Goal: Task Accomplishment & Management: Use online tool/utility

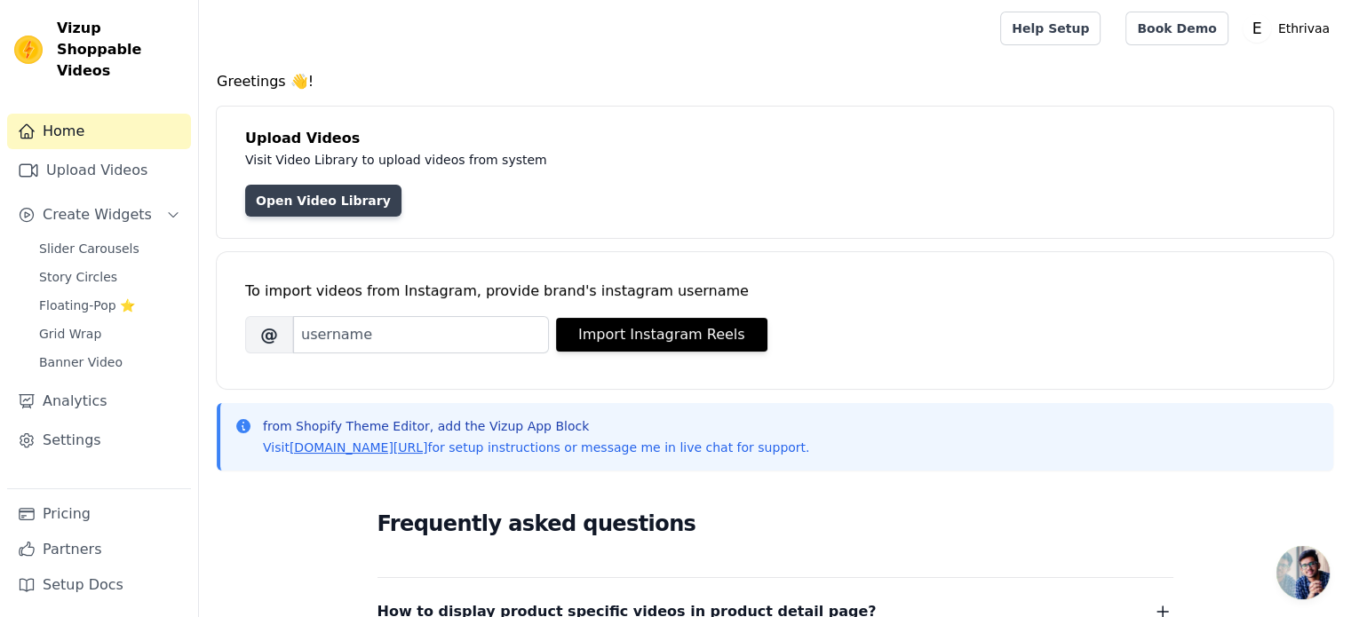
click at [336, 202] on link "Open Video Library" at bounding box center [323, 201] width 156 height 32
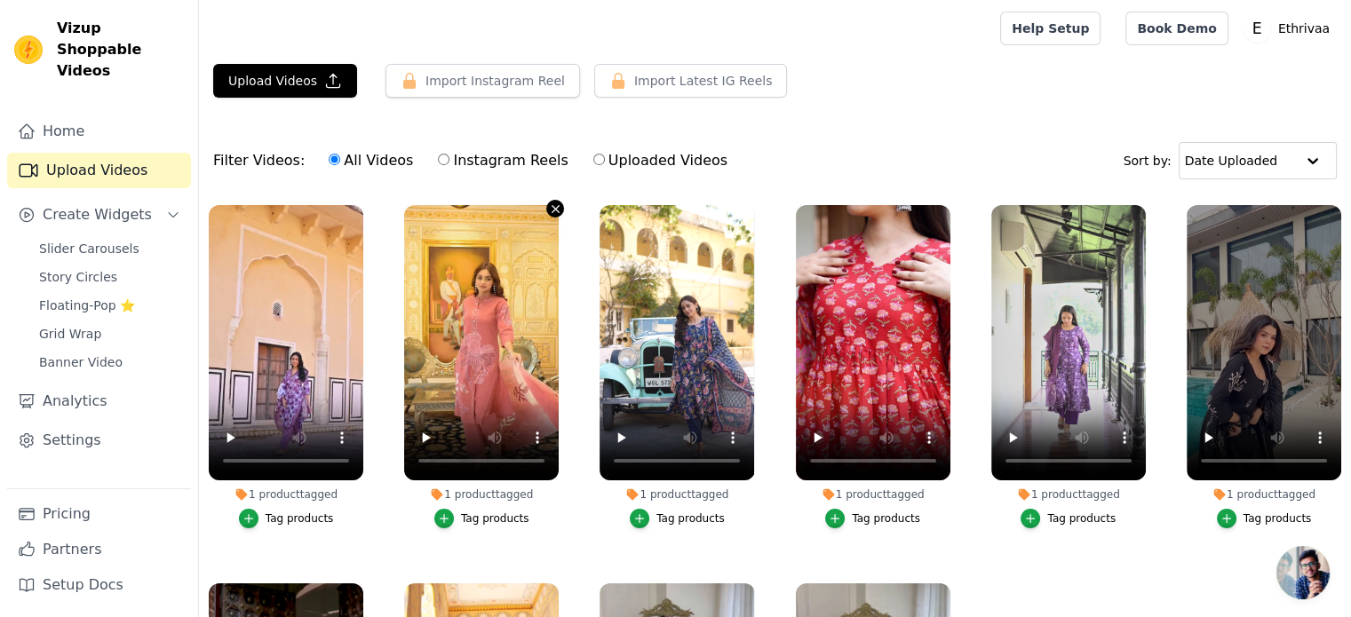
click at [549, 209] on icon "button" at bounding box center [555, 208] width 13 height 13
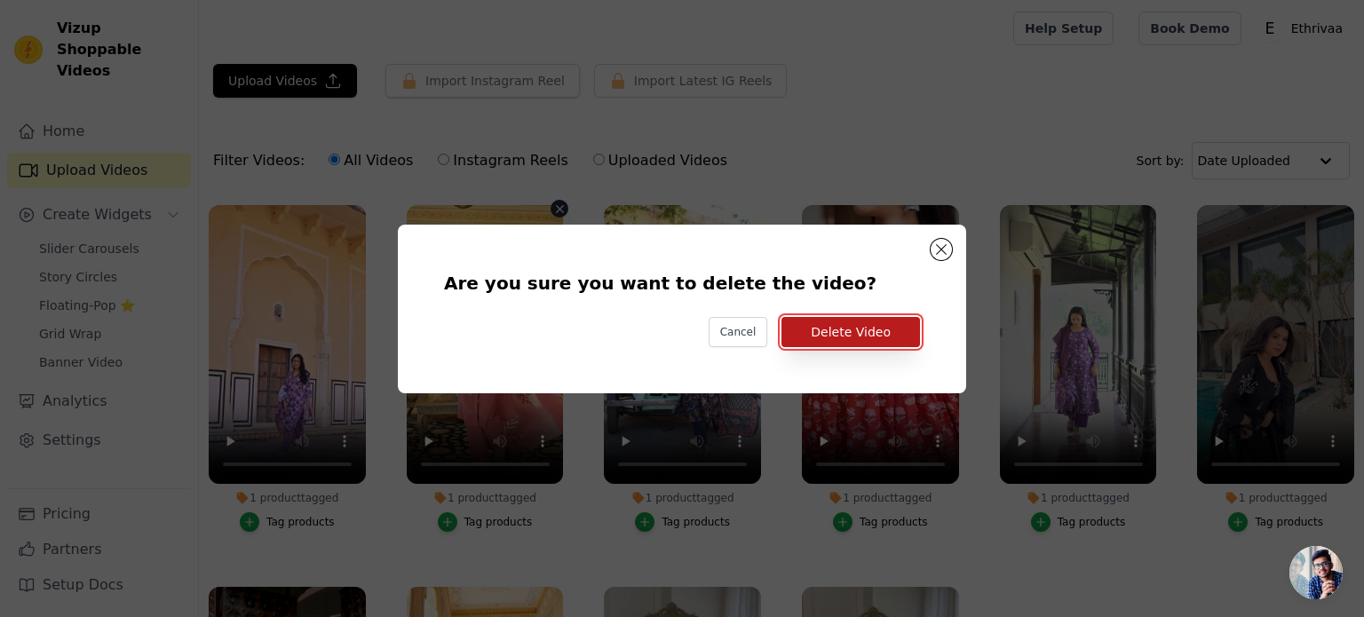
click at [838, 337] on button "Delete Video" at bounding box center [850, 332] width 139 height 30
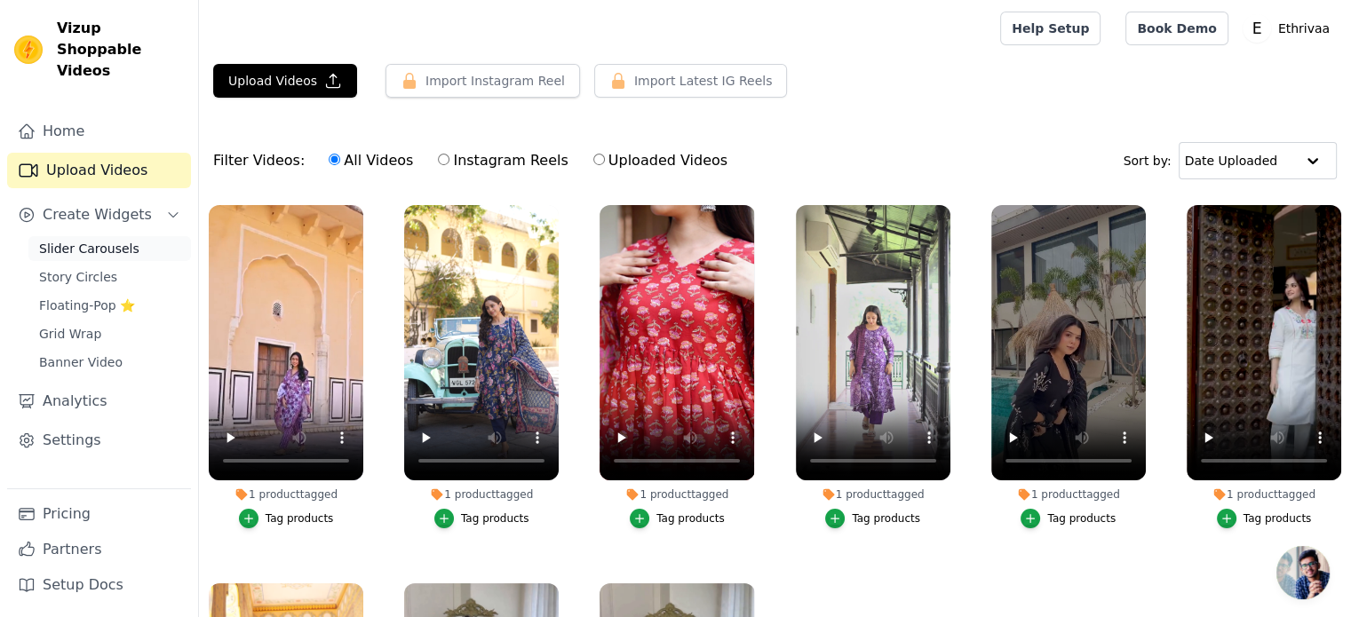
click at [121, 240] on span "Slider Carousels" at bounding box center [89, 249] width 100 height 18
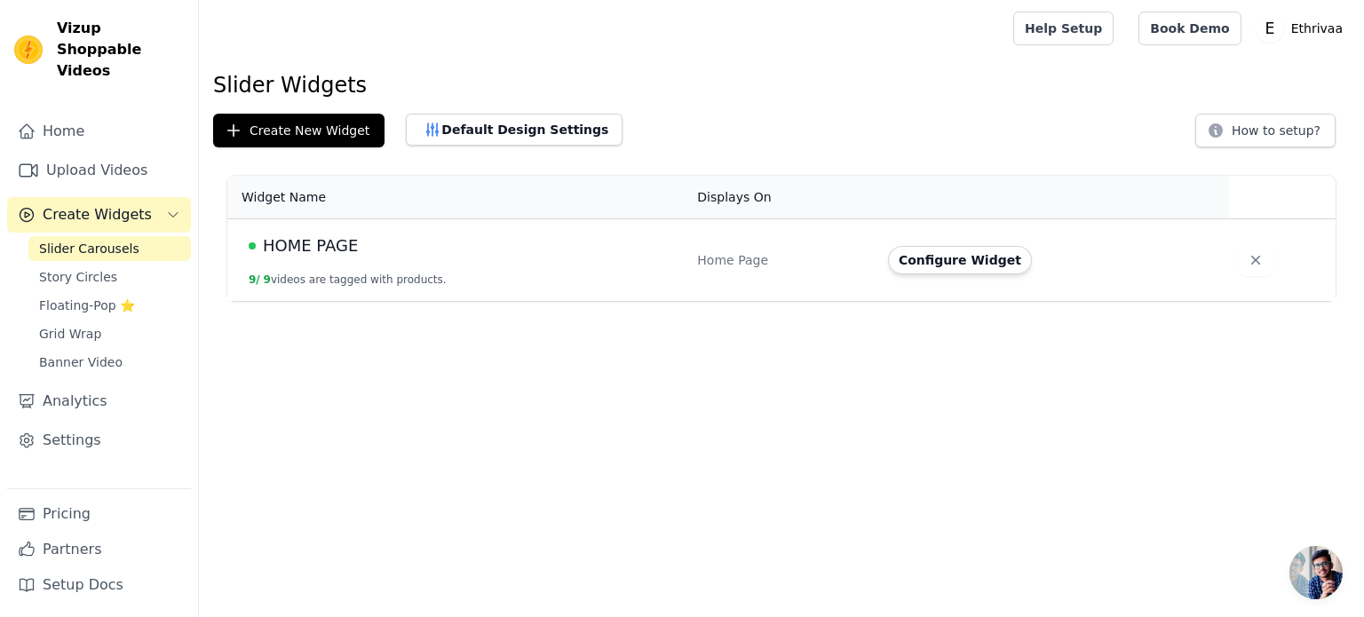
click at [406, 250] on div "HOME PAGE" at bounding box center [462, 246] width 427 height 25
click at [316, 248] on span "HOME PAGE" at bounding box center [310, 246] width 95 height 25
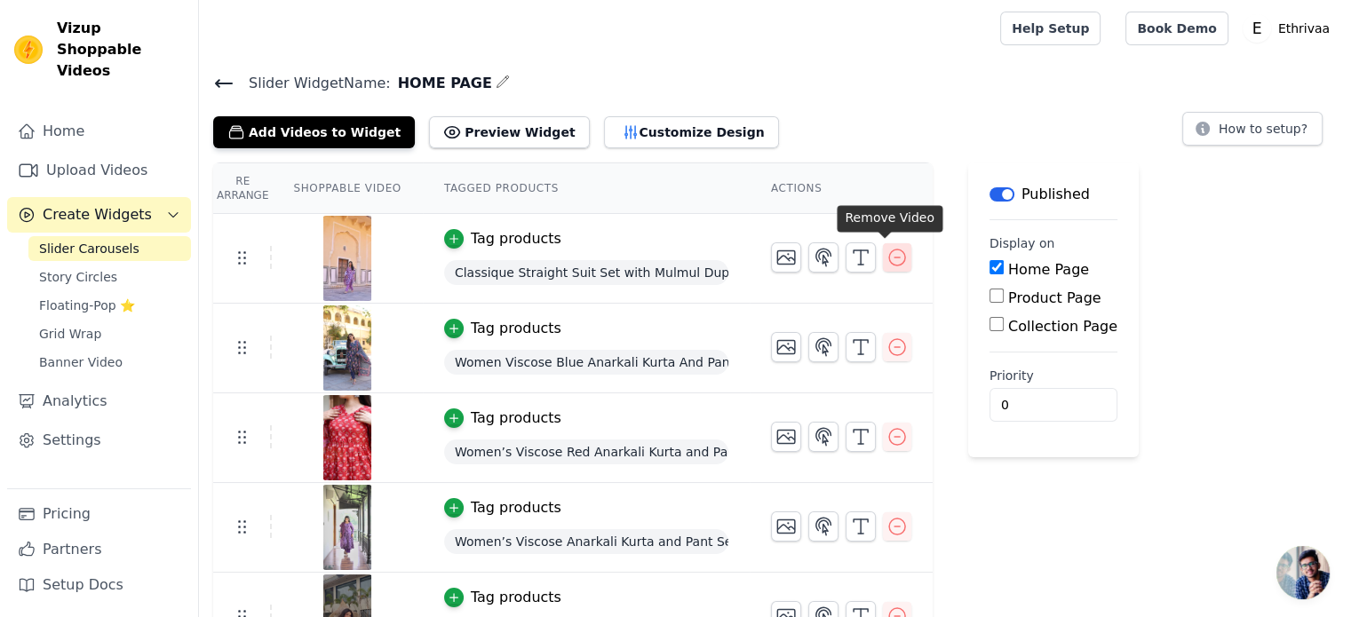
click at [887, 257] on icon "button" at bounding box center [896, 257] width 21 height 21
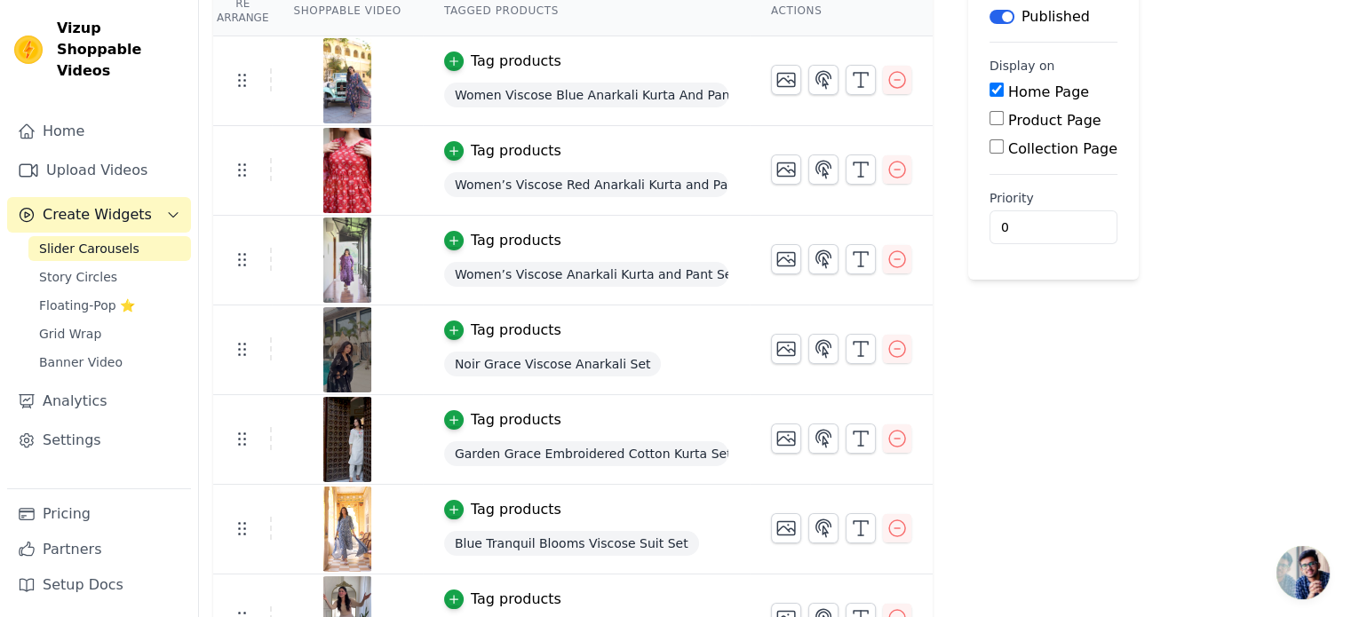
scroll to position [266, 0]
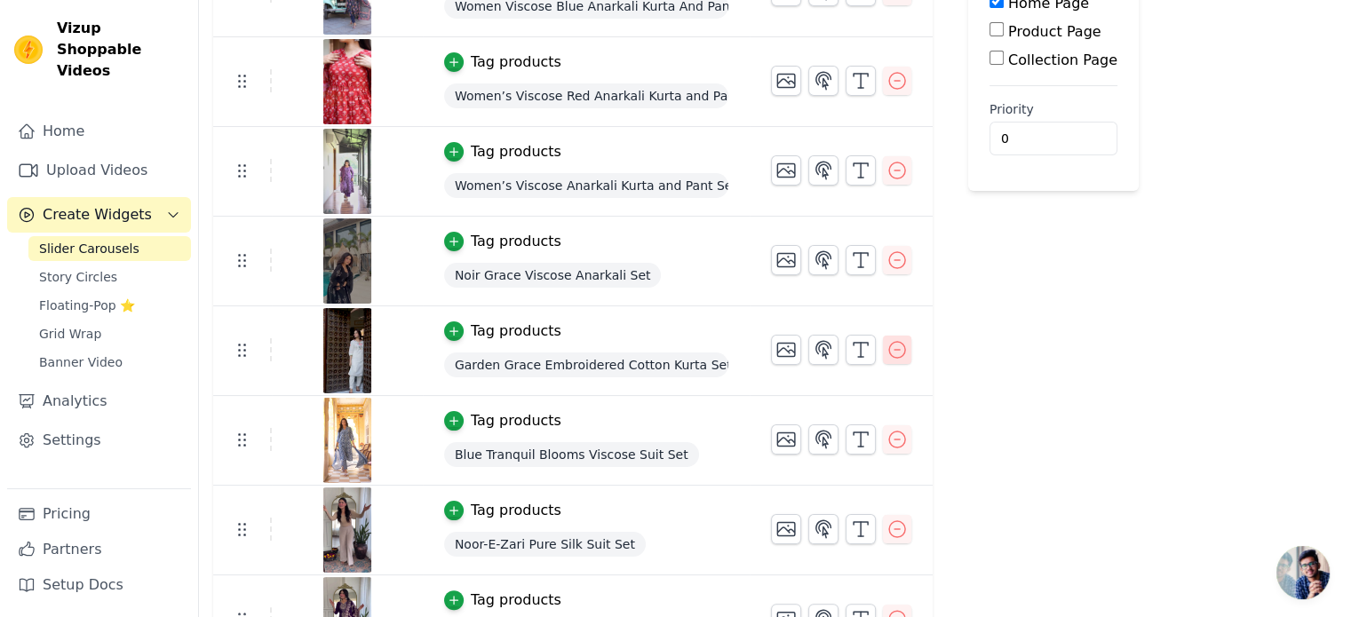
click at [888, 349] on icon "button" at bounding box center [896, 349] width 21 height 21
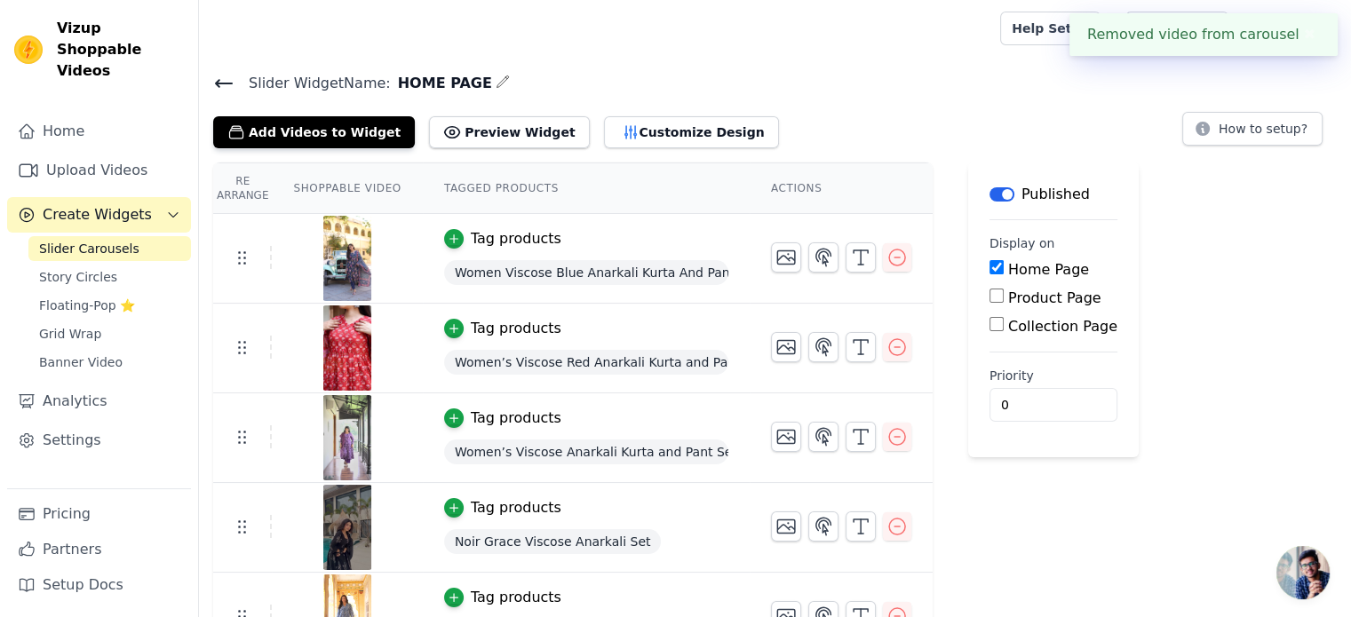
scroll to position [221, 0]
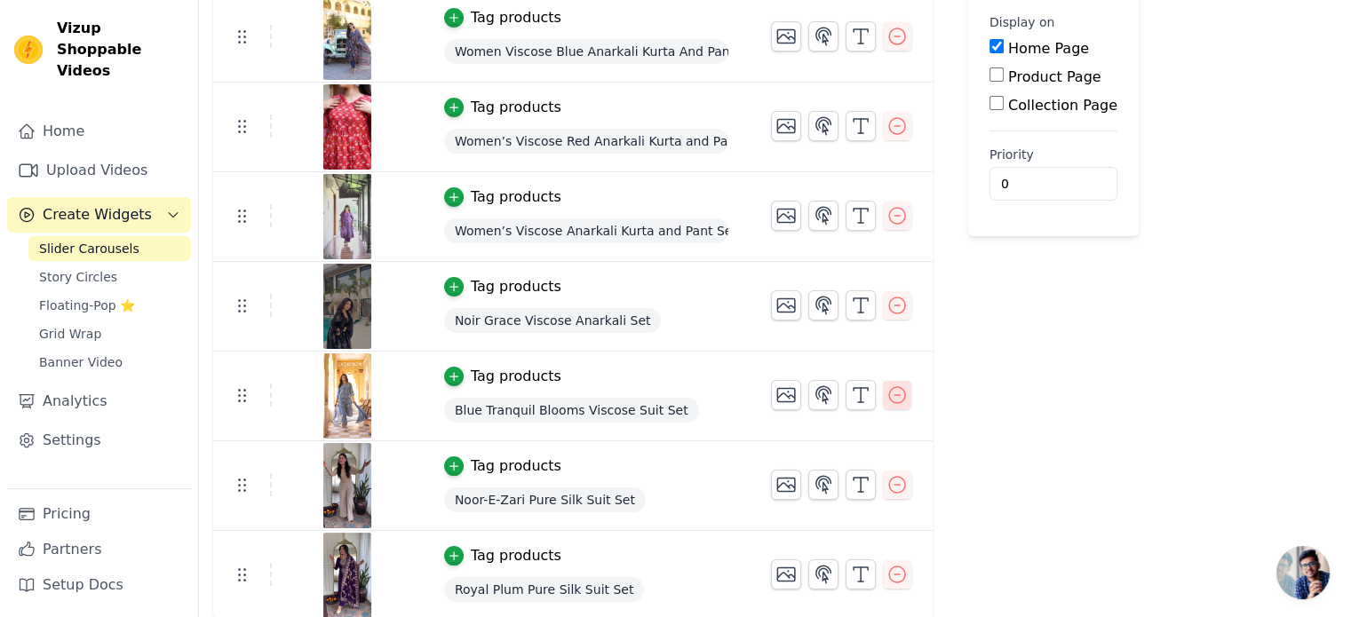
click at [888, 389] on icon "button" at bounding box center [896, 394] width 21 height 21
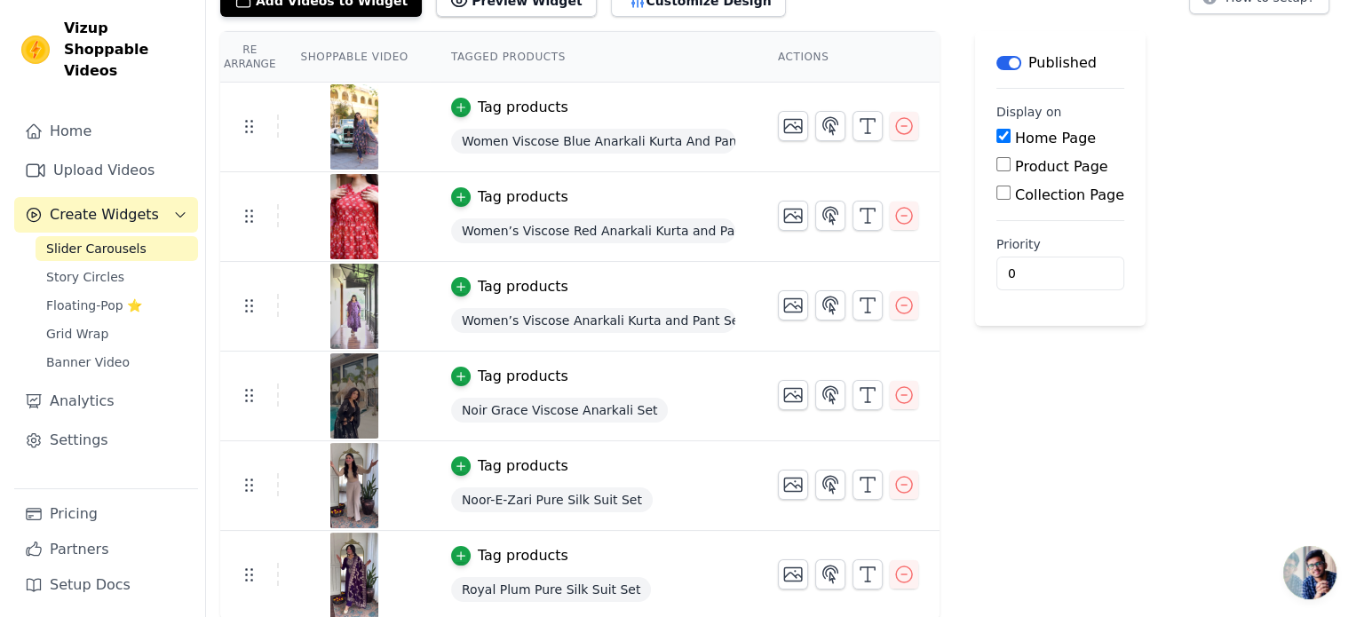
scroll to position [0, 0]
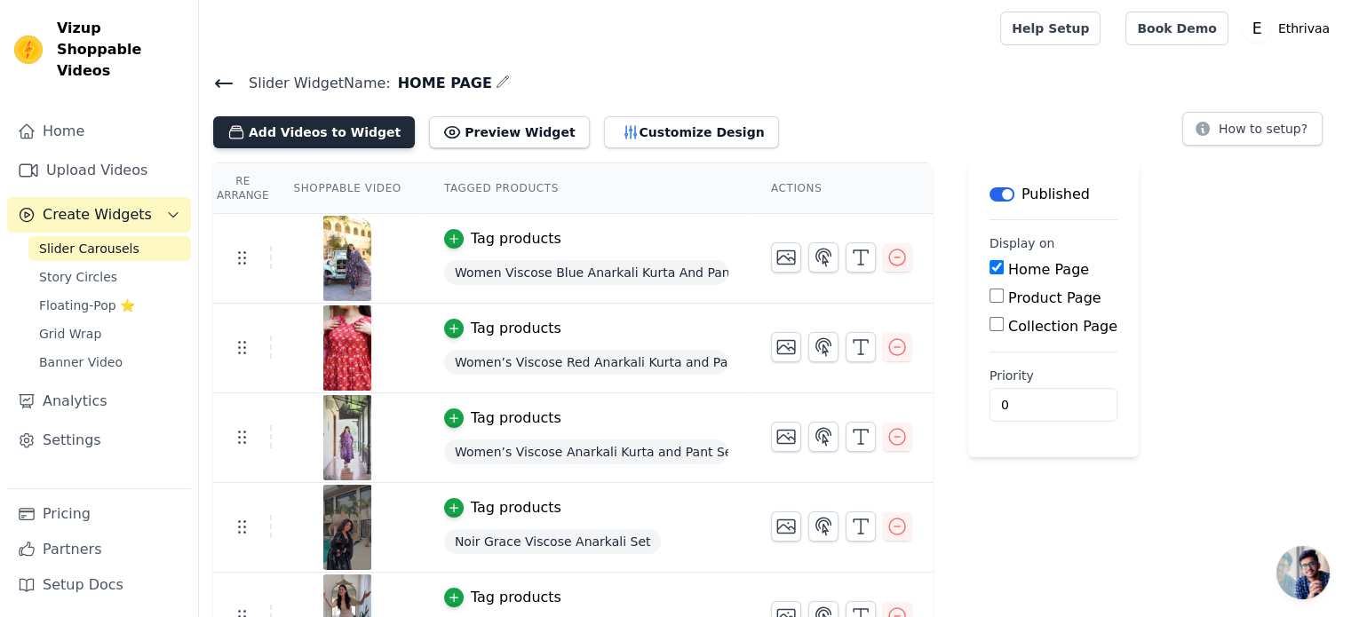
click at [305, 135] on button "Add Videos to Widget" at bounding box center [314, 132] width 202 height 32
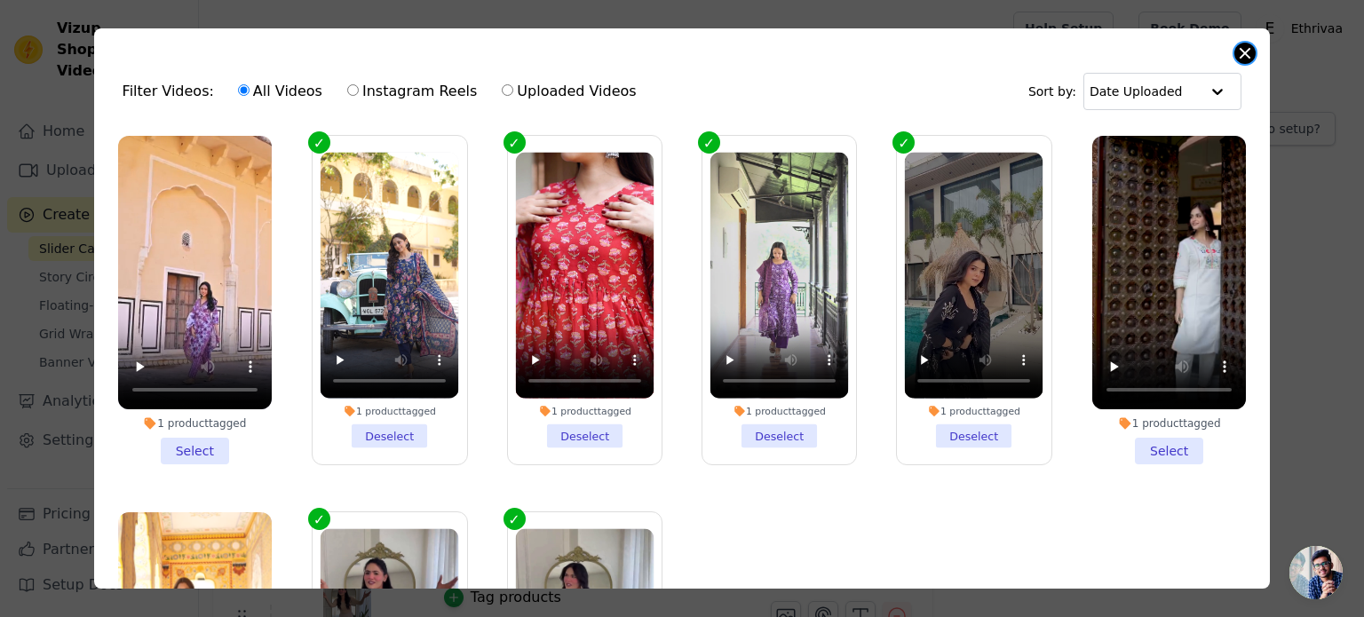
click at [1238, 59] on button "Close modal" at bounding box center [1244, 53] width 21 height 21
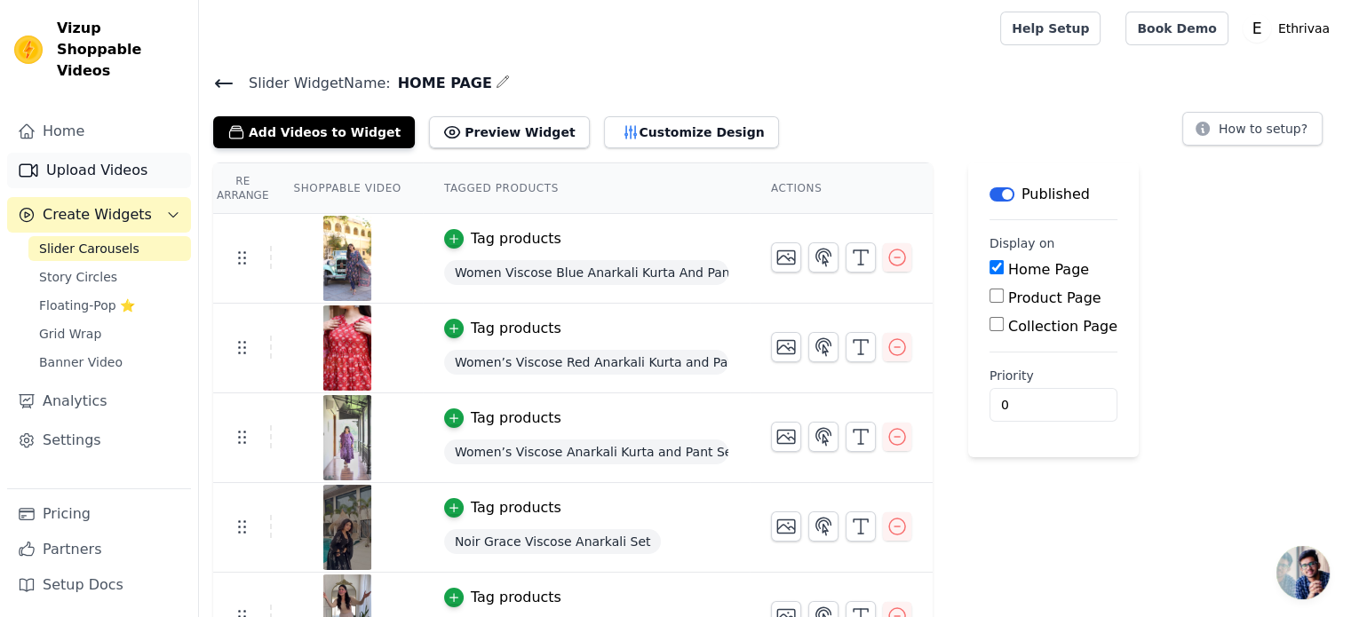
click at [82, 153] on link "Upload Videos" at bounding box center [99, 171] width 184 height 36
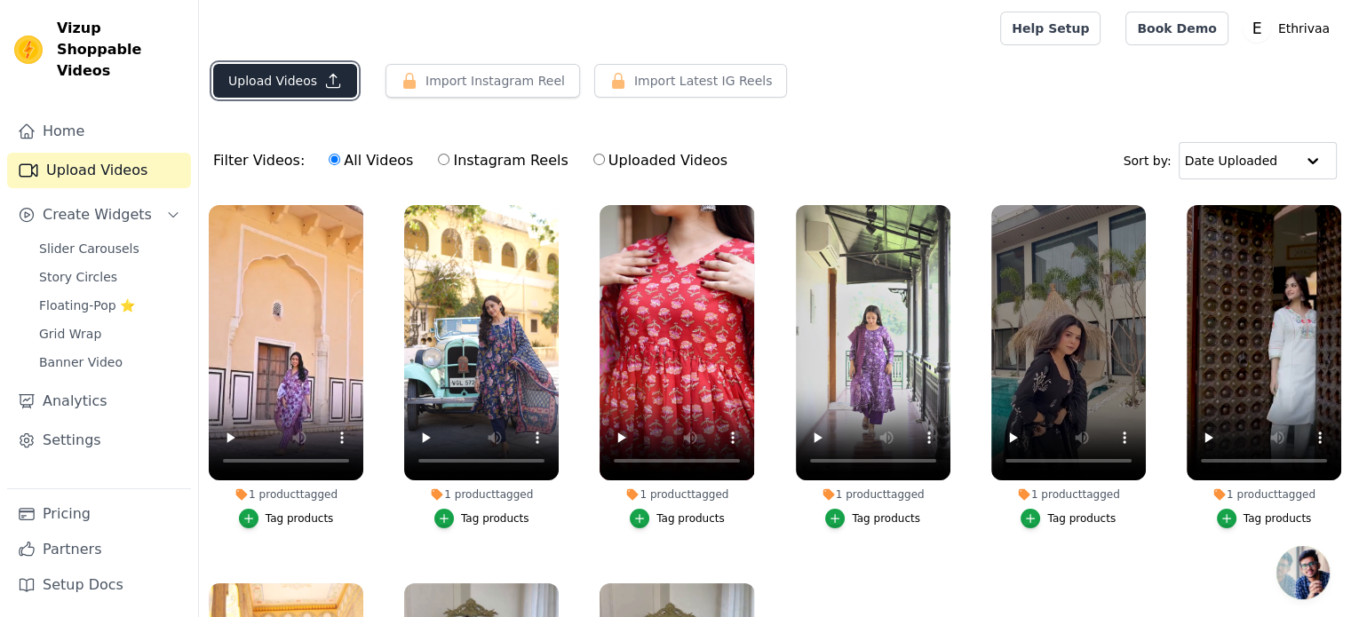
click at [249, 87] on button "Upload Videos" at bounding box center [285, 81] width 144 height 34
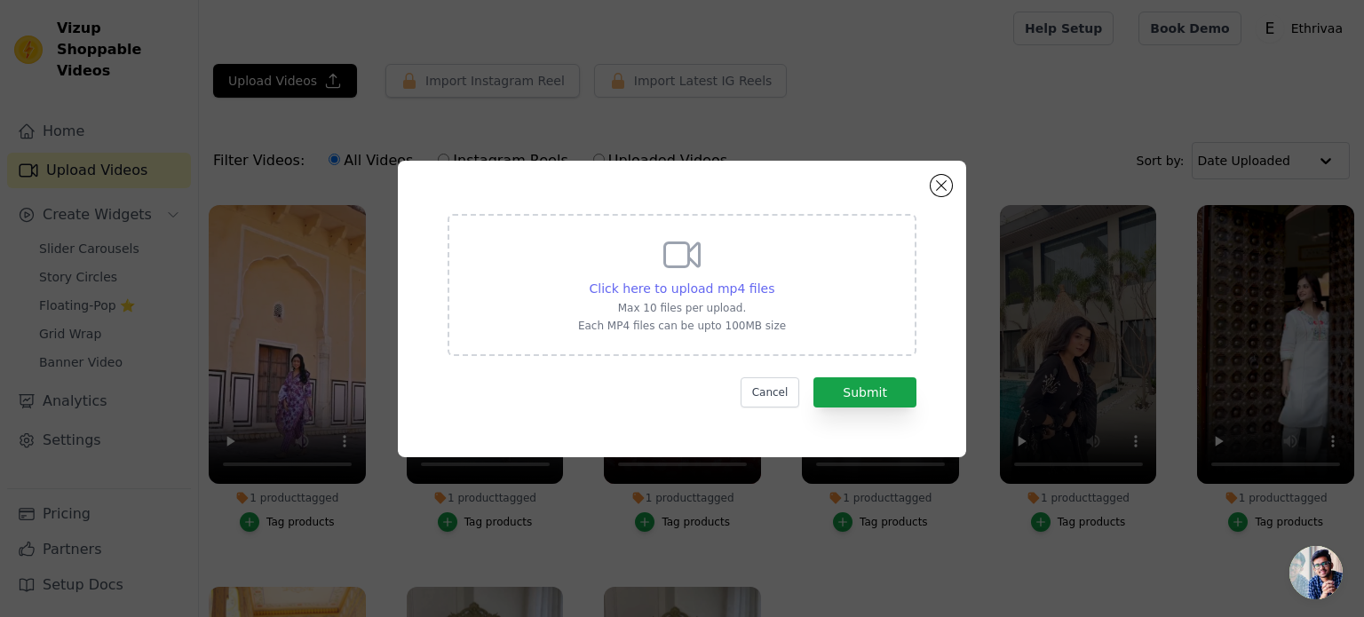
click at [656, 281] on span "Click here to upload mp4 files" at bounding box center [683, 288] width 186 height 14
click at [773, 280] on input "Click here to upload mp4 files Max 10 files per upload. Each MP4 files can be u…" at bounding box center [773, 279] width 1 height 1
type input "C:\fakepath\WhatsApp Video [DATE] at 22.33.45_6b2ce747.mp4"
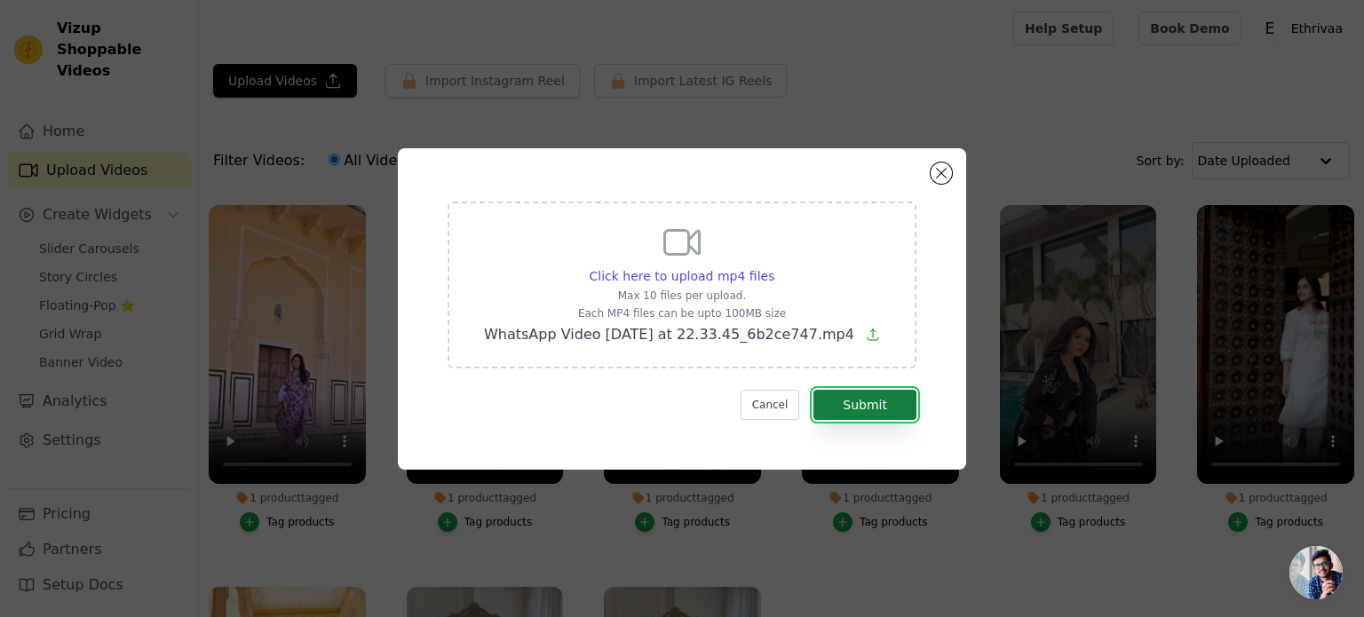
click at [850, 408] on button "Submit" at bounding box center [864, 405] width 103 height 30
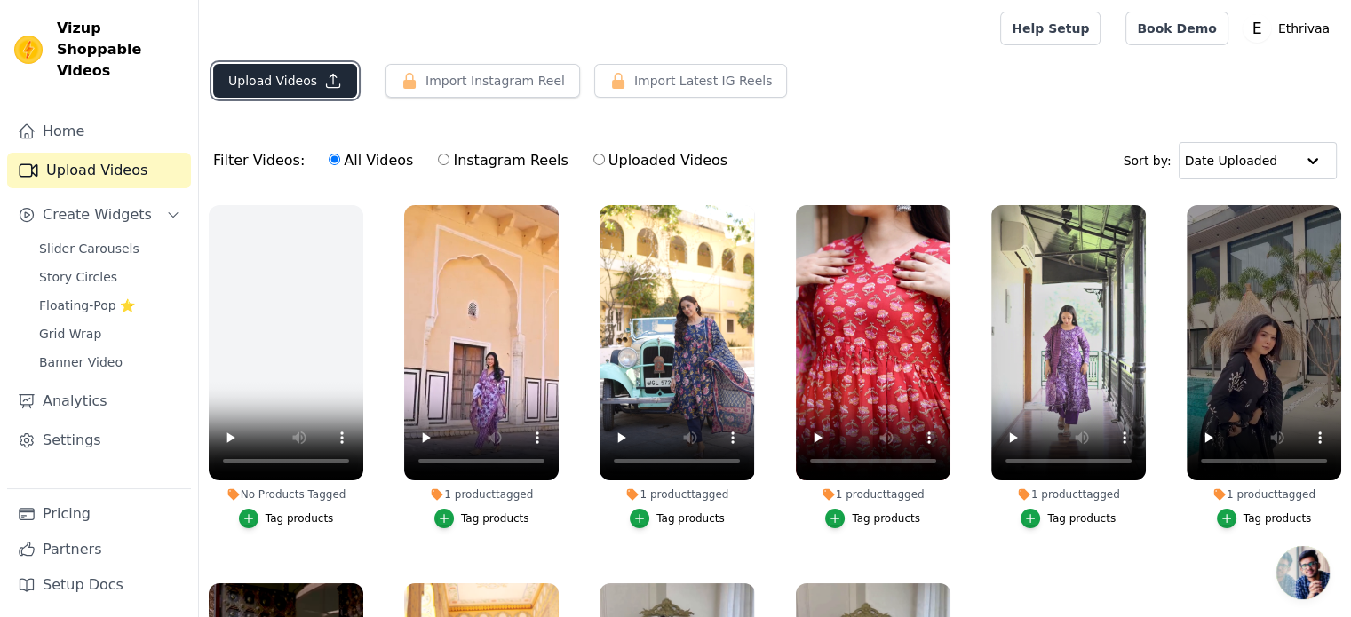
click at [287, 87] on button "Upload Videos" at bounding box center [285, 81] width 144 height 34
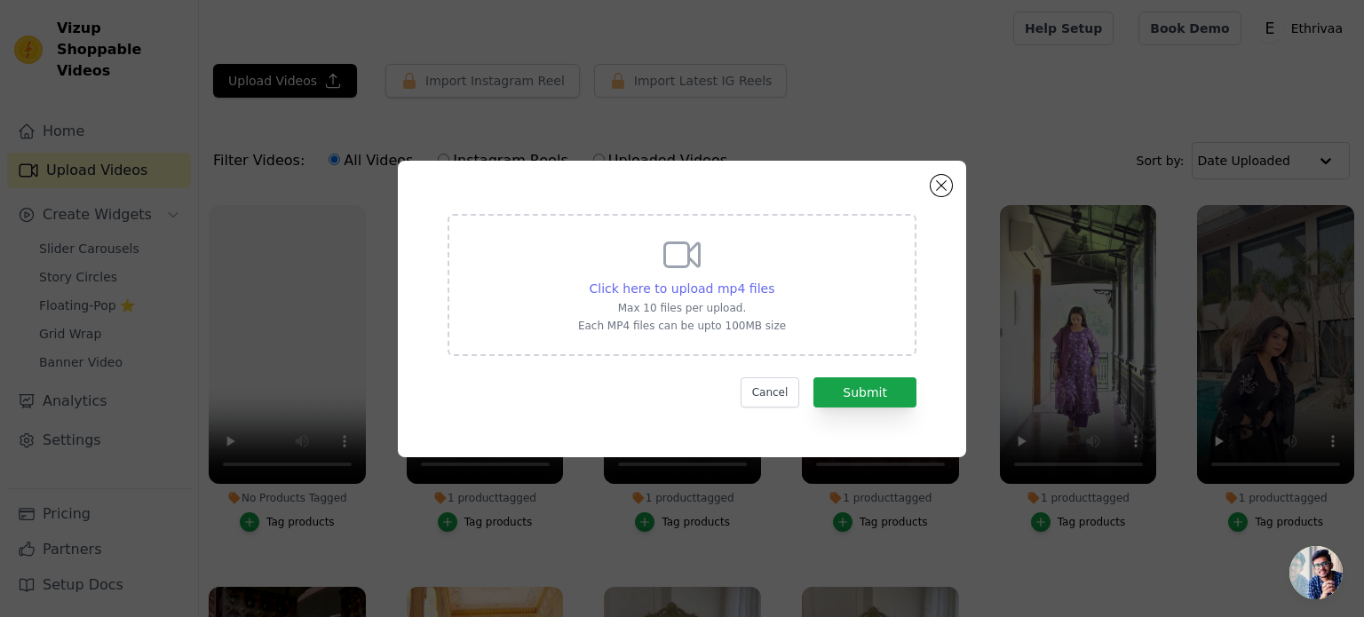
click at [677, 283] on span "Click here to upload mp4 files" at bounding box center [683, 288] width 186 height 14
click at [773, 280] on input "Click here to upload mp4 files Max 10 files per upload. Each MP4 files can be u…" at bounding box center [773, 279] width 1 height 1
type input "C:\fakepath\VID-20250707-WA0011.mp4"
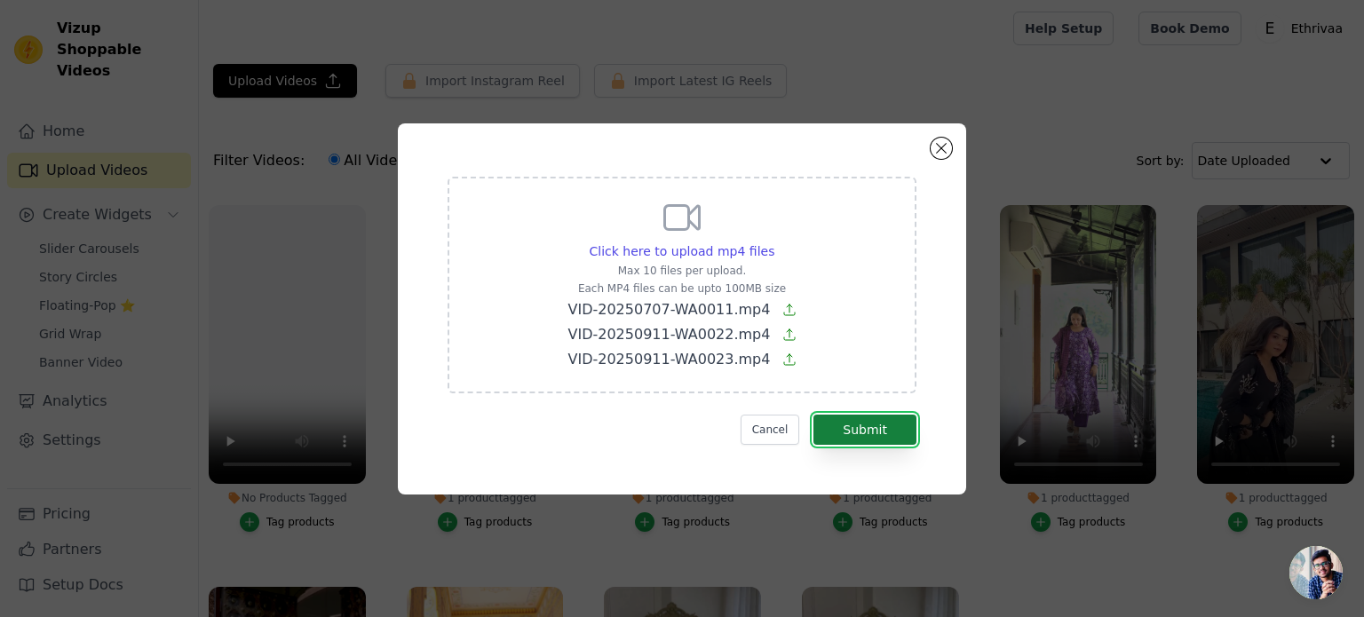
click at [871, 432] on button "Submit" at bounding box center [864, 430] width 103 height 30
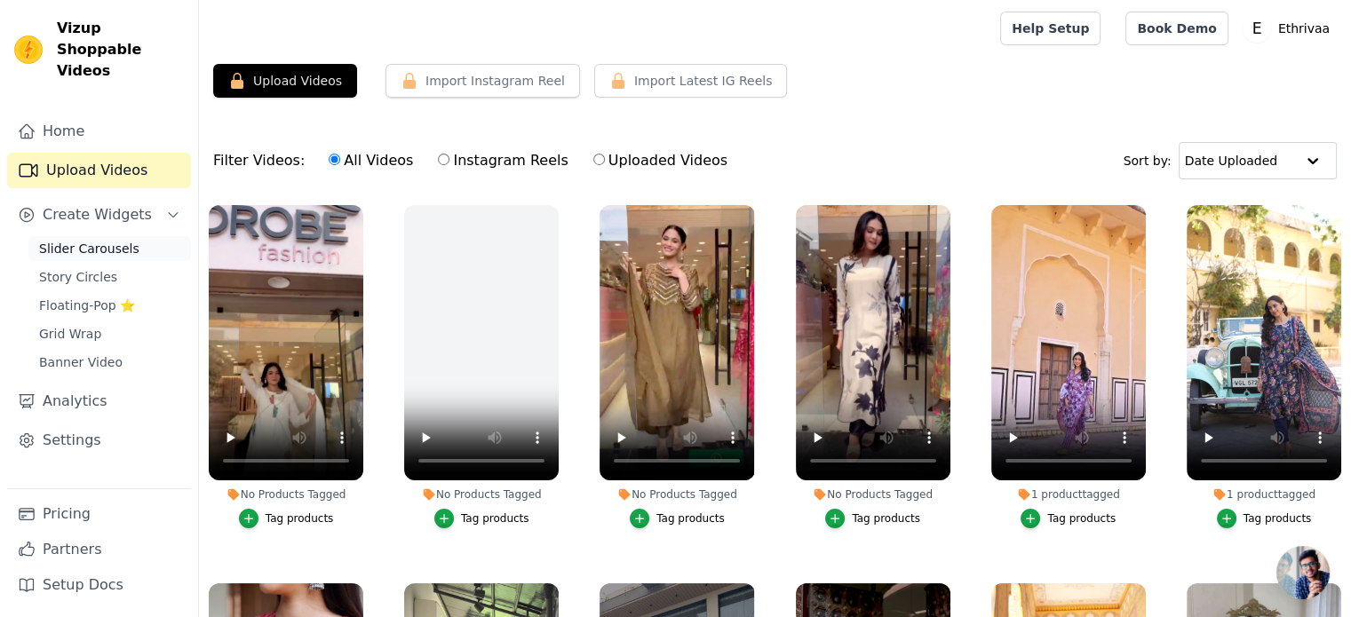
click at [92, 240] on span "Slider Carousels" at bounding box center [89, 249] width 100 height 18
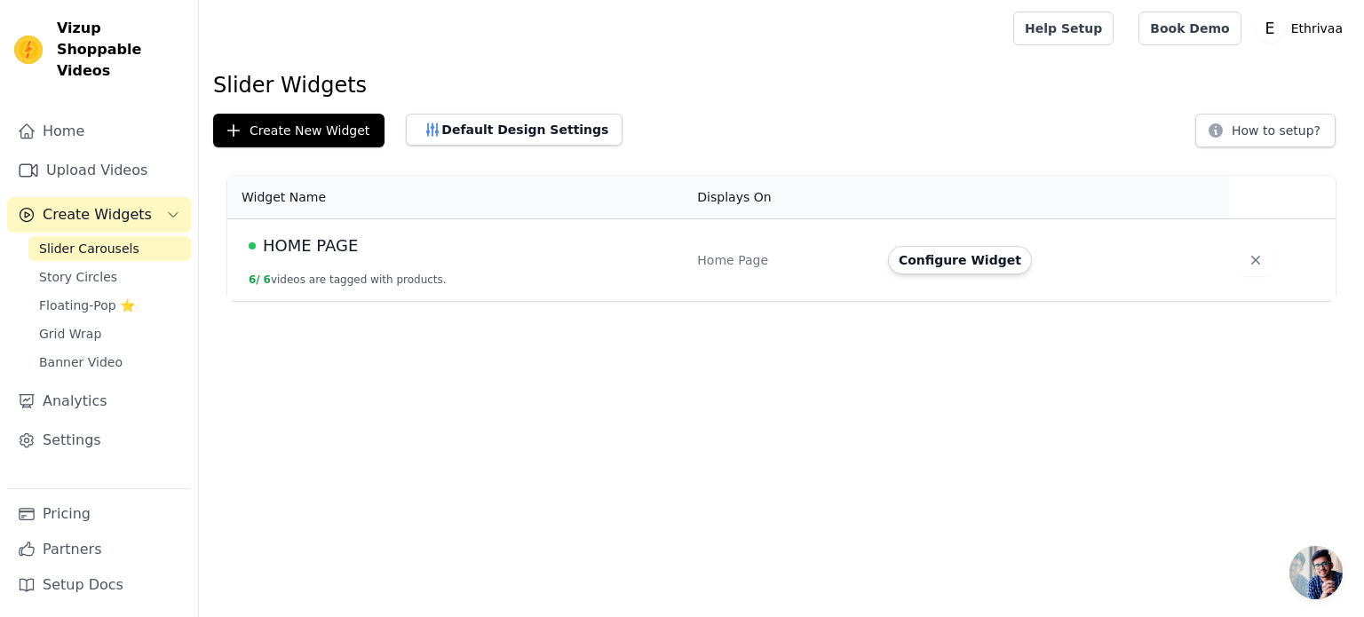
click at [305, 251] on span "HOME PAGE" at bounding box center [310, 246] width 95 height 25
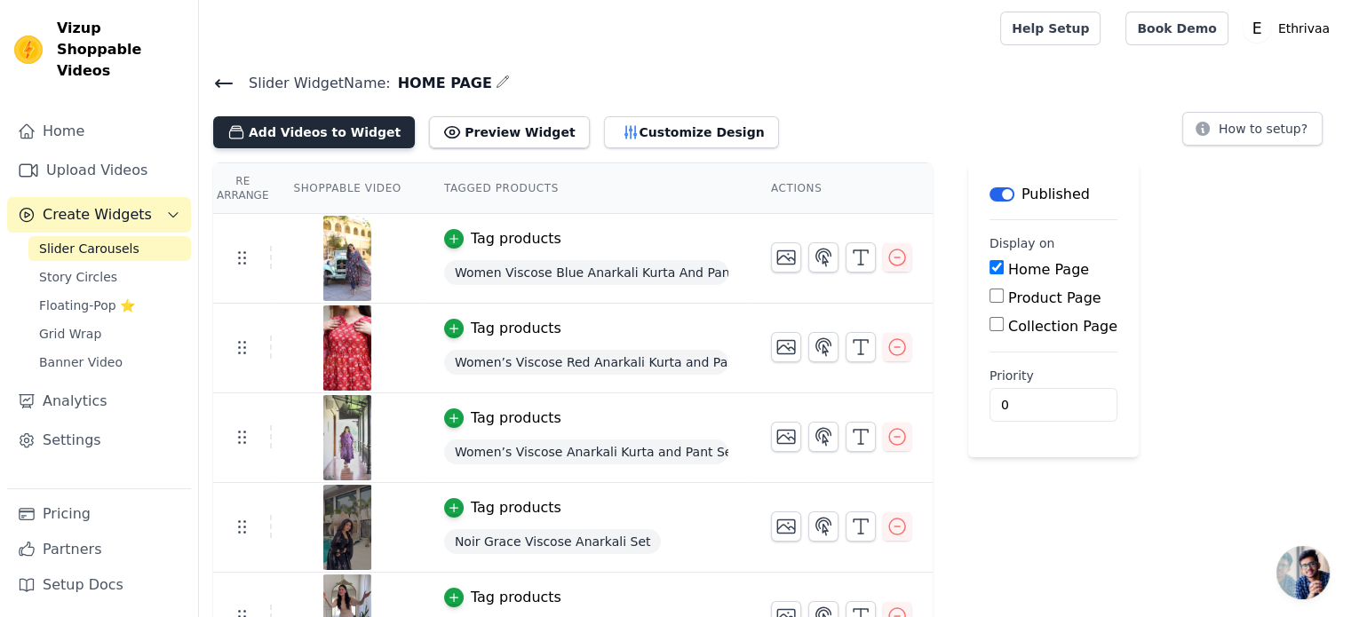
click at [337, 129] on button "Add Videos to Widget" at bounding box center [314, 132] width 202 height 32
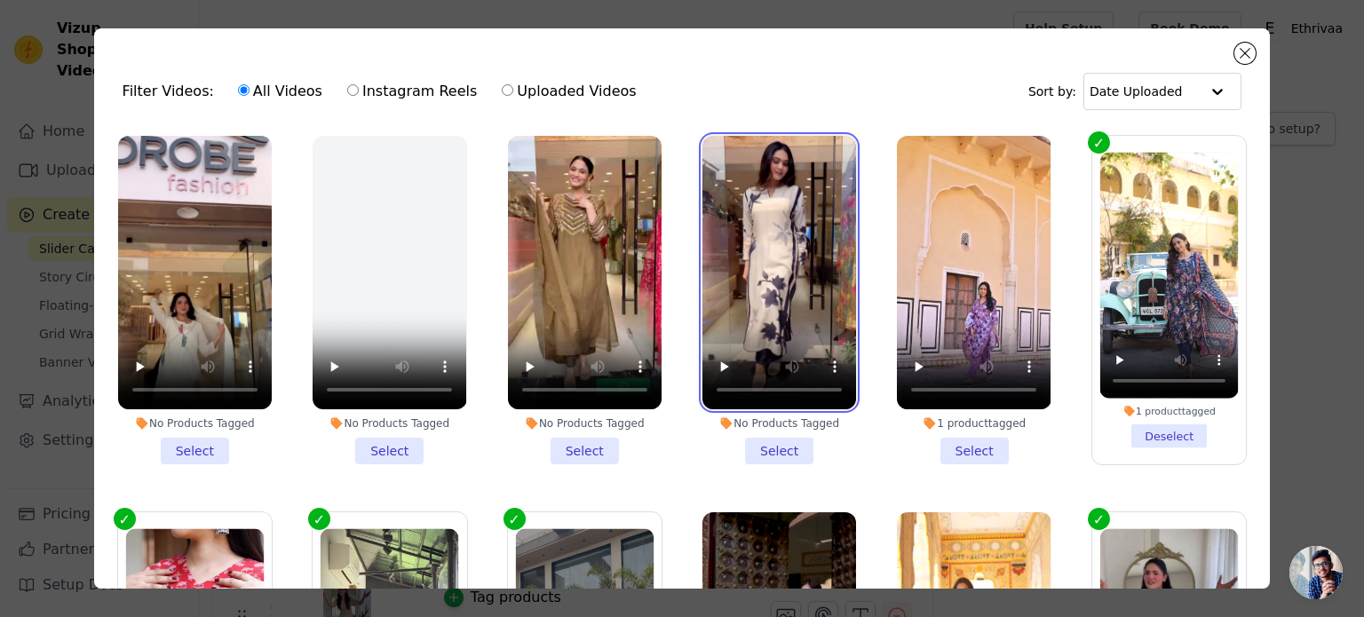
click at [734, 275] on video at bounding box center [779, 272] width 154 height 273
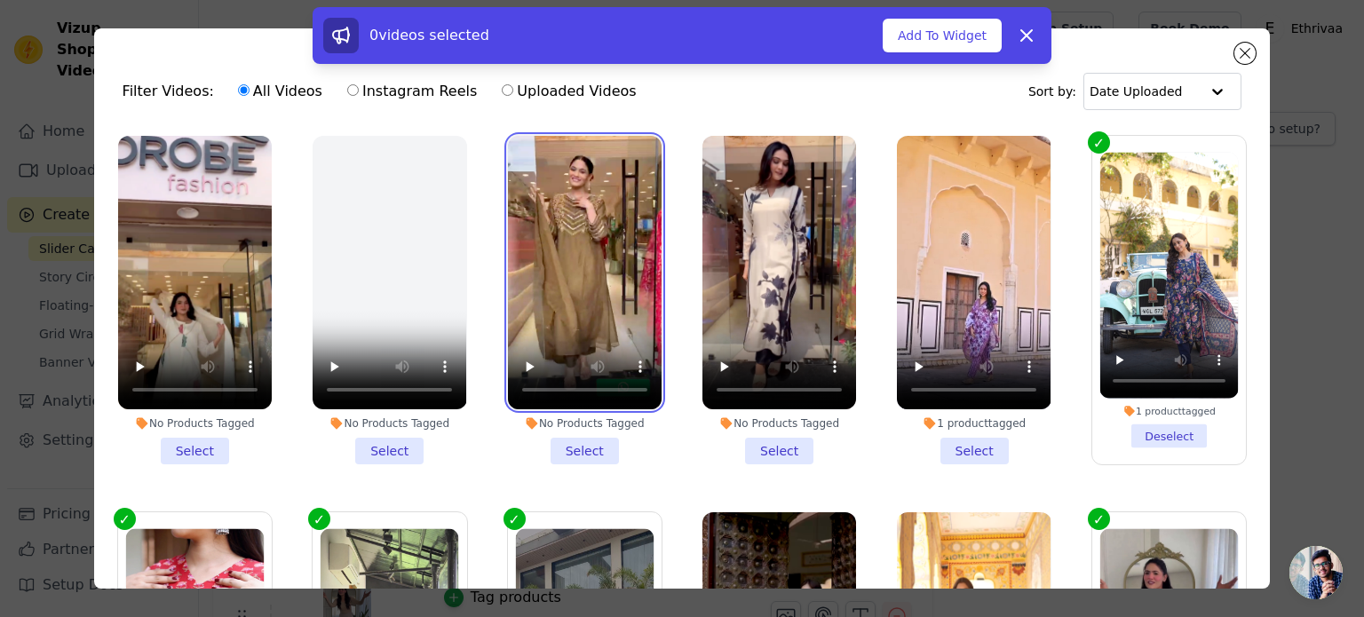
click at [568, 265] on video at bounding box center [585, 272] width 154 height 273
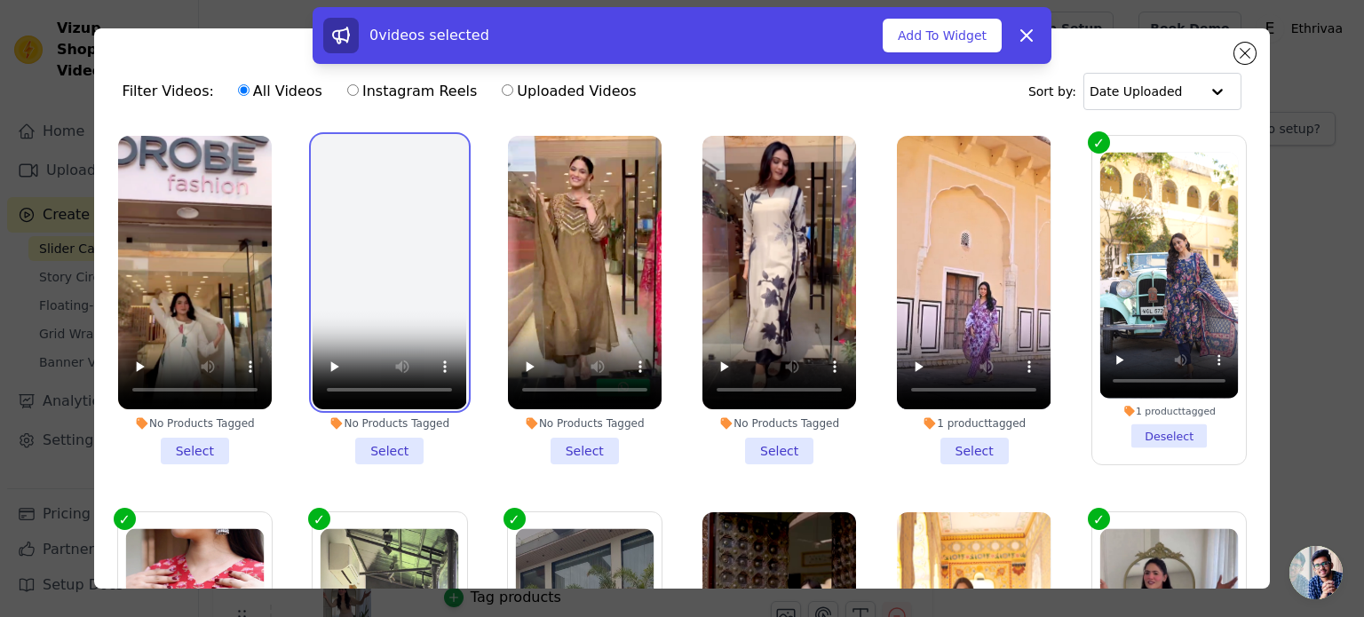
click at [426, 262] on video at bounding box center [390, 272] width 154 height 273
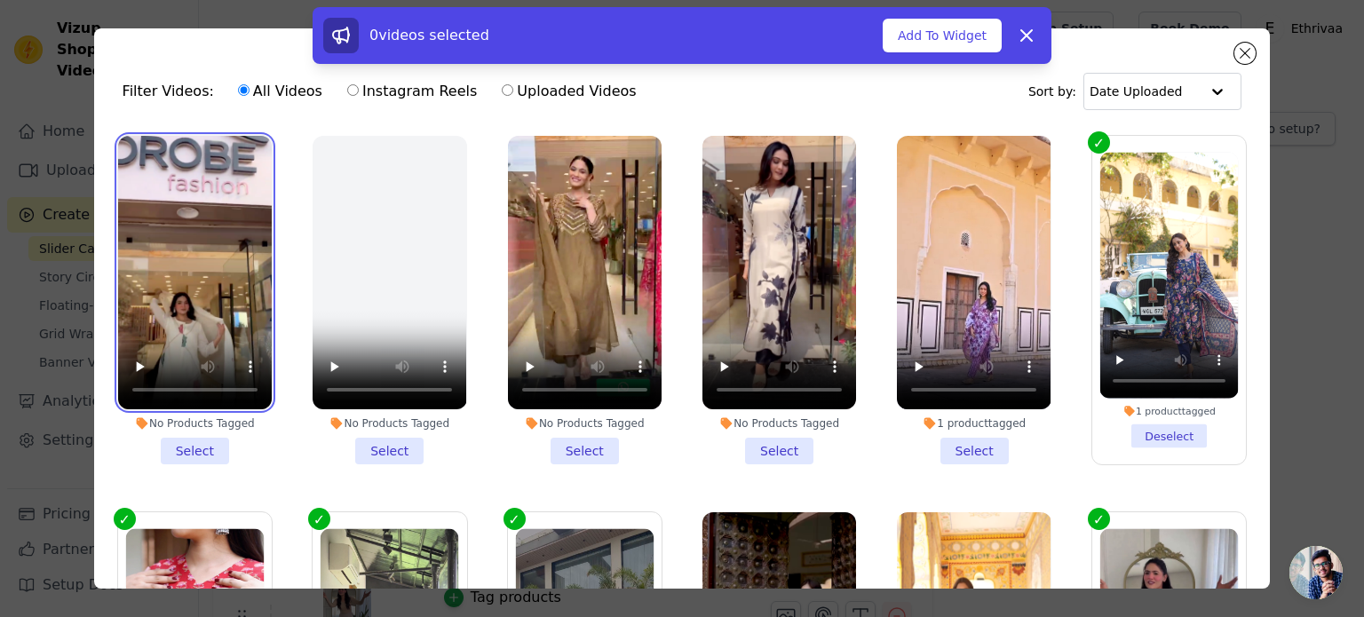
click at [208, 278] on video at bounding box center [195, 272] width 154 height 273
click at [749, 437] on li "No Products Tagged Select" at bounding box center [779, 300] width 154 height 329
click at [0, 0] on input "No Products Tagged Select" at bounding box center [0, 0] width 0 height 0
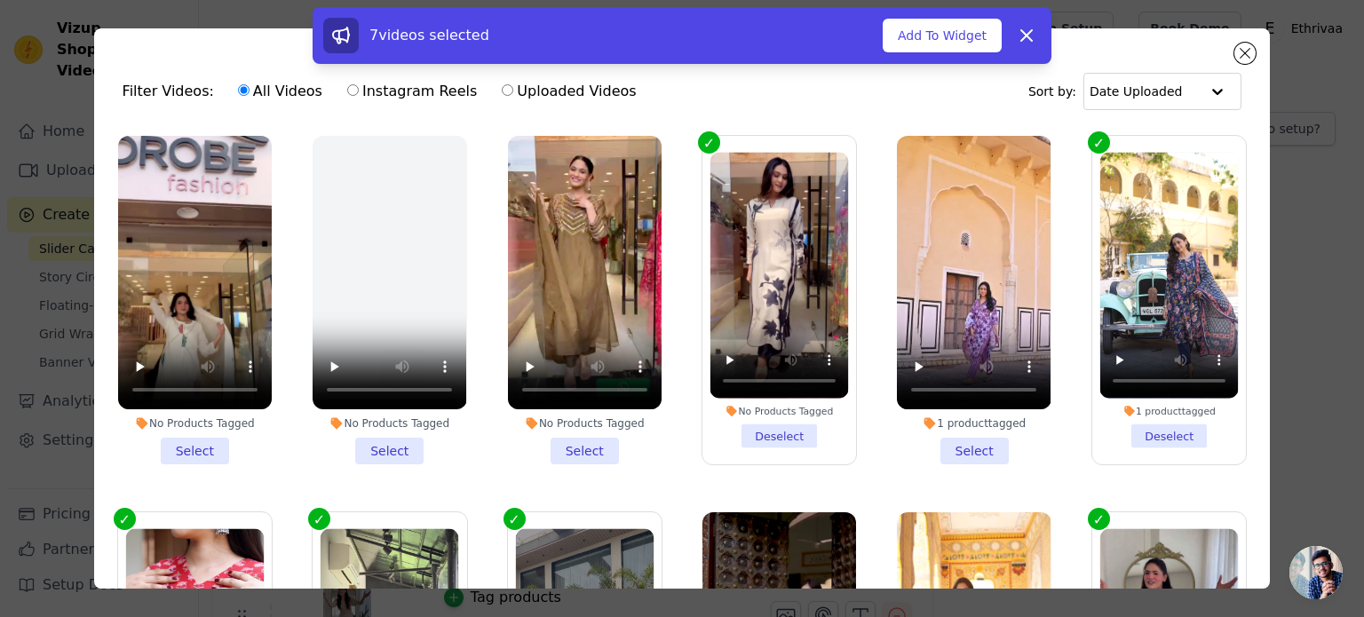
click at [563, 438] on li "No Products Tagged Select" at bounding box center [585, 300] width 154 height 329
click at [0, 0] on input "No Products Tagged Select" at bounding box center [0, 0] width 0 height 0
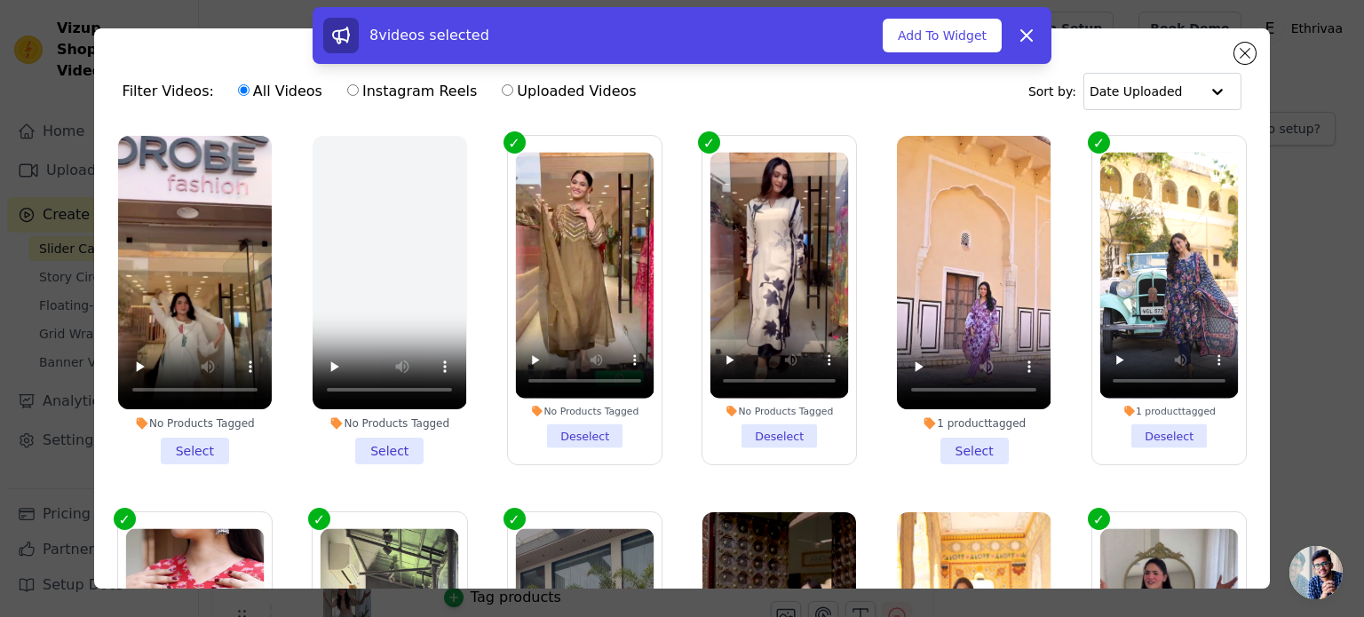
click at [186, 447] on li "No Products Tagged Select" at bounding box center [195, 300] width 154 height 329
click at [0, 0] on input "No Products Tagged Select" at bounding box center [0, 0] width 0 height 0
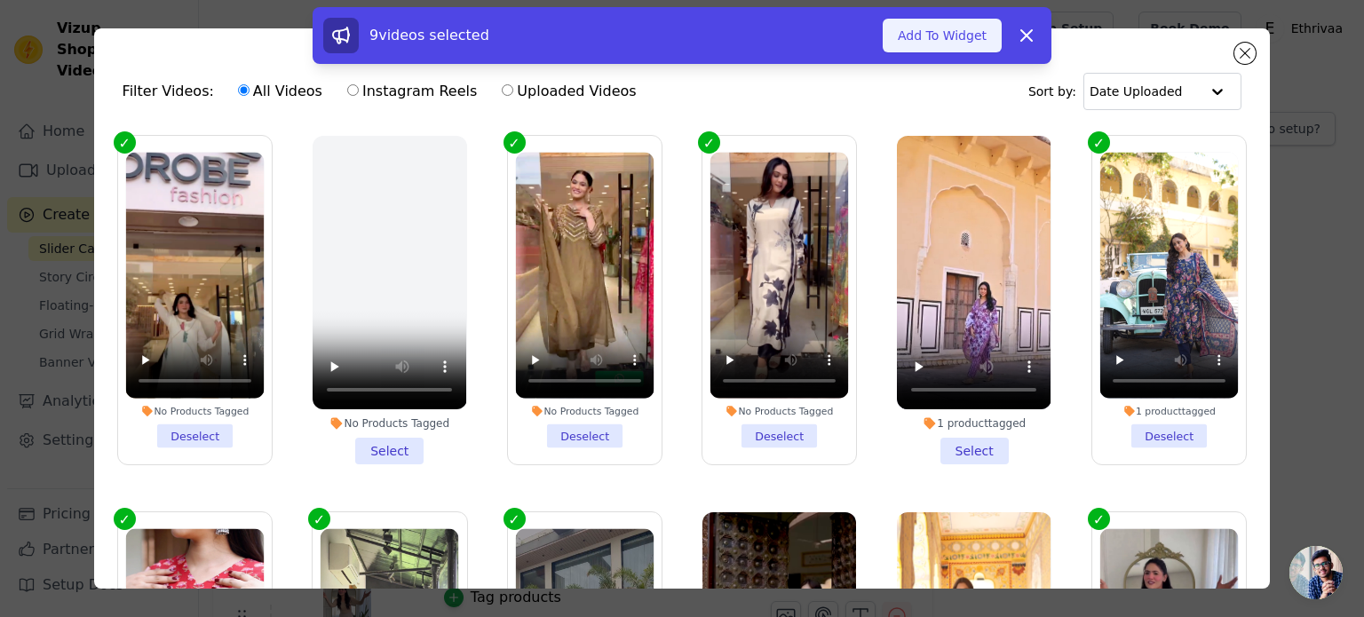
click at [923, 31] on button "Add To Widget" at bounding box center [942, 36] width 119 height 34
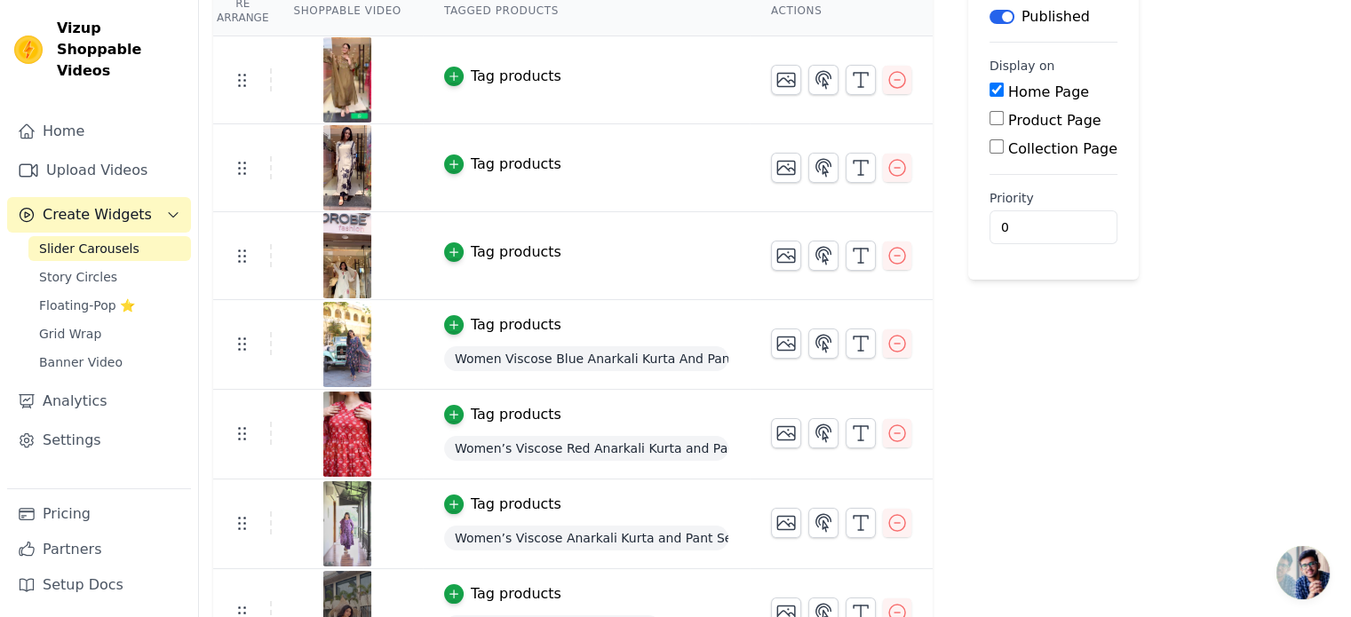
scroll to position [395, 0]
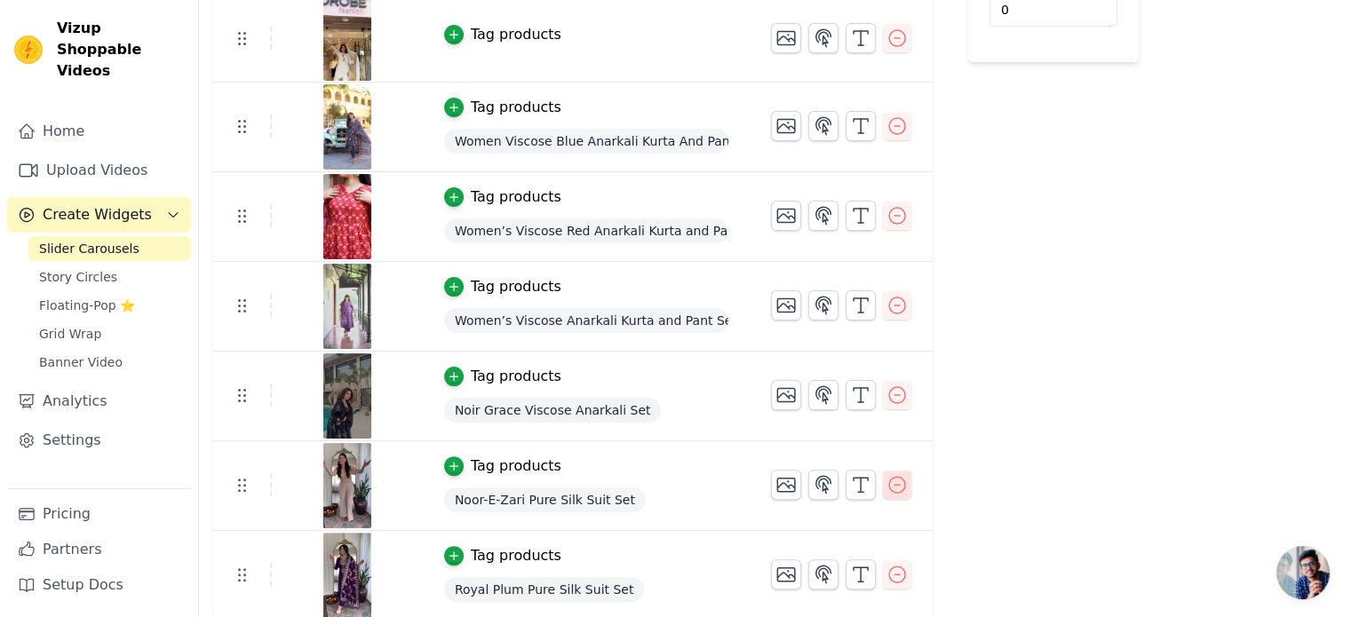
click at [887, 483] on icon "button" at bounding box center [896, 484] width 21 height 21
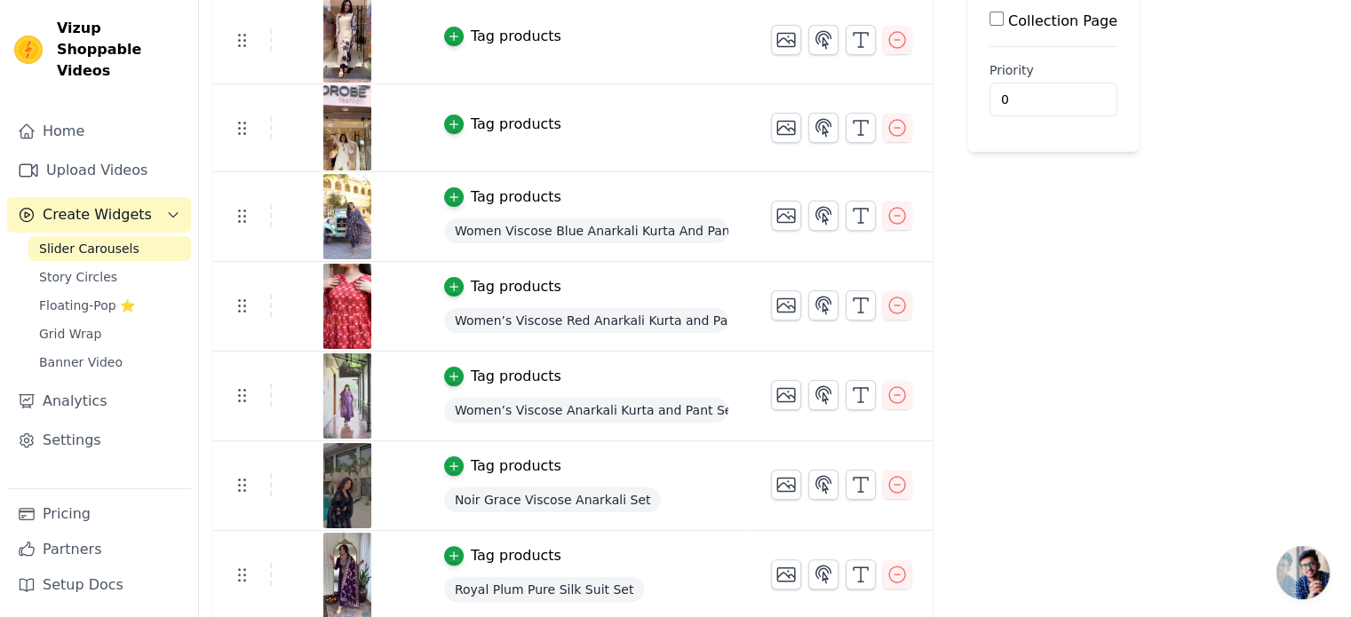
scroll to position [128, 0]
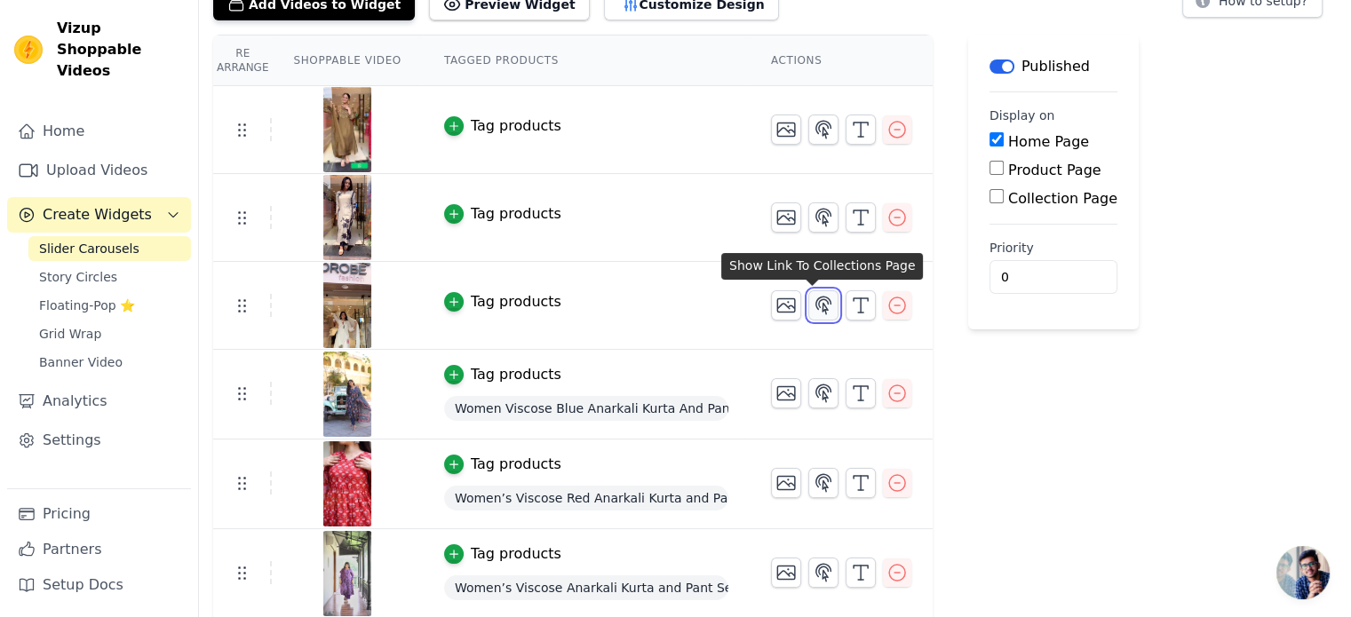
click at [812, 308] on icon "button" at bounding box center [822, 305] width 21 height 21
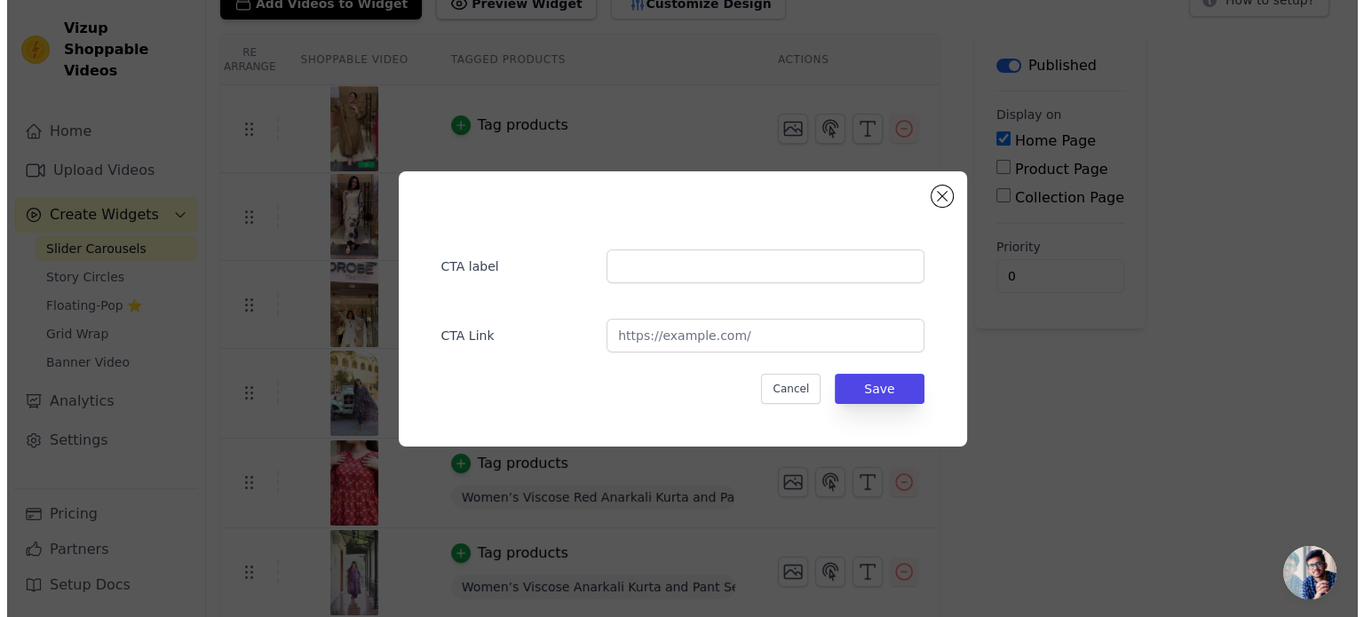
scroll to position [0, 0]
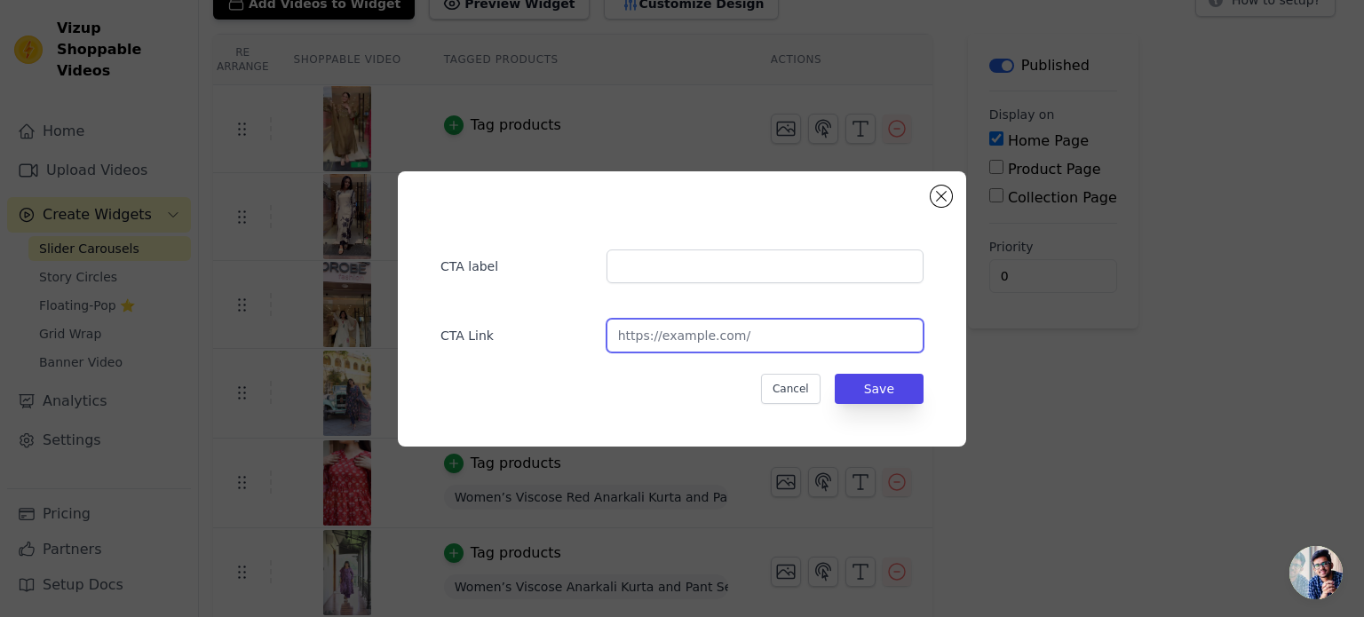
click at [671, 337] on input "url" at bounding box center [764, 336] width 317 height 34
click at [939, 200] on button "Close modal" at bounding box center [941, 196] width 21 height 21
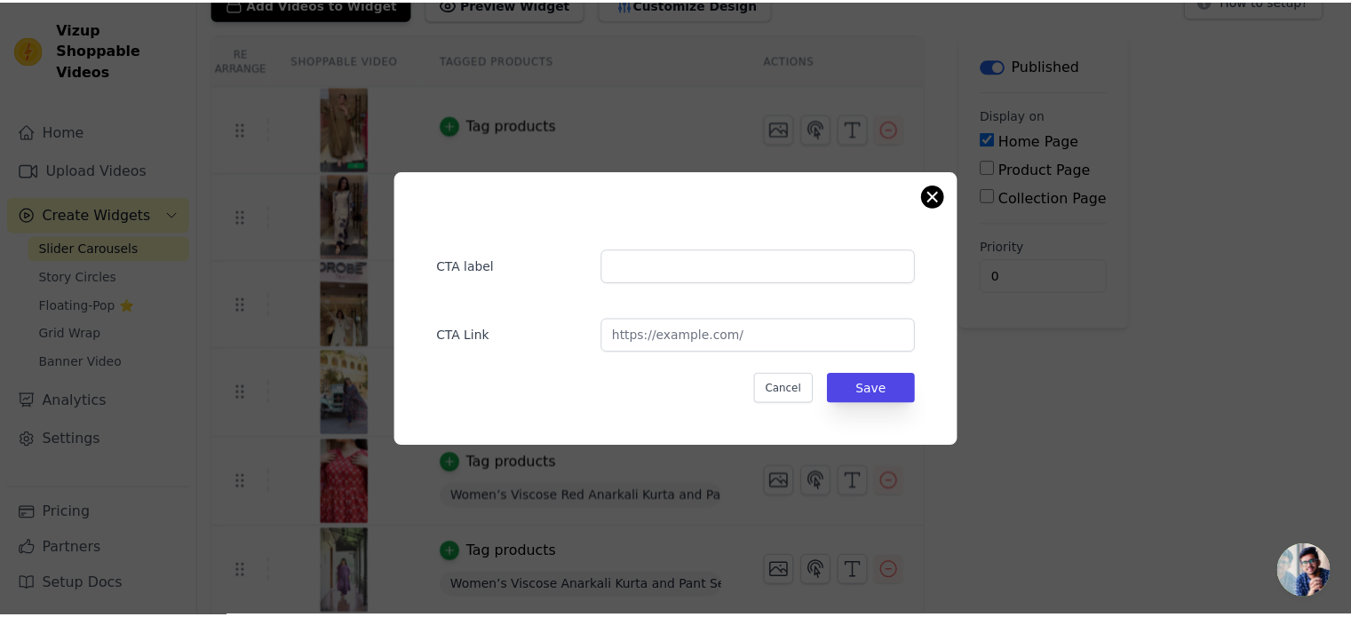
scroll to position [128, 0]
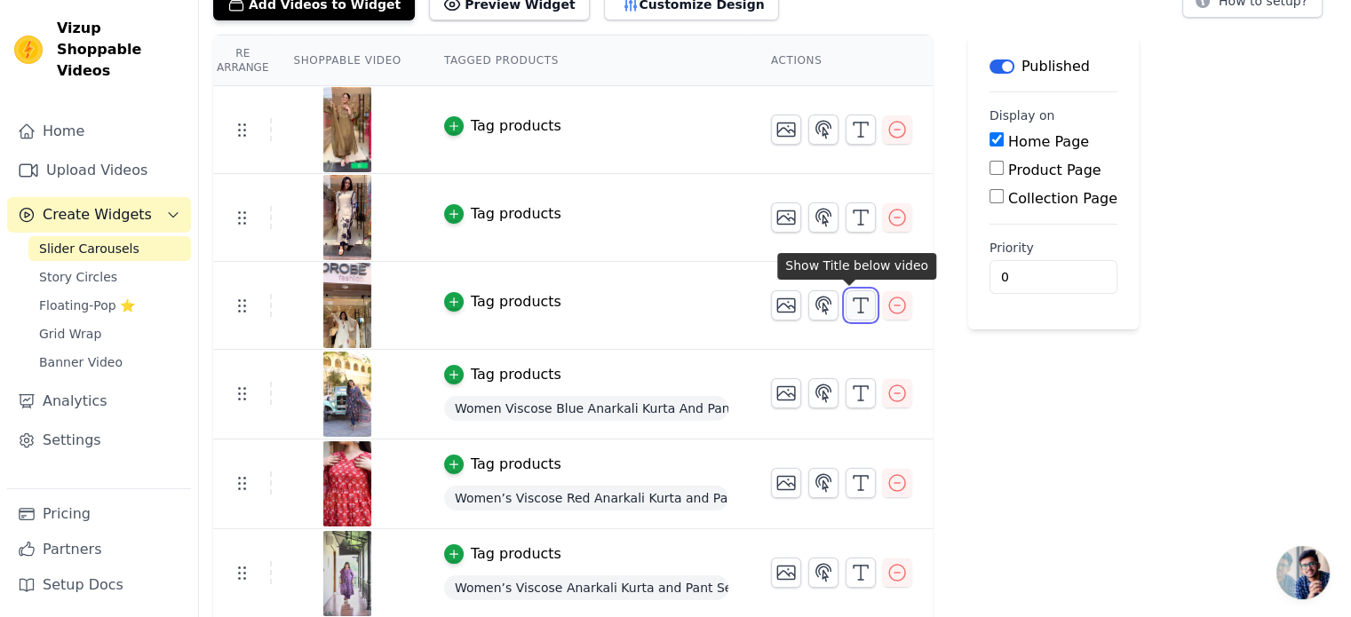
click at [850, 302] on icon "button" at bounding box center [860, 305] width 21 height 21
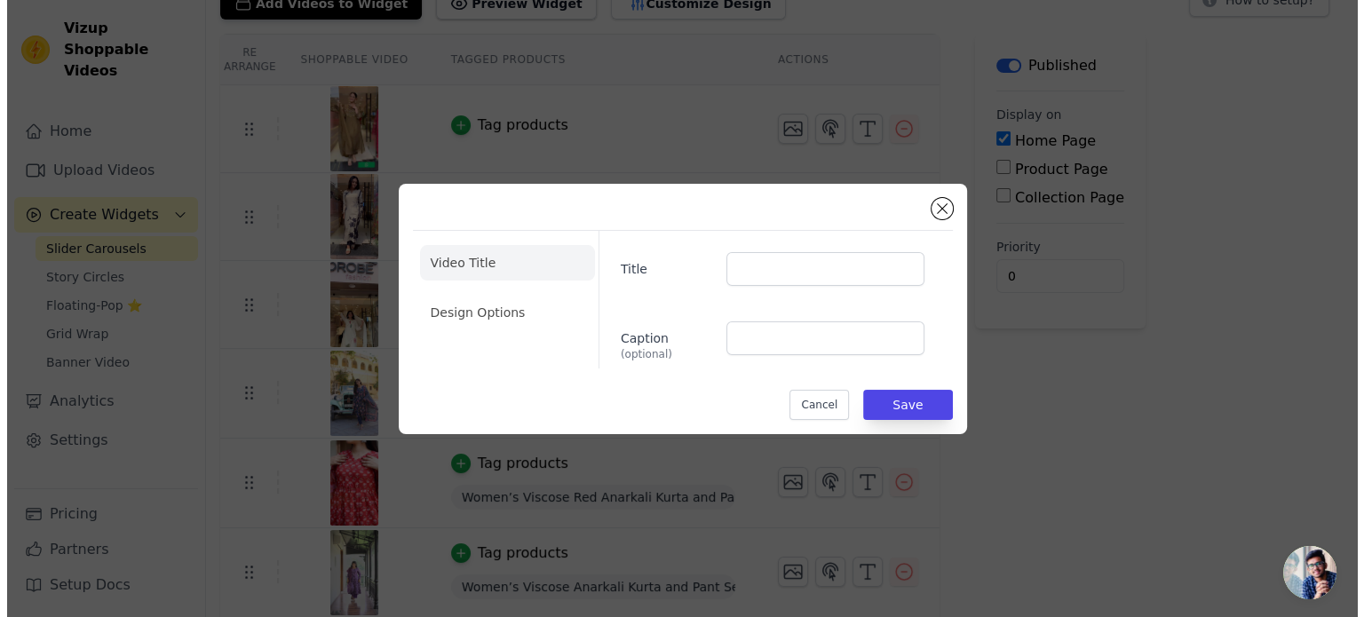
scroll to position [0, 0]
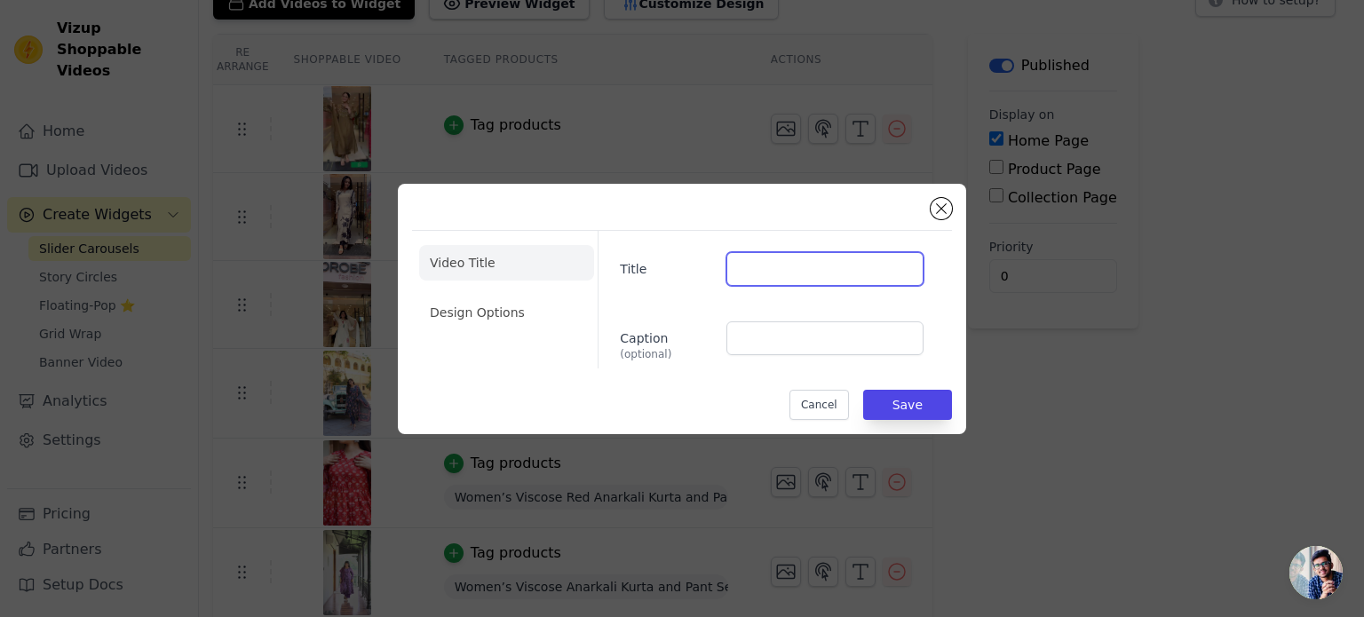
click at [772, 281] on input "Title" at bounding box center [824, 269] width 197 height 34
click at [941, 205] on button "Close modal" at bounding box center [941, 208] width 21 height 21
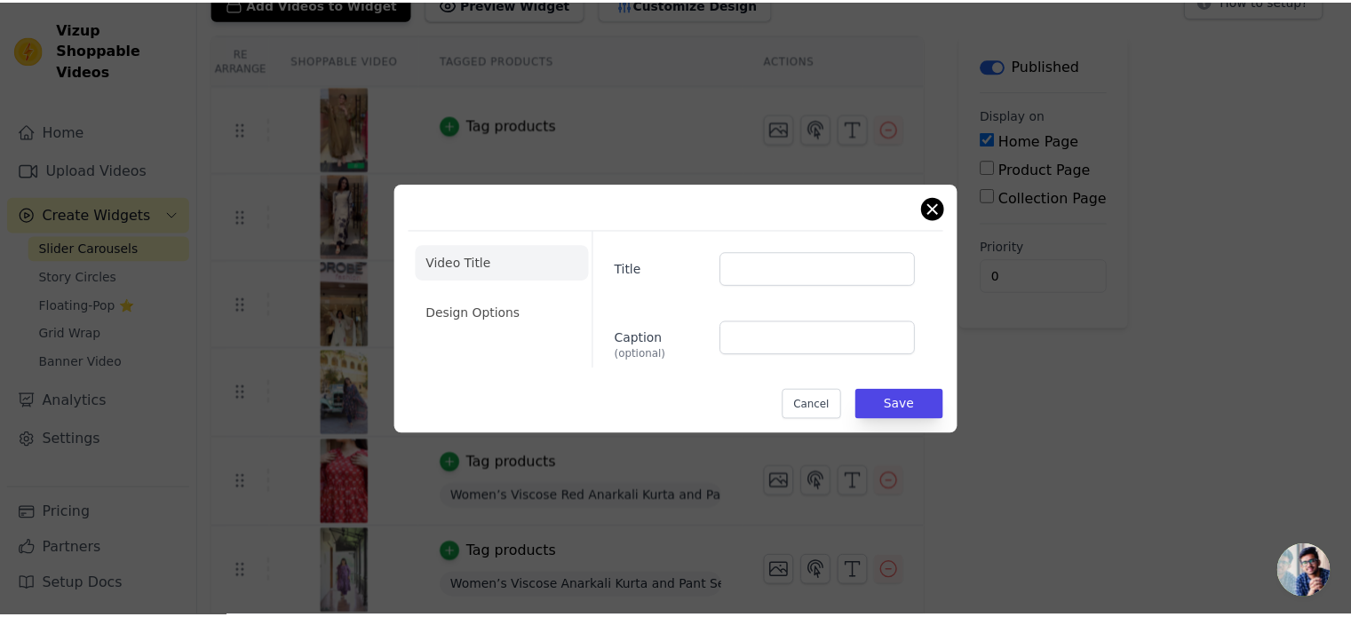
scroll to position [128, 0]
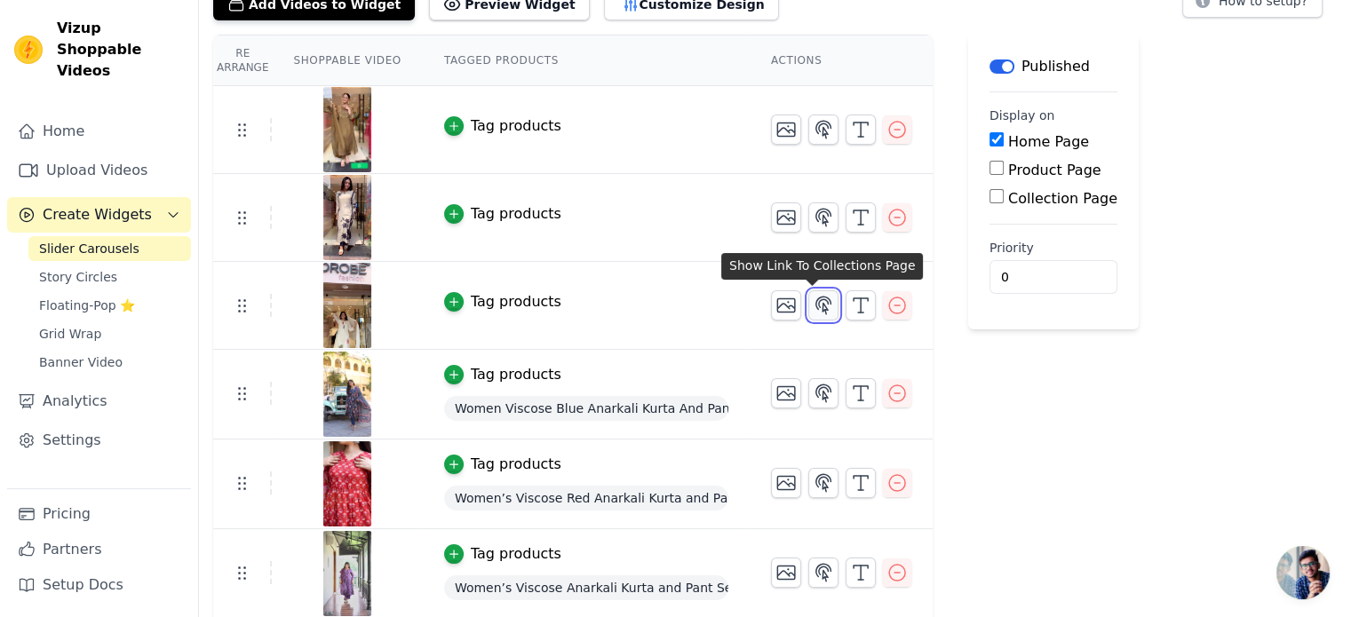
click at [812, 305] on icon "button" at bounding box center [822, 305] width 21 height 21
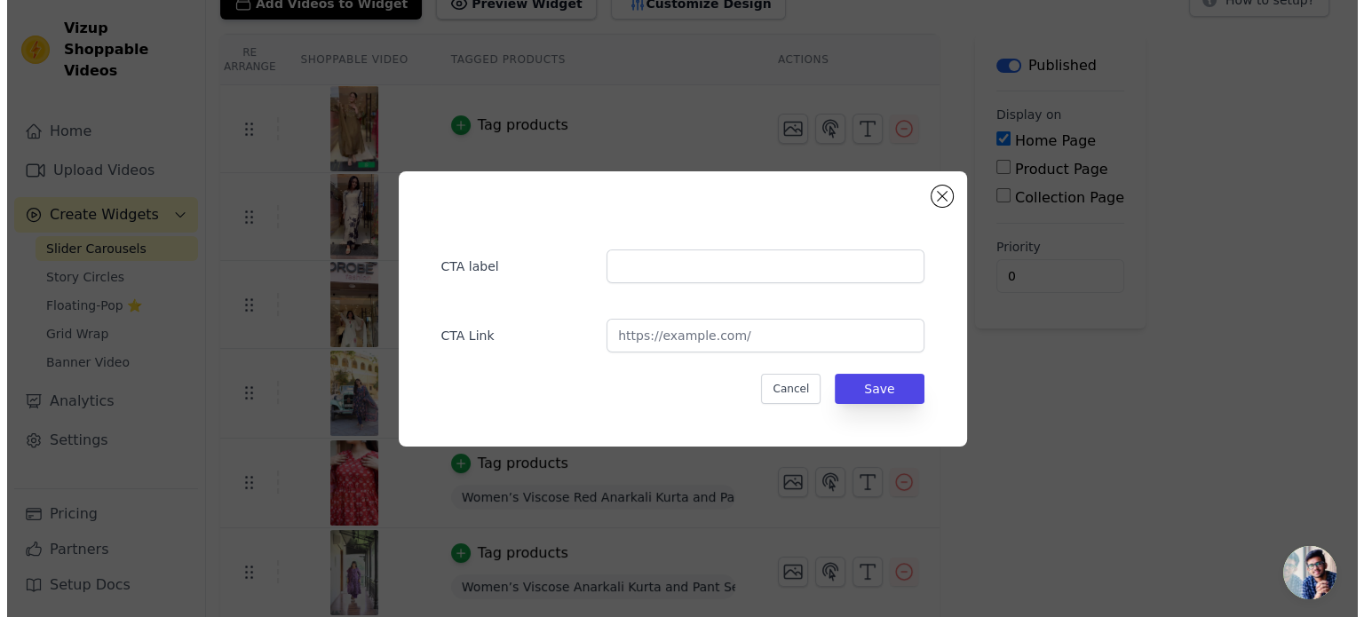
scroll to position [0, 0]
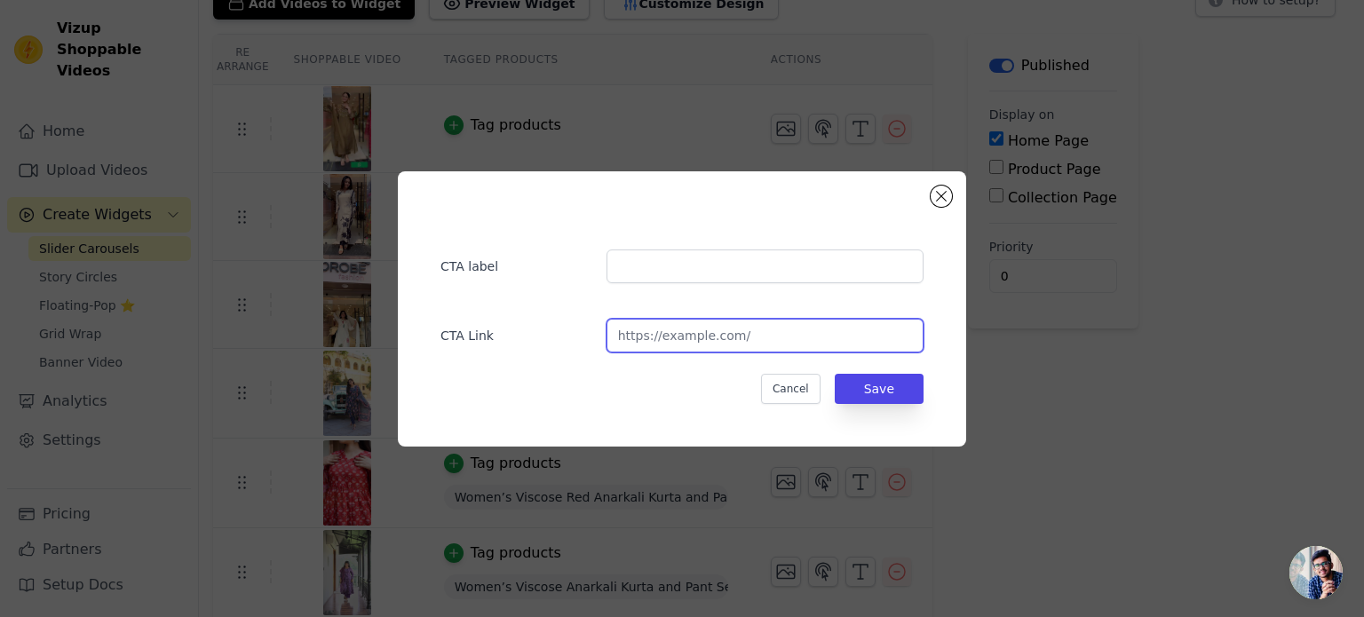
click at [703, 339] on input "url" at bounding box center [764, 336] width 317 height 34
paste input "https://ethrivaa.com/products/whisper-white-floral-mul-cotton-suit-set"
type input "https://ethrivaa.com/products/whisper-white-floral-mul-cotton-suit-set"
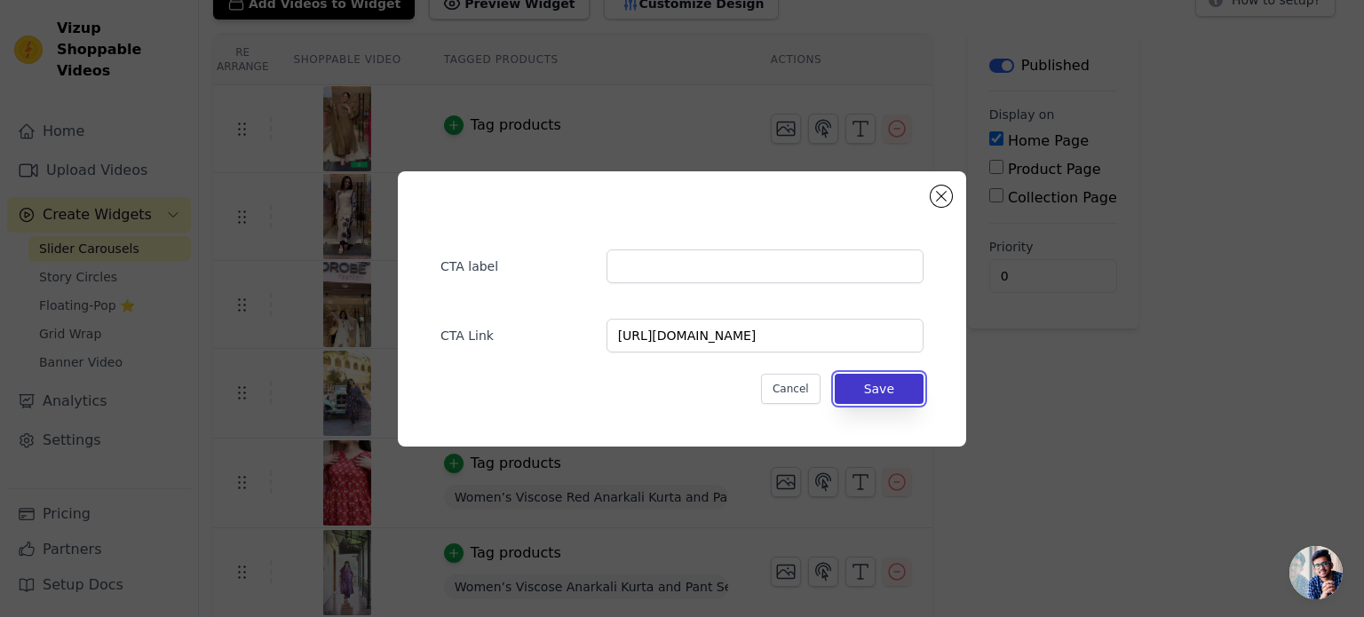
click at [893, 391] on button "Save" at bounding box center [879, 389] width 89 height 30
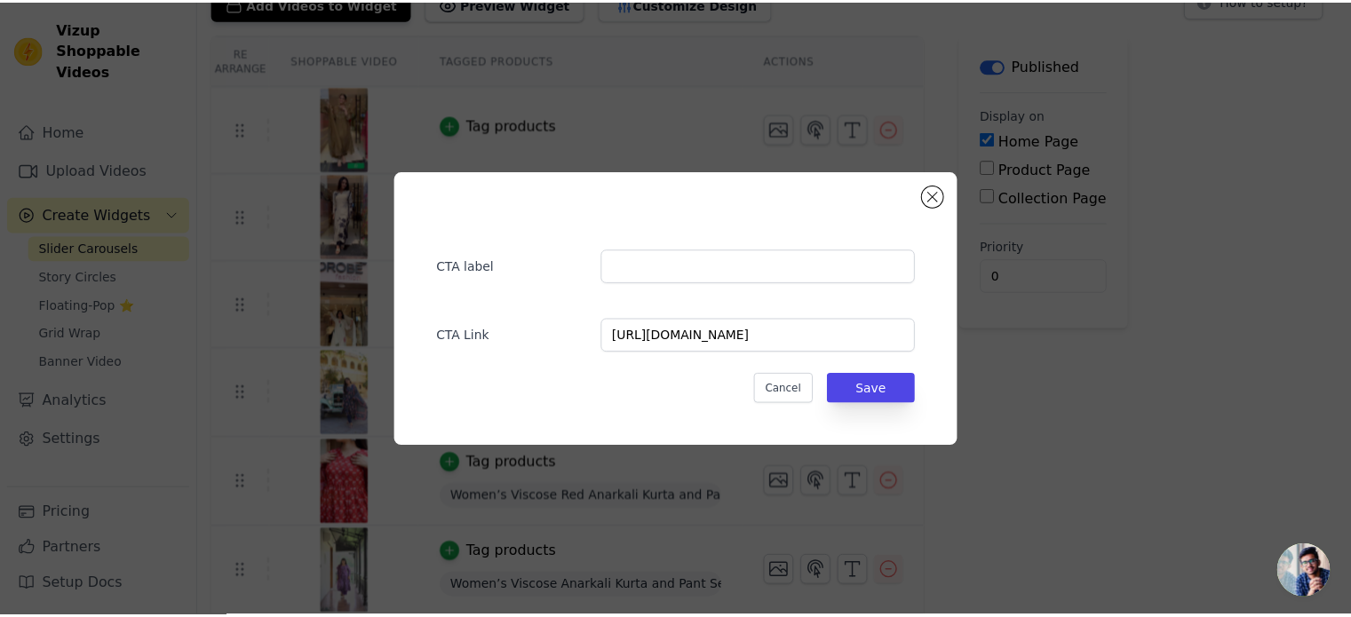
scroll to position [128, 0]
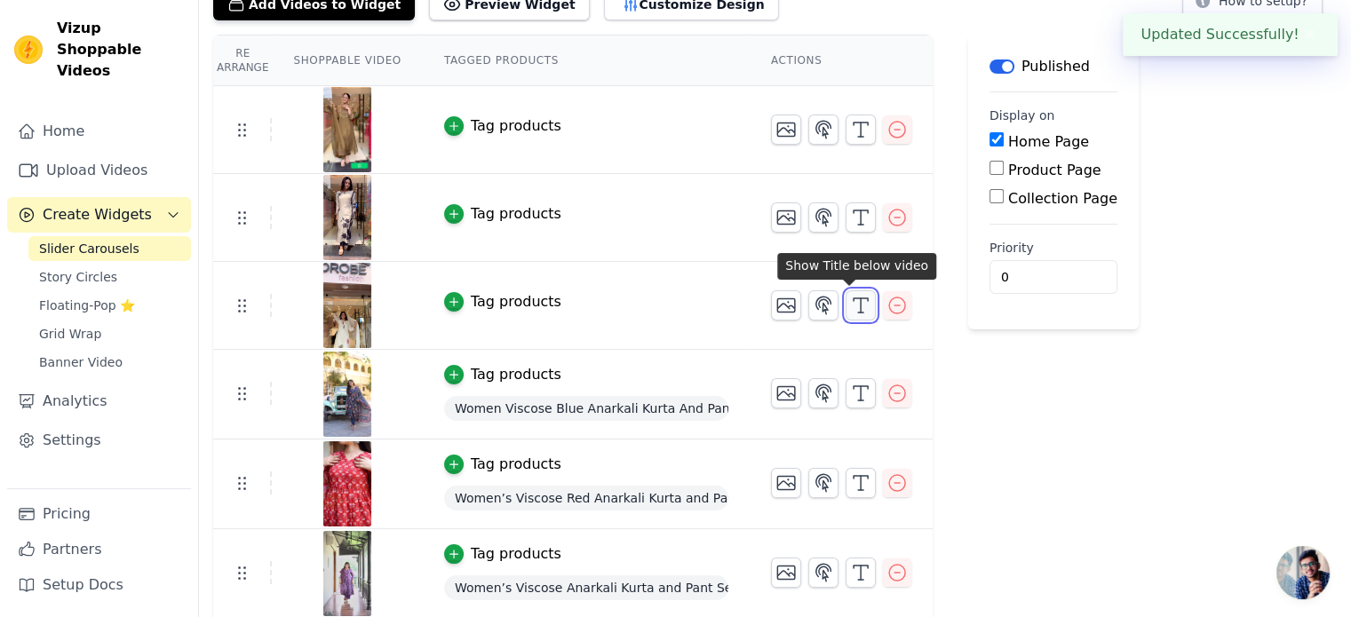
click at [850, 303] on icon "button" at bounding box center [860, 305] width 21 height 21
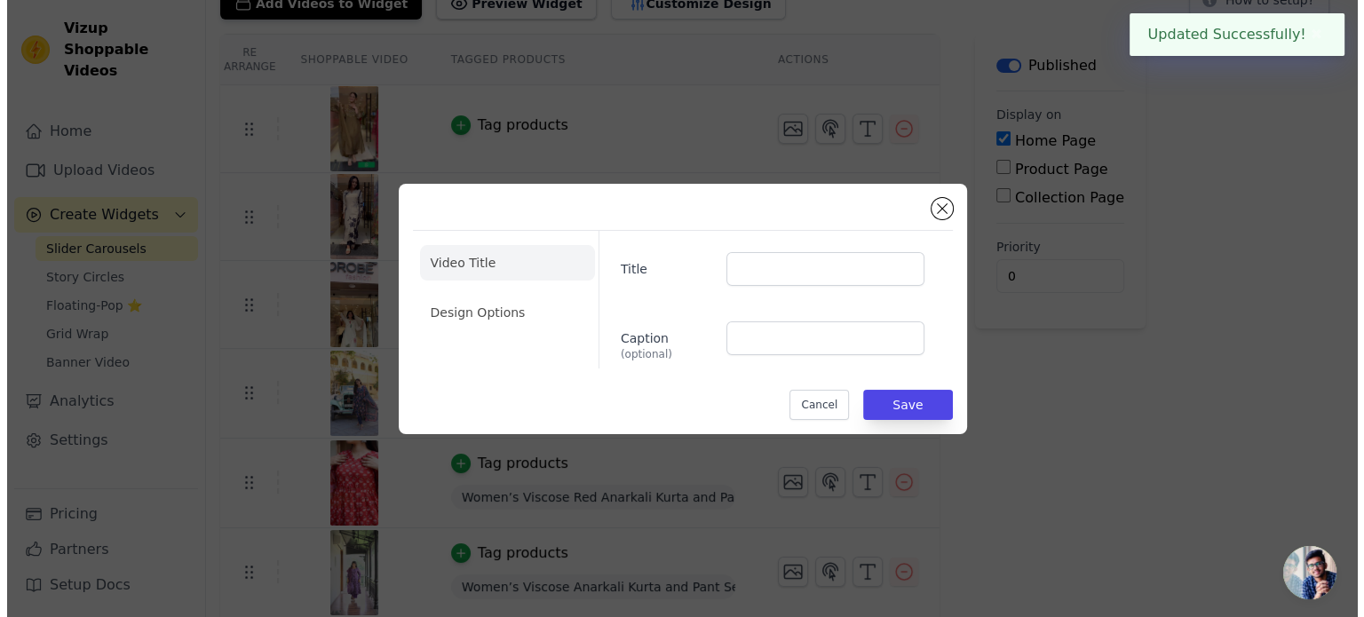
scroll to position [0, 0]
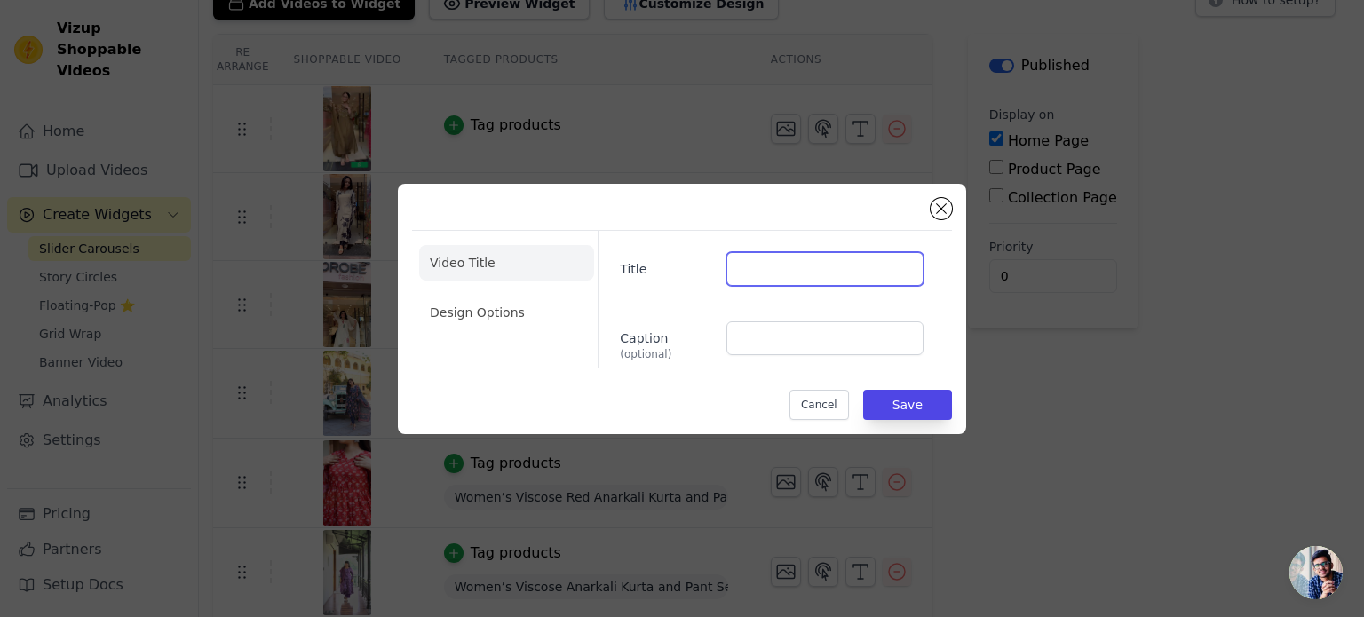
click at [796, 265] on input "Title" at bounding box center [824, 269] width 197 height 34
paste input "Whisper White Floral Mul Cotton Suit Set"
type input "Whisper White Floral Mul Cotton Suit Set"
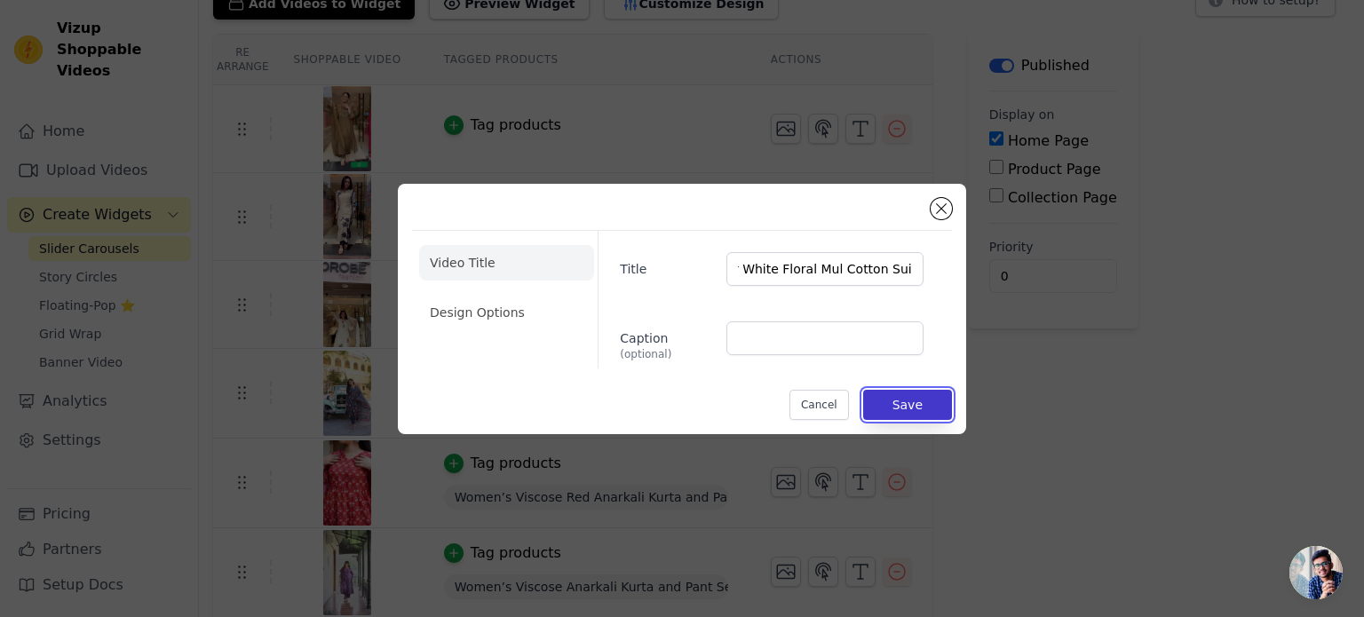
click at [900, 405] on button "Save" at bounding box center [907, 405] width 89 height 30
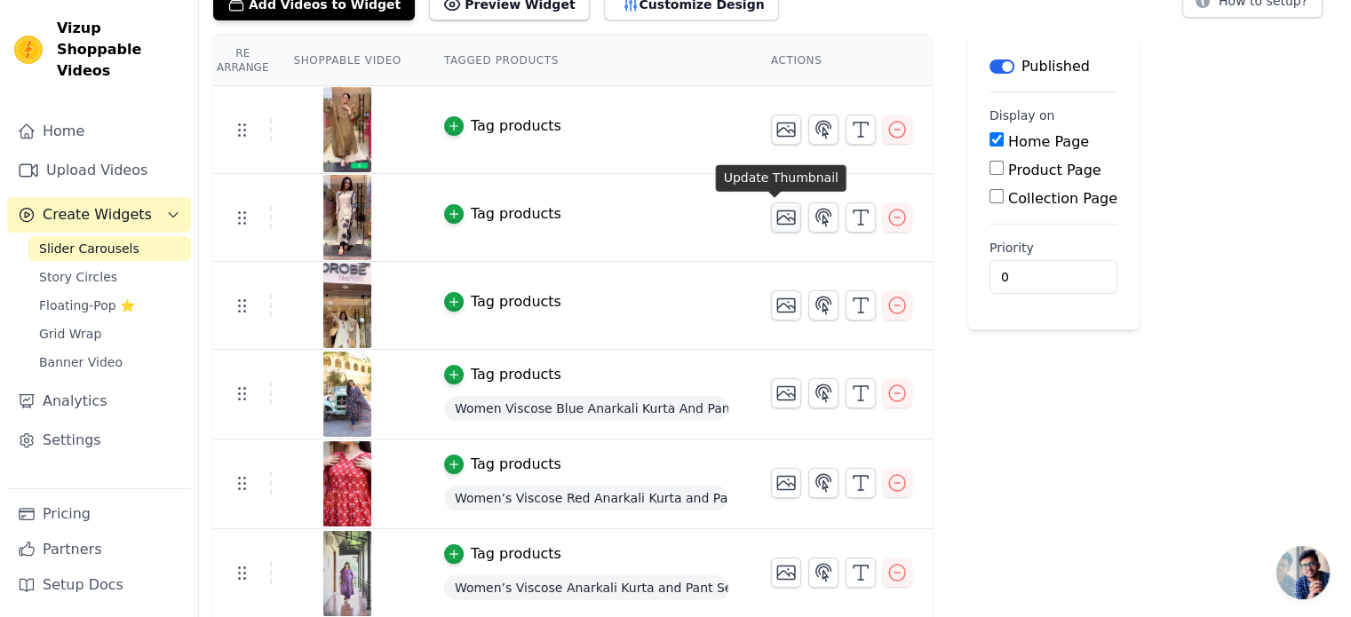
scroll to position [39, 0]
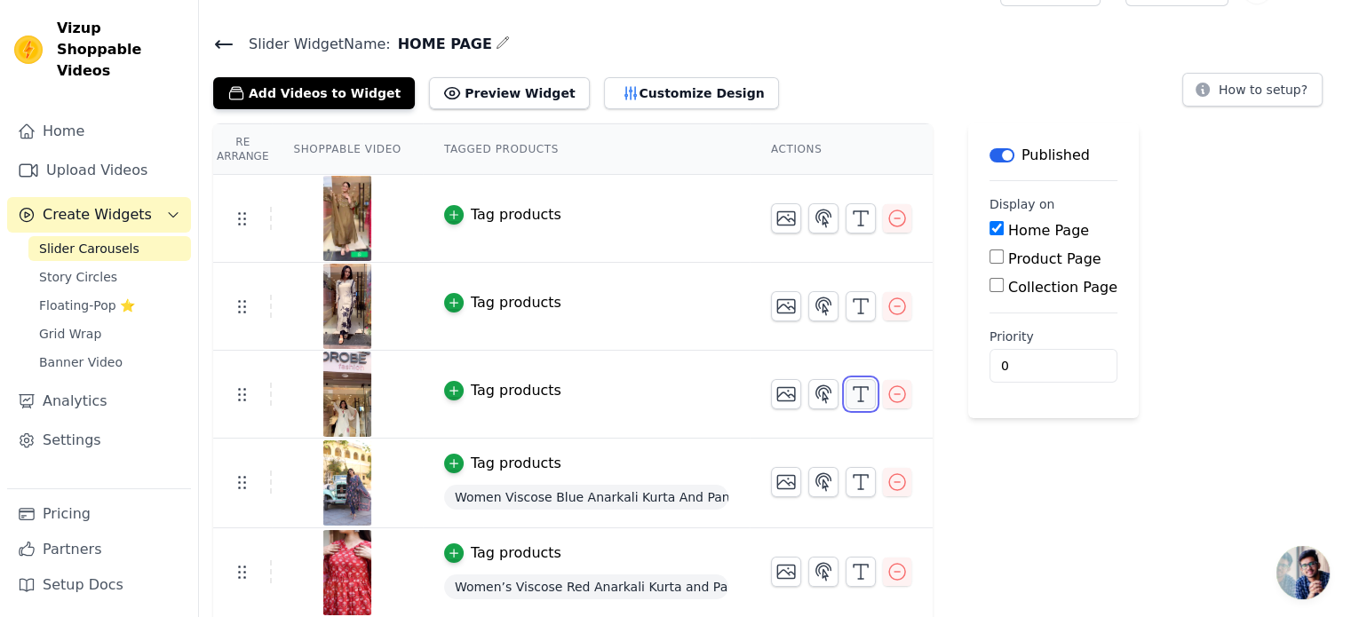
click at [850, 393] on icon "button" at bounding box center [860, 394] width 21 height 21
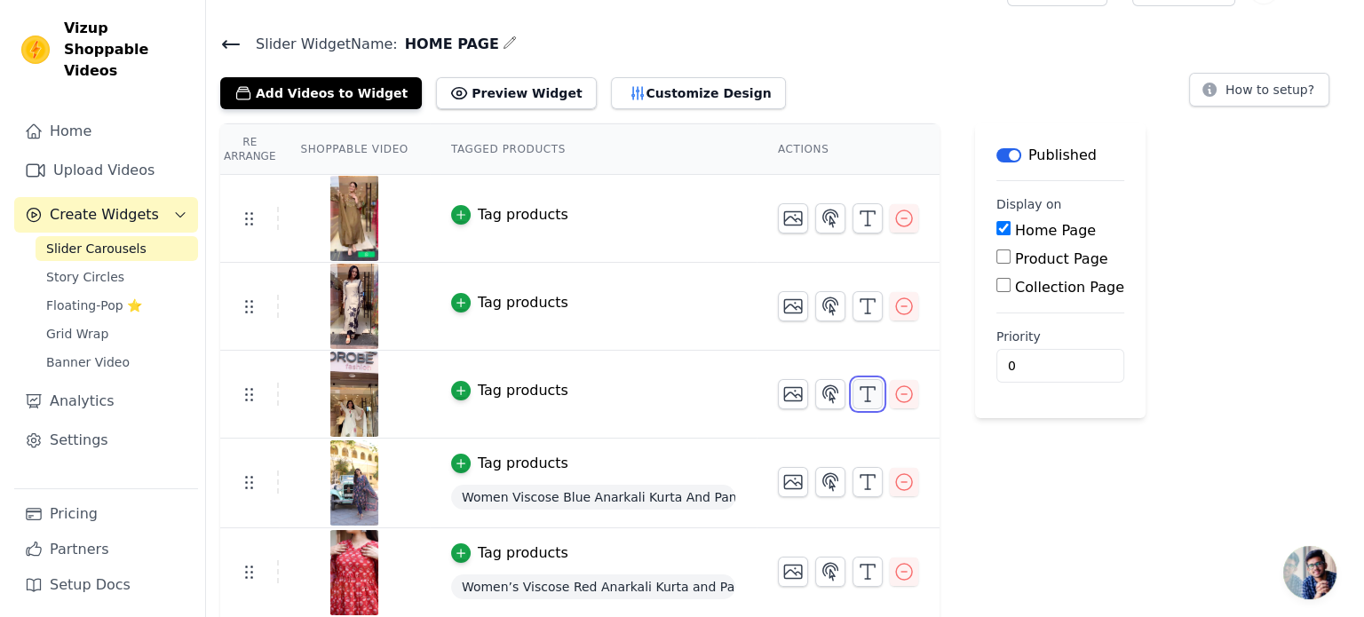
scroll to position [0, 0]
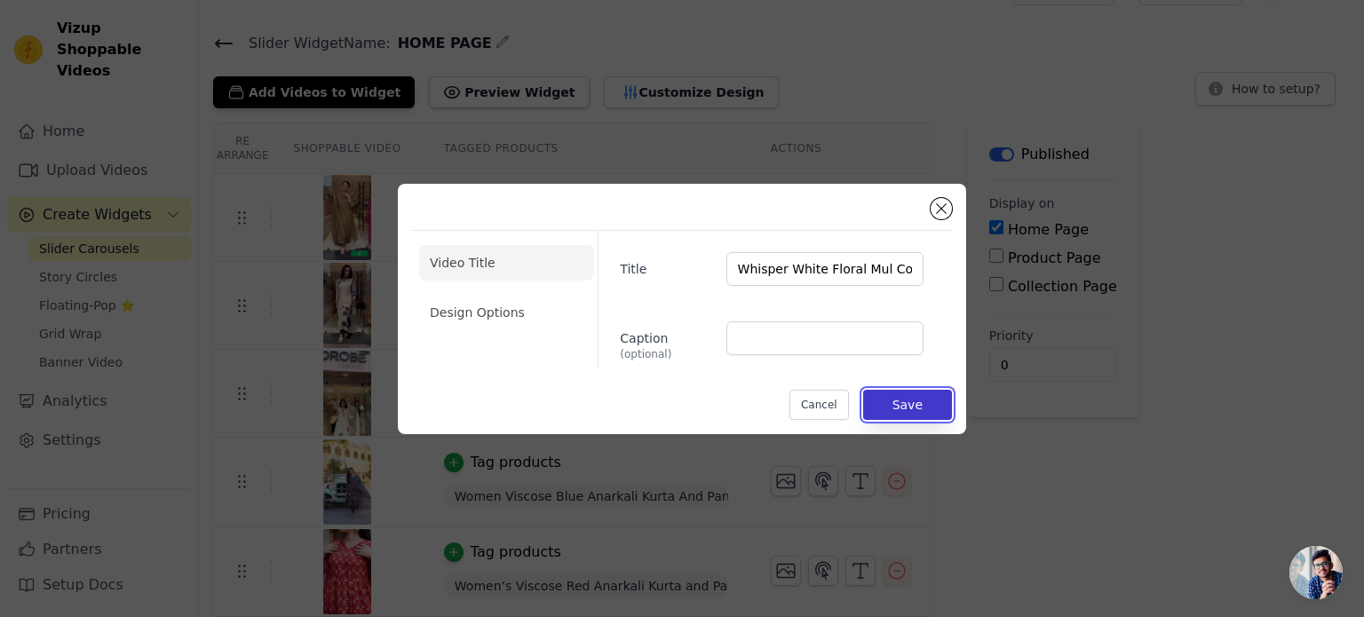
click at [891, 409] on button "Save" at bounding box center [907, 405] width 89 height 30
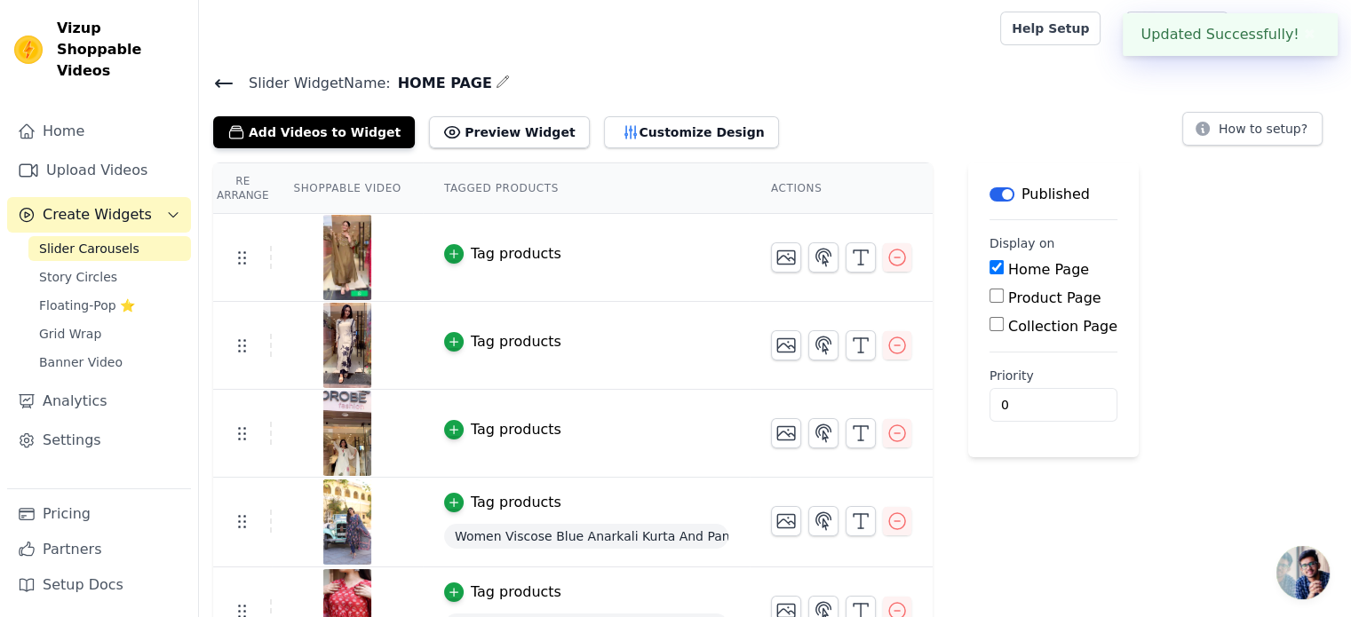
scroll to position [178, 0]
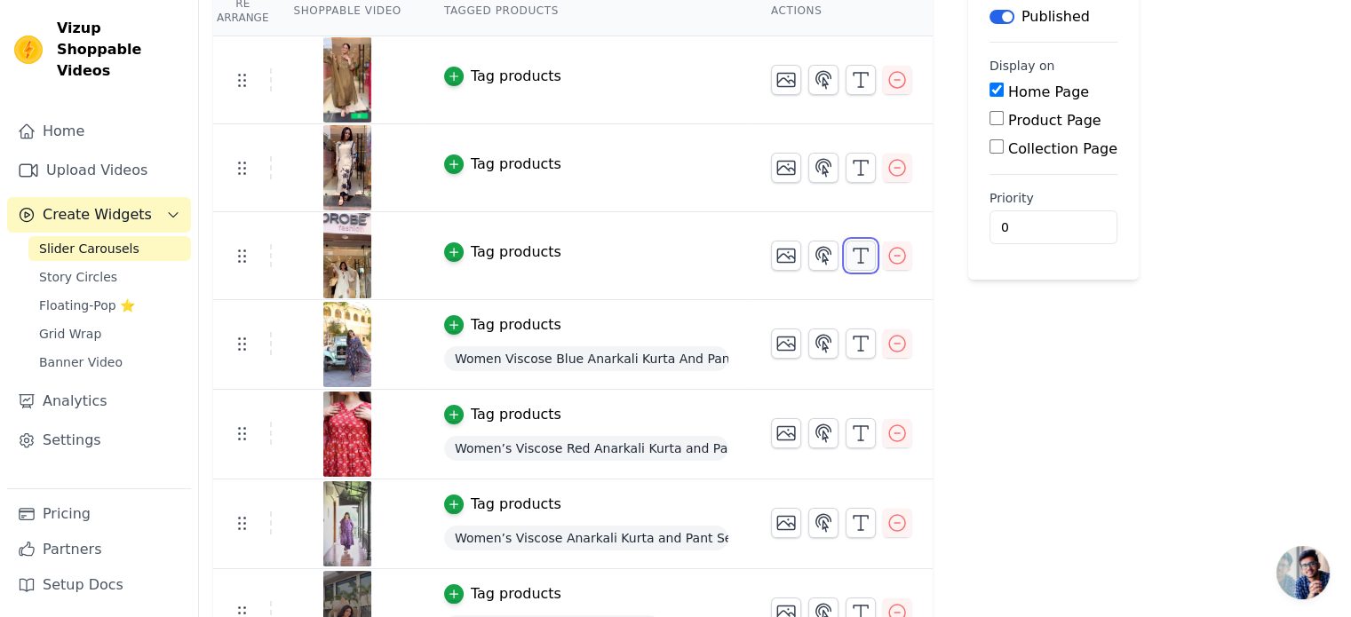
click at [850, 255] on icon "button" at bounding box center [860, 255] width 21 height 21
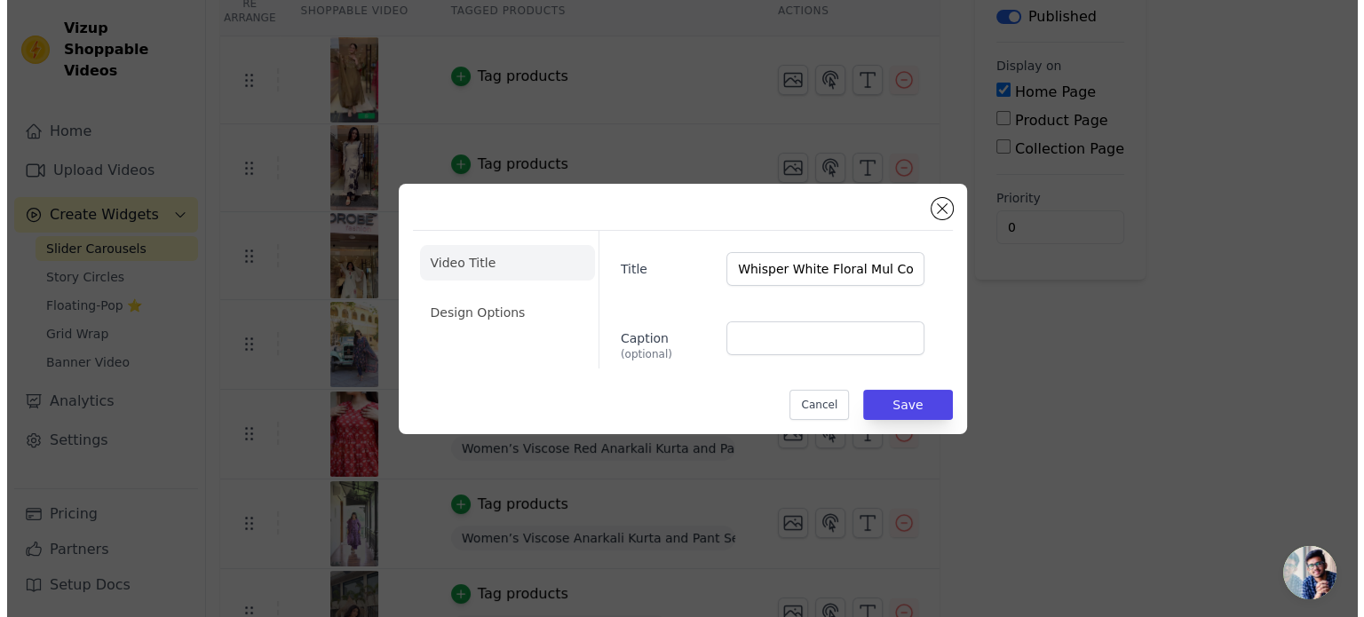
scroll to position [0, 0]
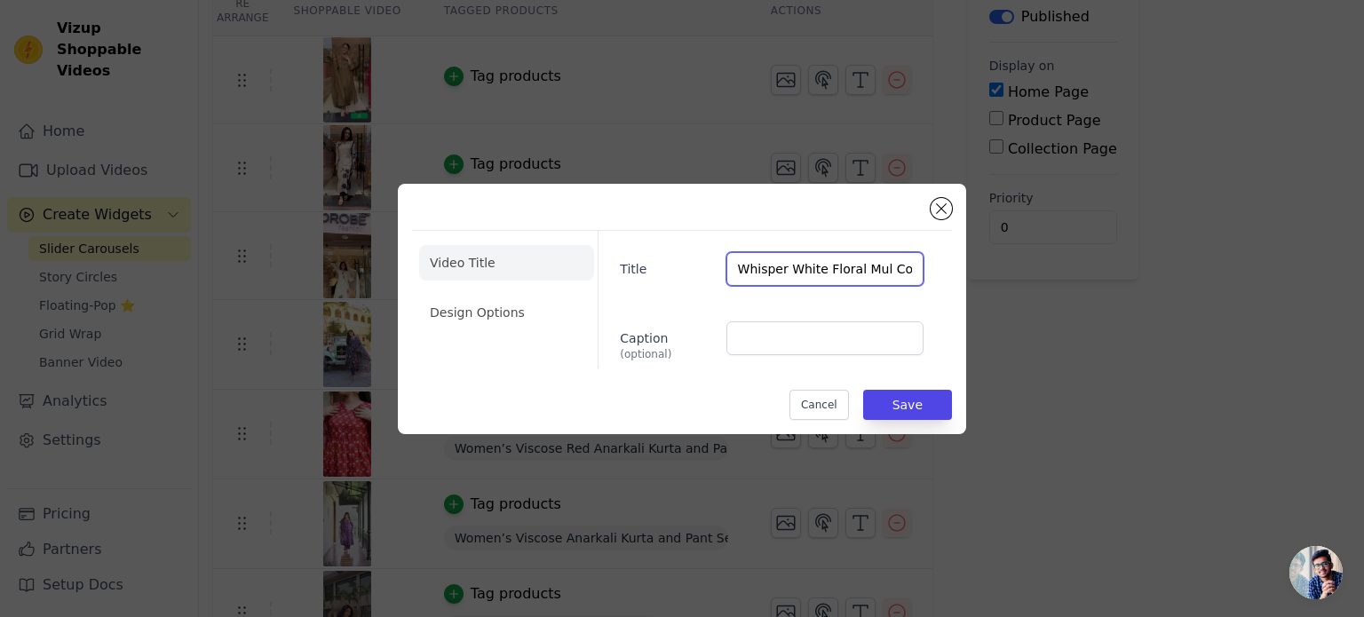
click at [876, 257] on input "Whisper White Floral Mul Cotton Suit Set" at bounding box center [824, 269] width 197 height 34
click at [877, 255] on input "Whisper White Floral Mul Cotton Suit Set" at bounding box center [824, 269] width 197 height 34
click at [879, 240] on div "Title Whisper White Floral Mul Cotton Suit Set Caption (optional)" at bounding box center [768, 300] width 340 height 138
click at [876, 252] on input "Whisper White Floral Mul Cotton Suit Set" at bounding box center [824, 269] width 197 height 34
click at [876, 258] on input "Whisper White Floral Mul Cotton Suit Set" at bounding box center [824, 269] width 197 height 34
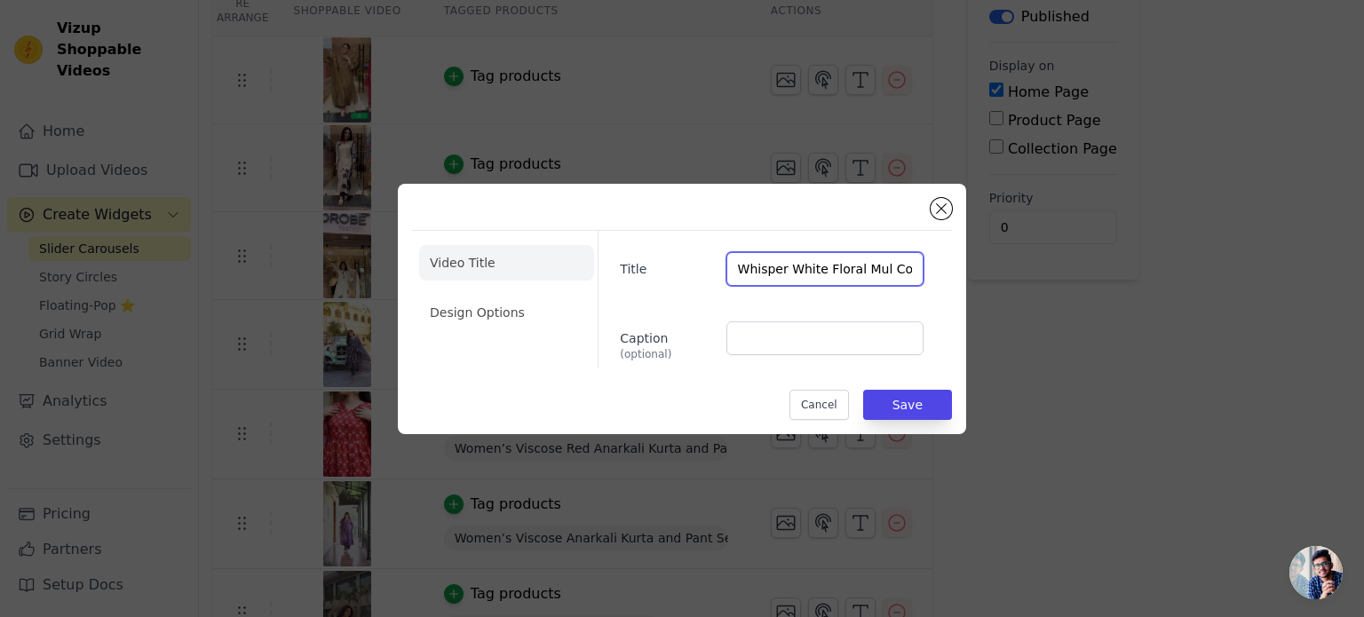
click at [876, 258] on input "Whisper White Floral Mul Cotton Suit Set" at bounding box center [824, 269] width 197 height 34
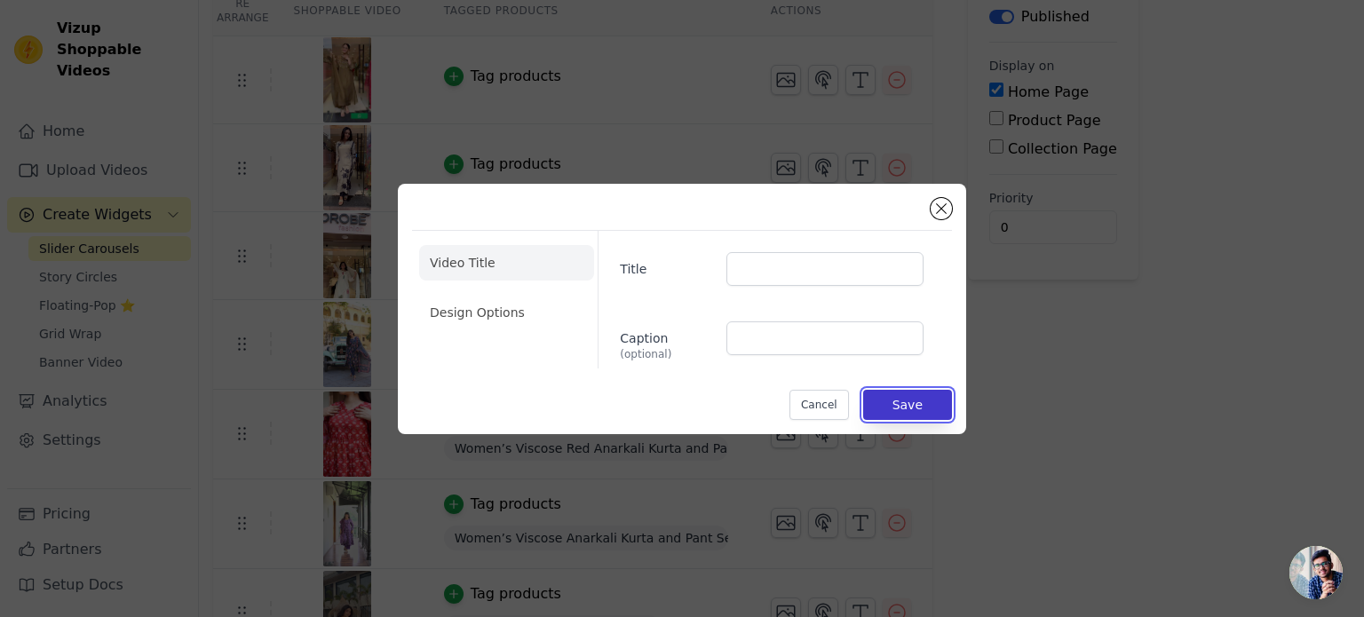
click at [915, 407] on button "Save" at bounding box center [907, 405] width 89 height 30
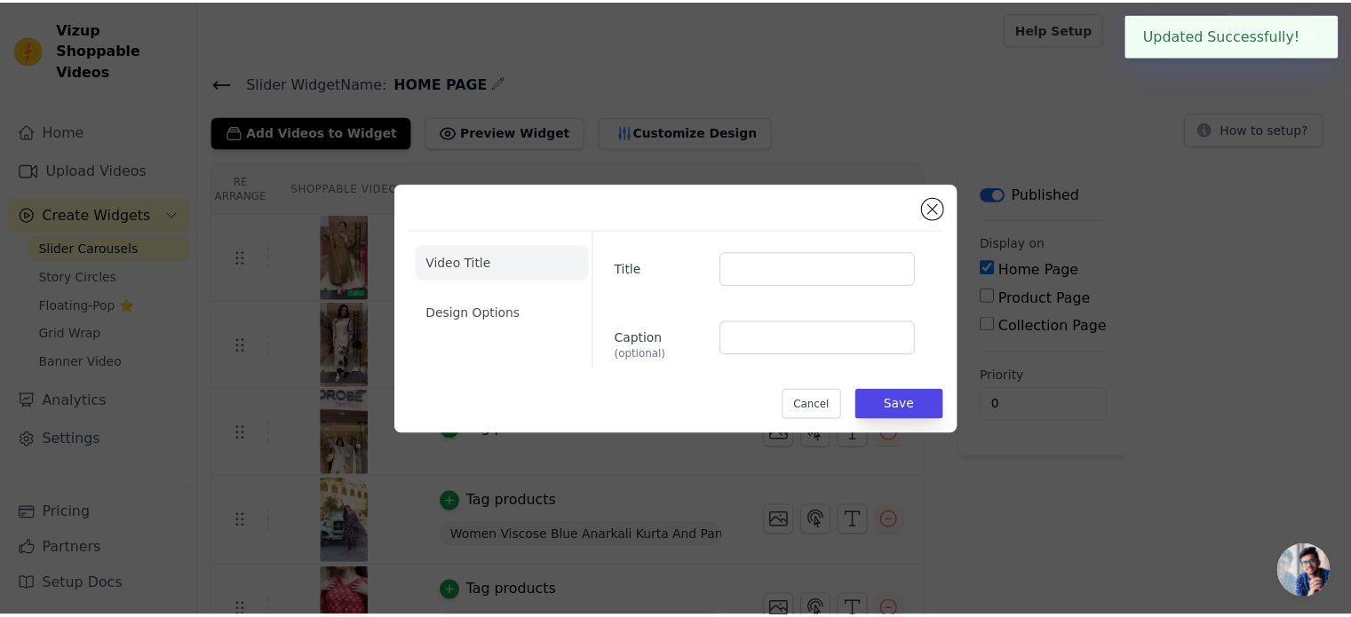
scroll to position [178, 0]
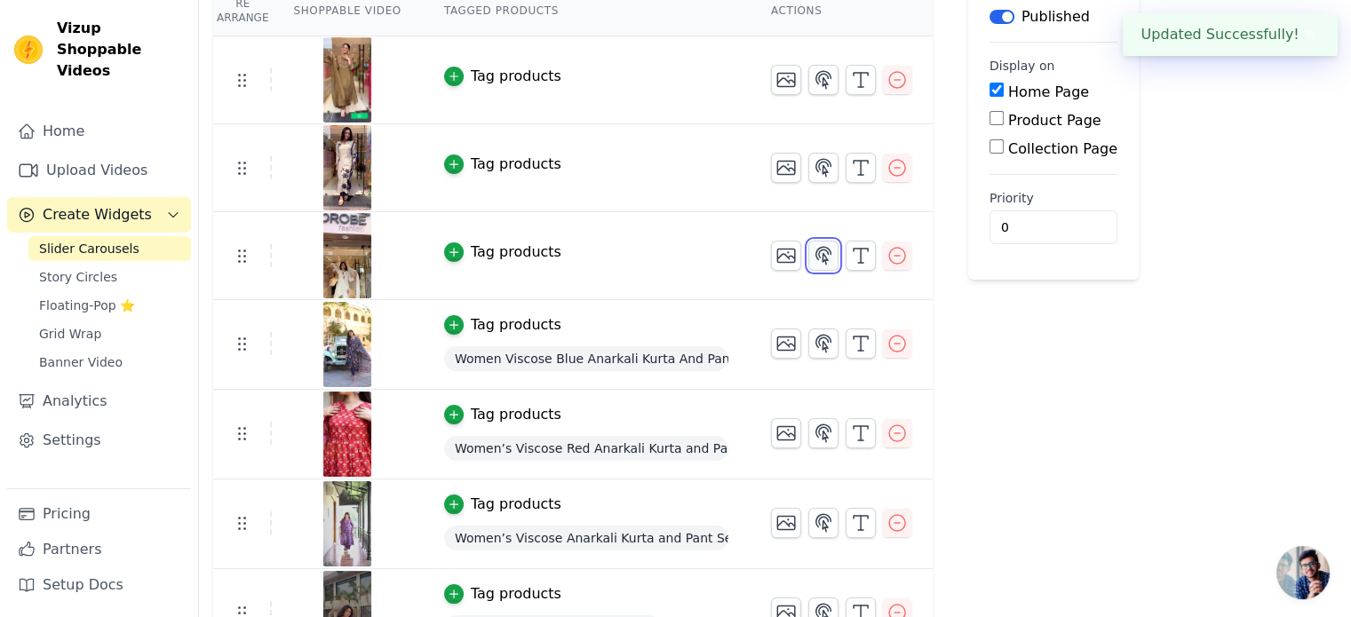
click at [816, 248] on icon "button" at bounding box center [823, 255] width 15 height 17
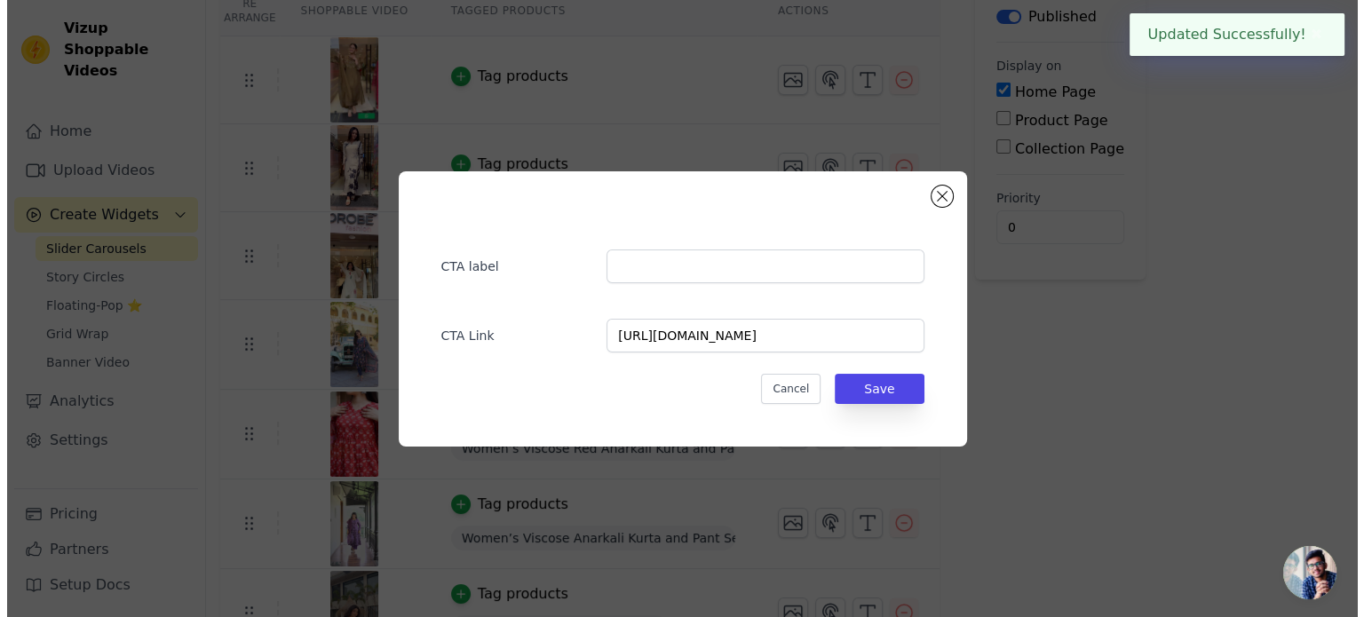
scroll to position [0, 0]
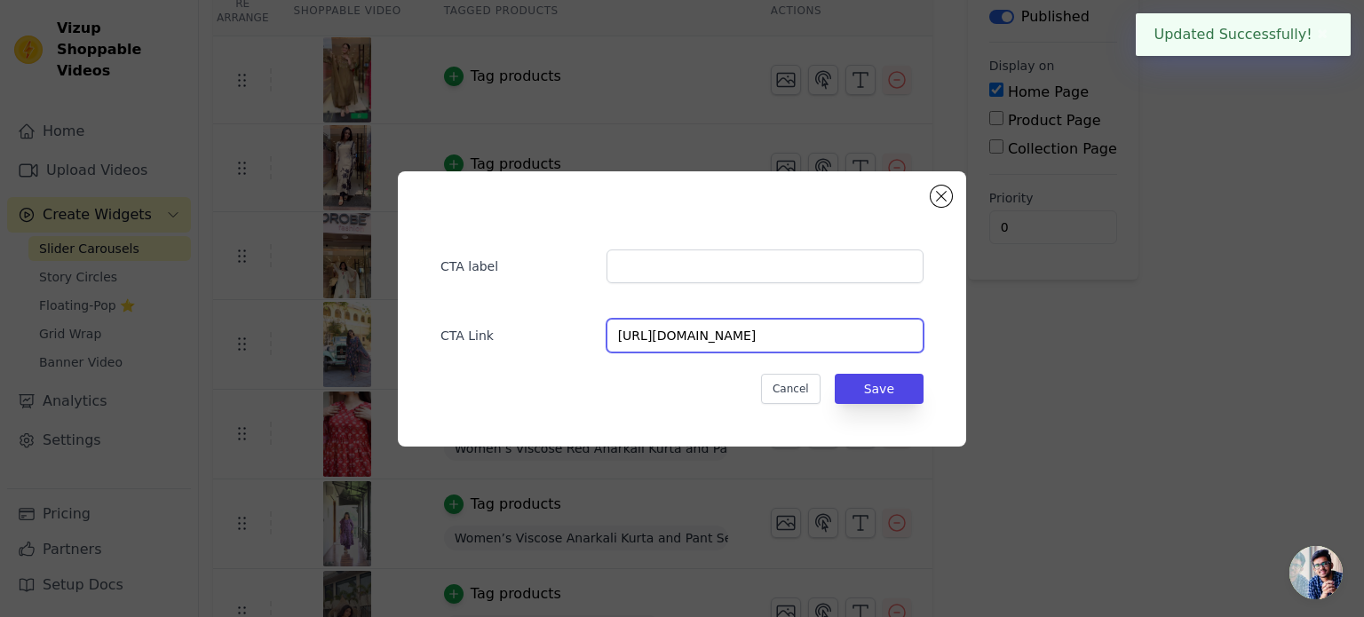
click at [794, 325] on input "https://ethrivaa.com/products/whisper-white-floral-mul-cotton-suit-set" at bounding box center [764, 336] width 317 height 34
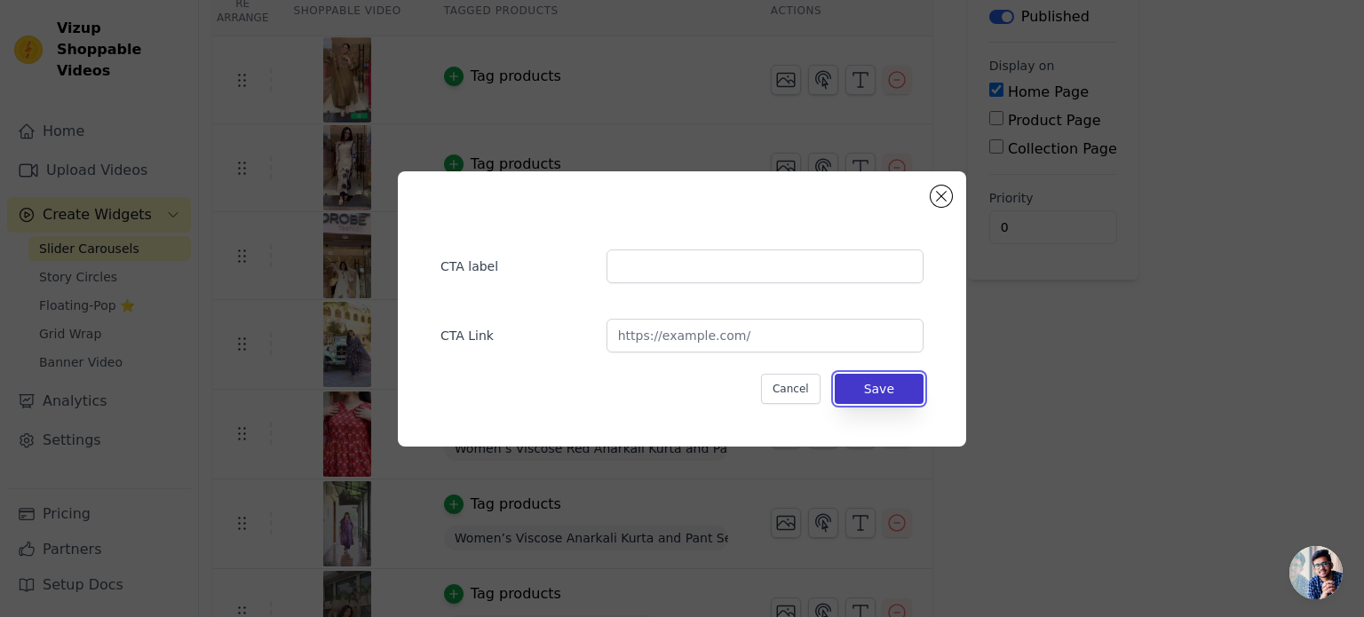
click at [882, 392] on button "Save" at bounding box center [879, 389] width 89 height 30
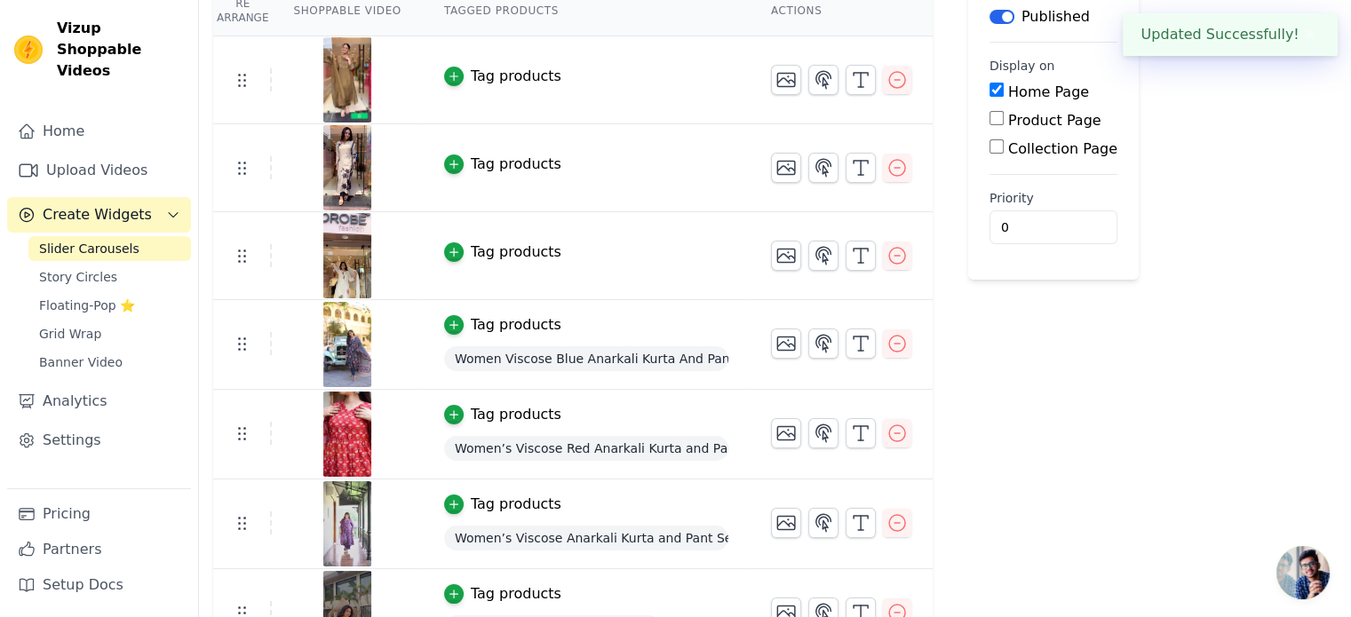
scroll to position [89, 0]
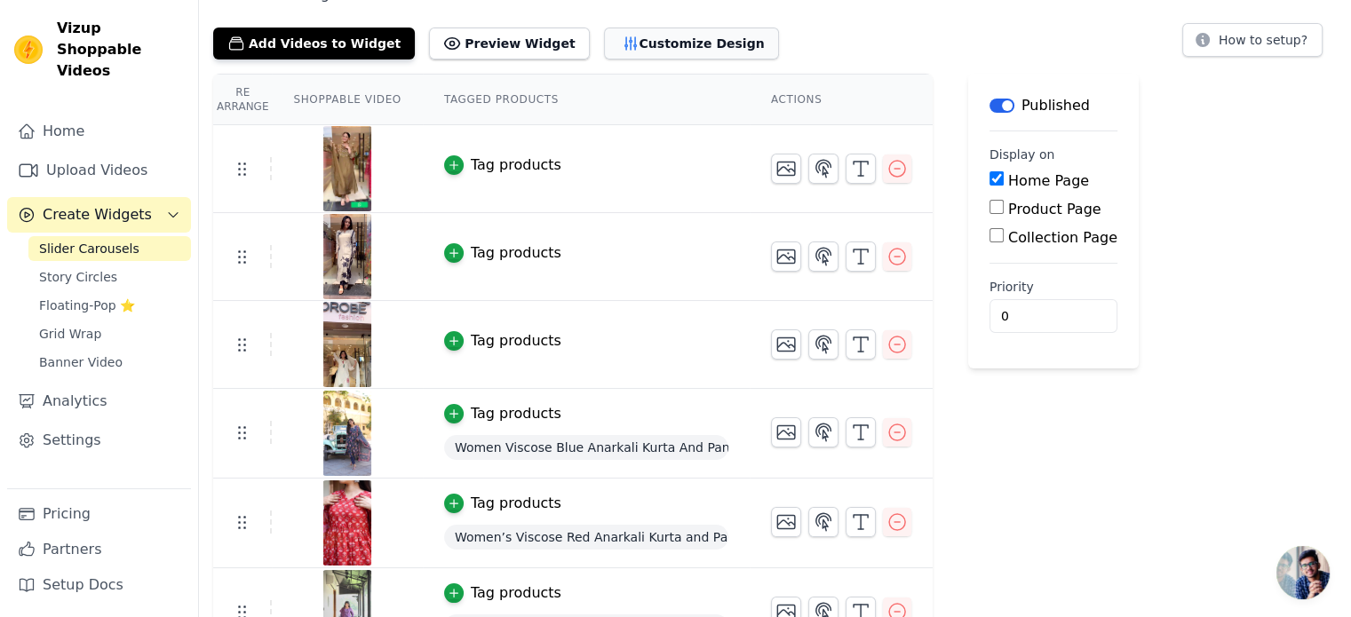
click at [644, 45] on button "Customize Design" at bounding box center [691, 44] width 175 height 32
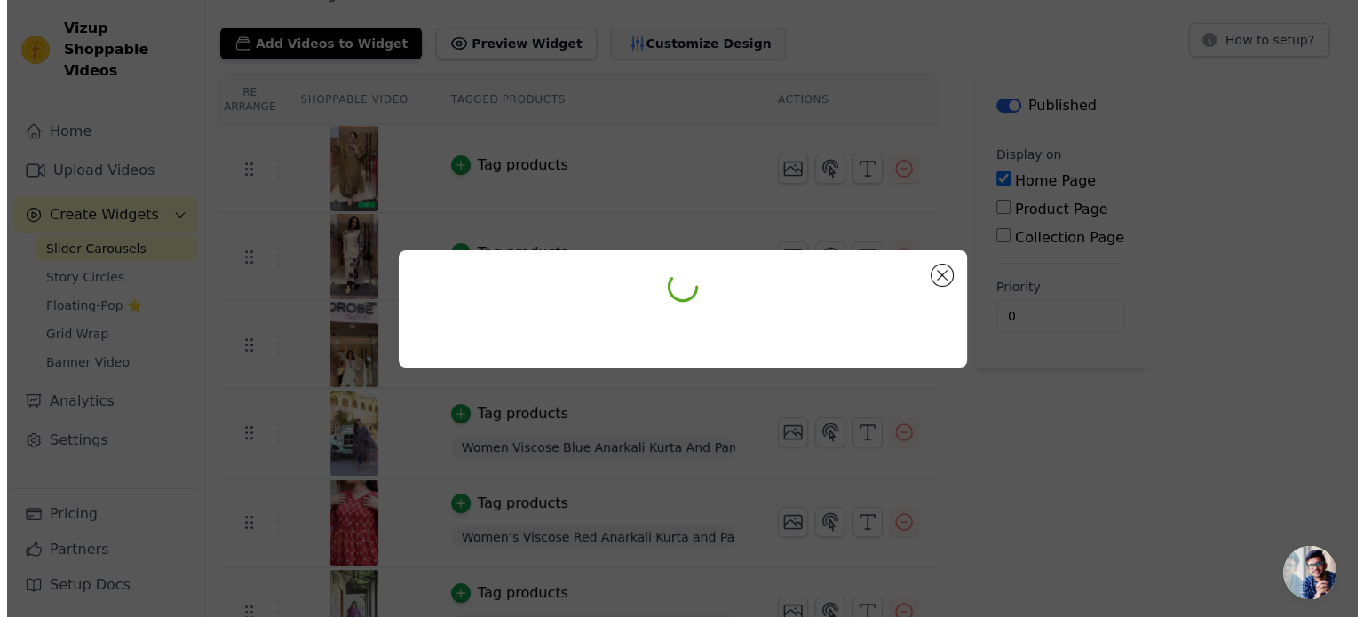
scroll to position [0, 0]
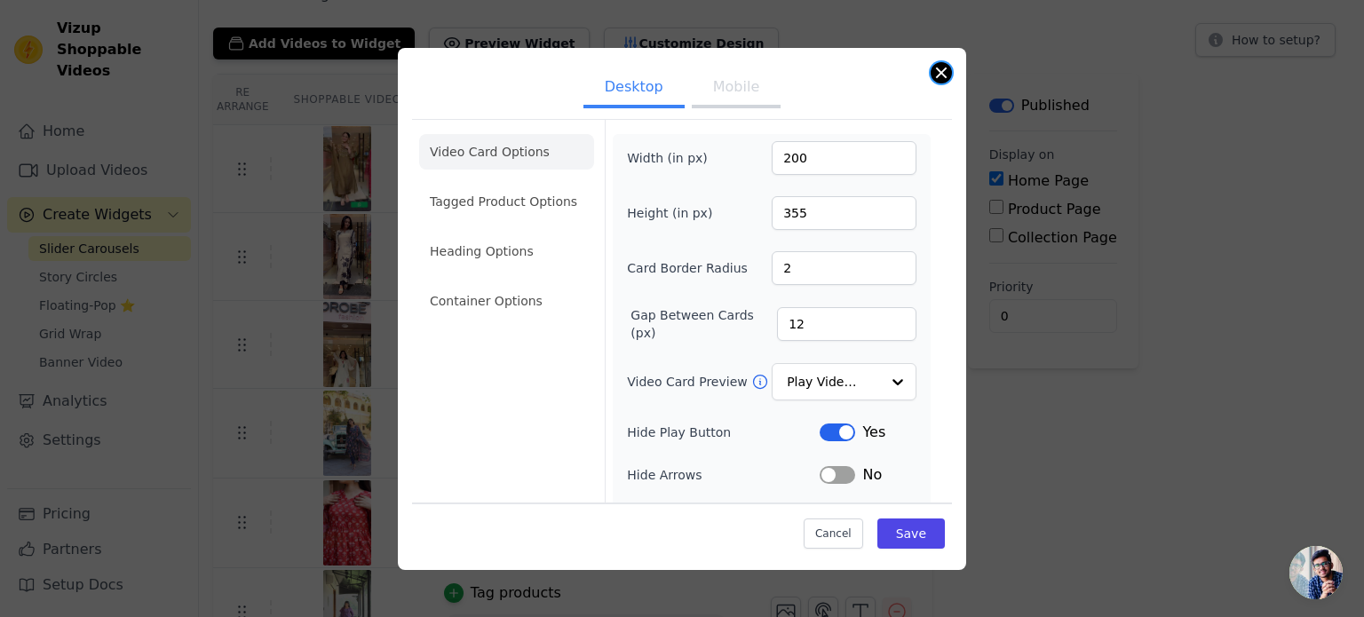
click at [934, 76] on button "Close modal" at bounding box center [941, 72] width 21 height 21
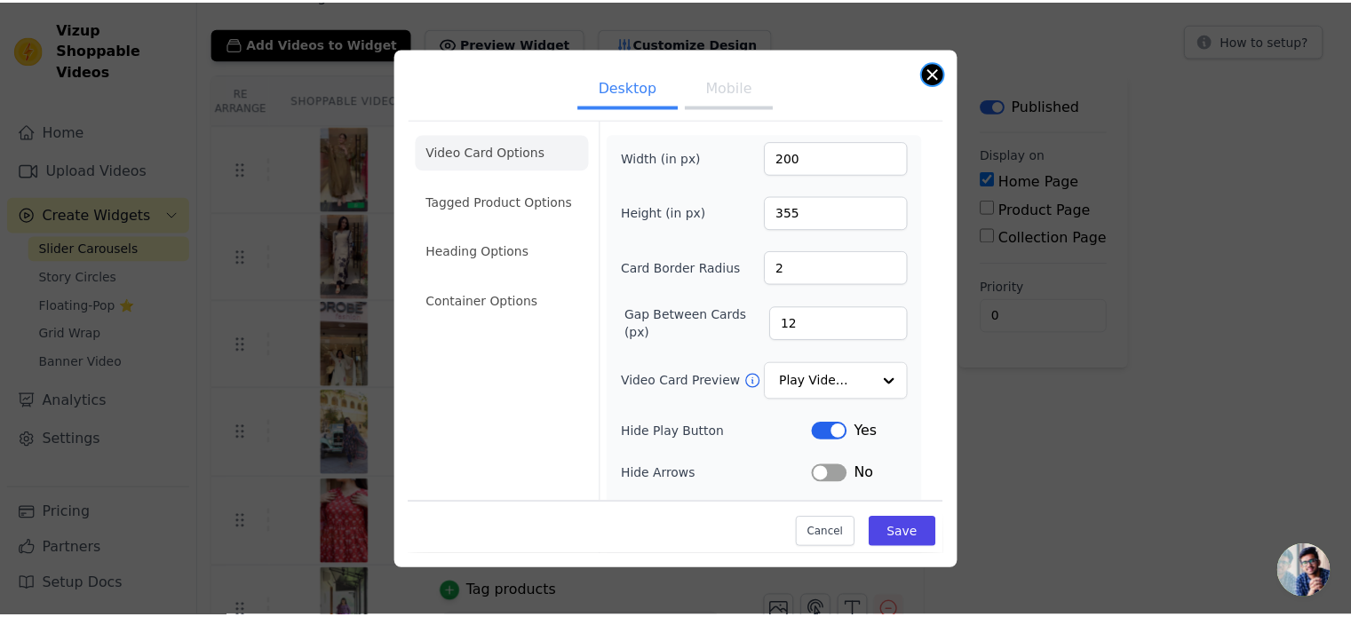
scroll to position [89, 0]
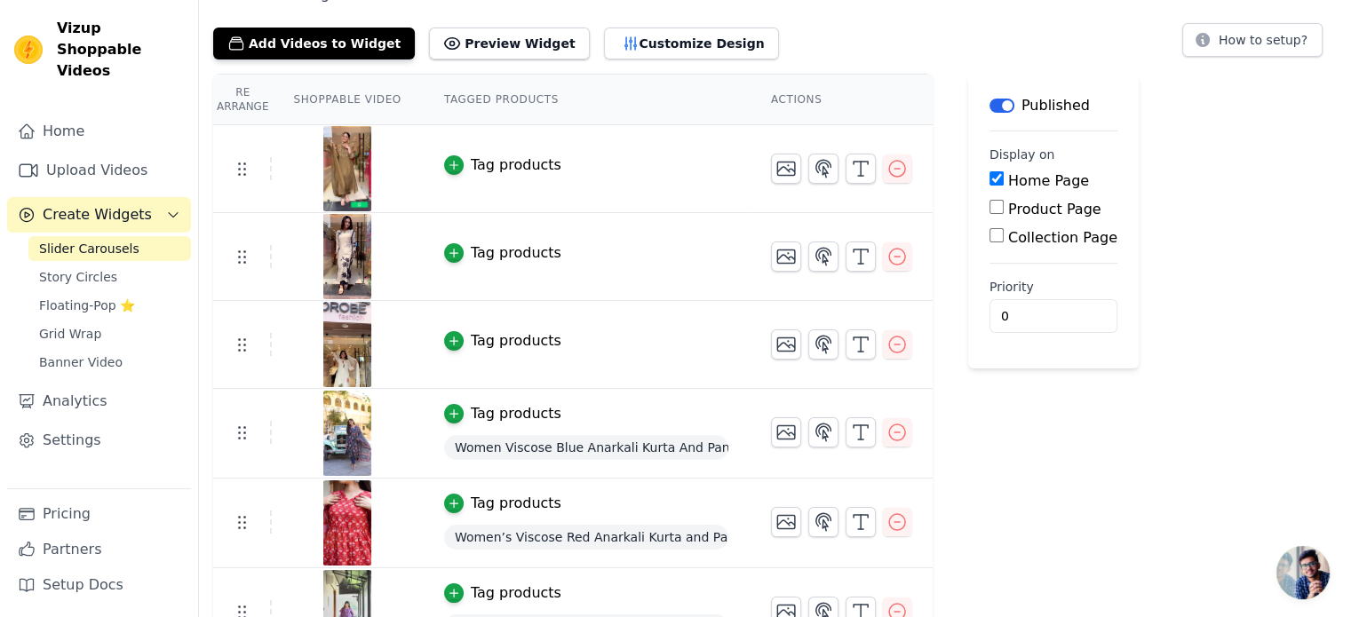
click at [492, 340] on div "Tag products" at bounding box center [516, 340] width 91 height 21
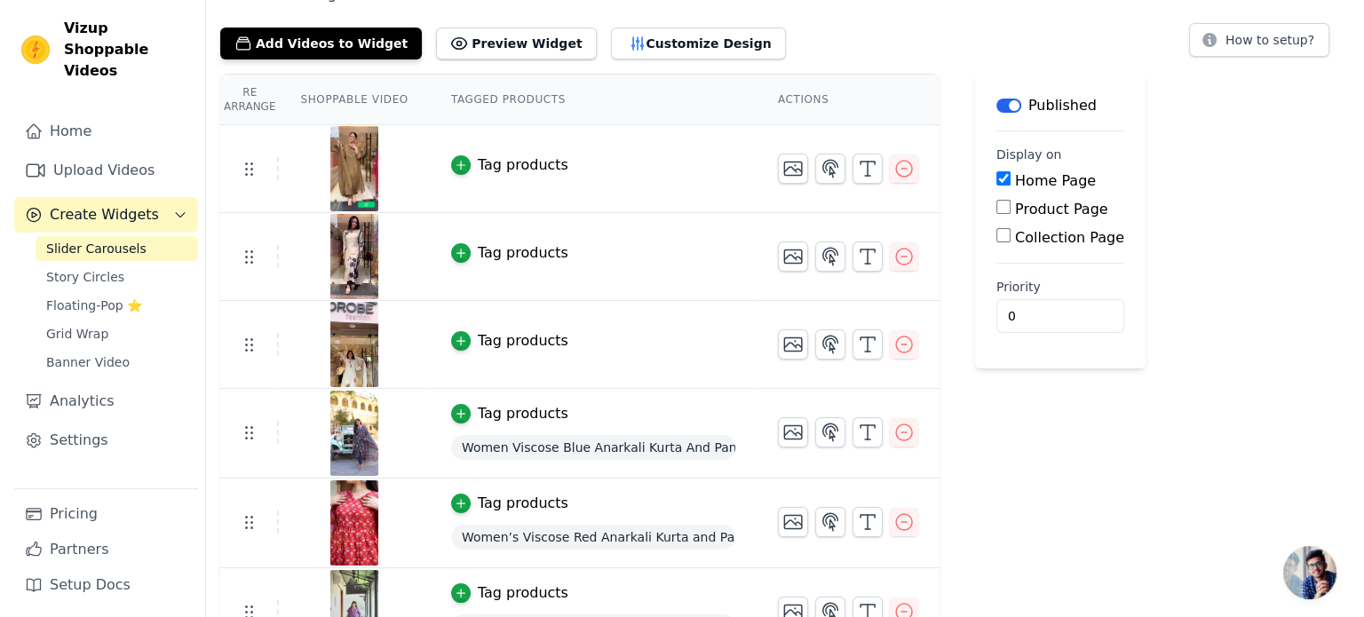
scroll to position [0, 0]
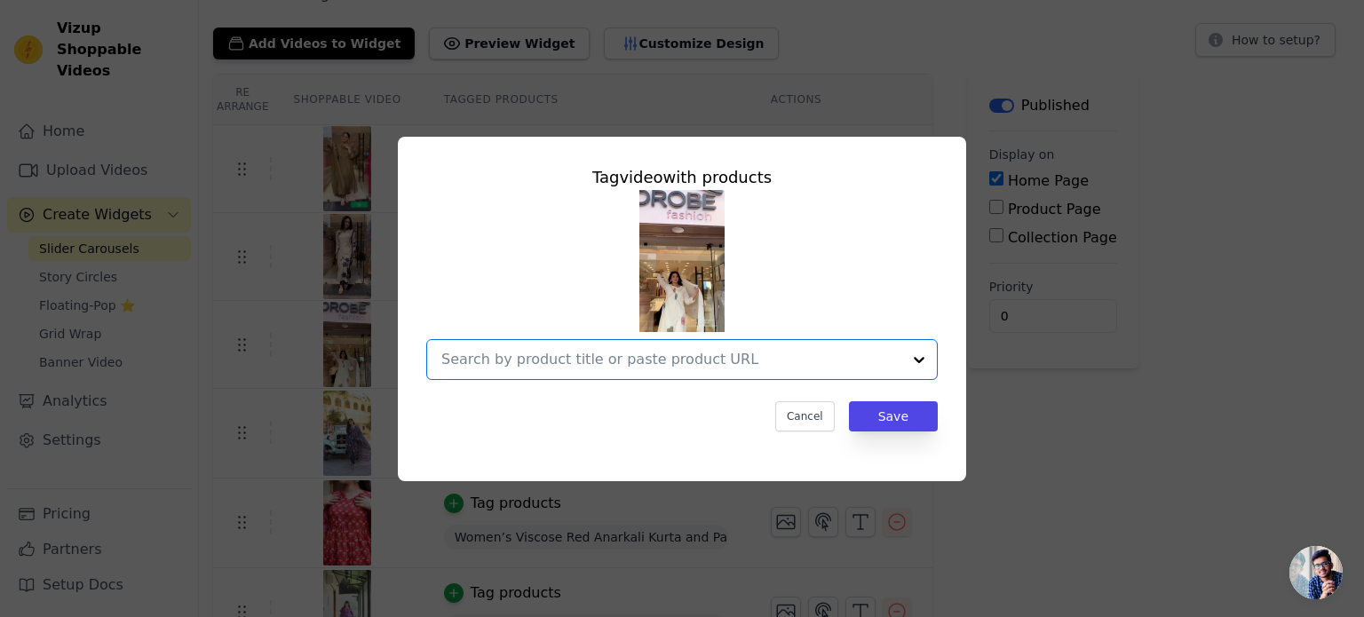
click at [589, 361] on input "text" at bounding box center [671, 359] width 460 height 21
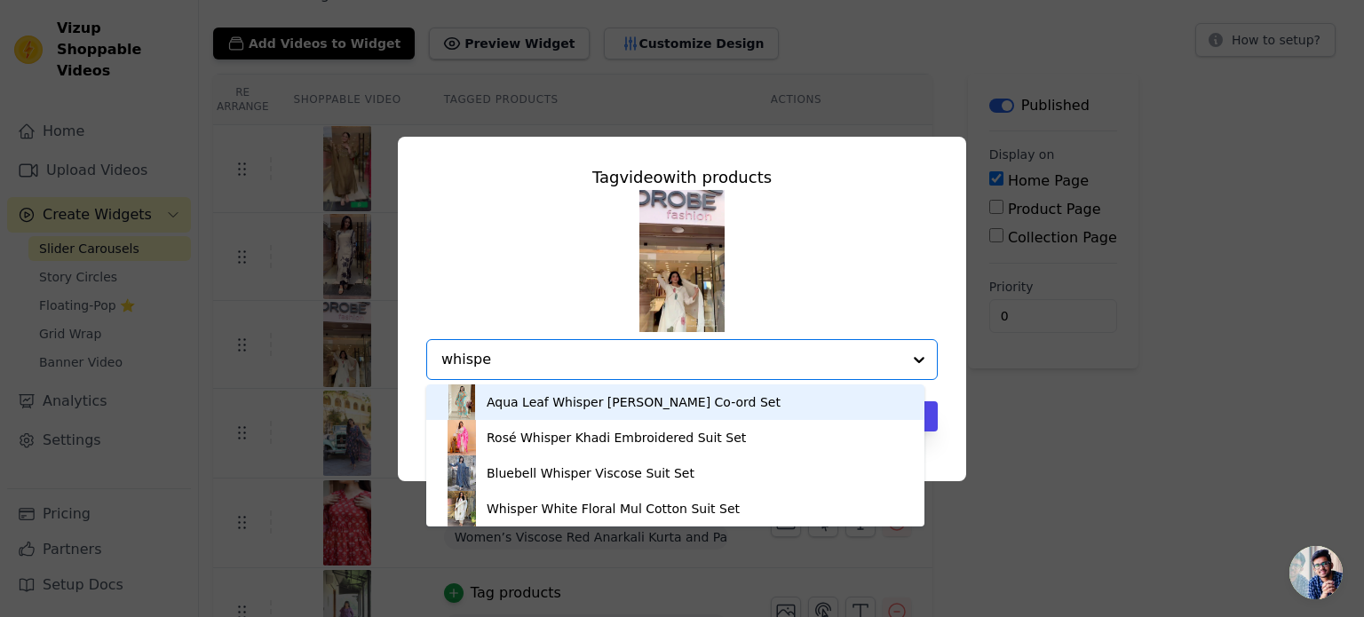
type input "whisper"
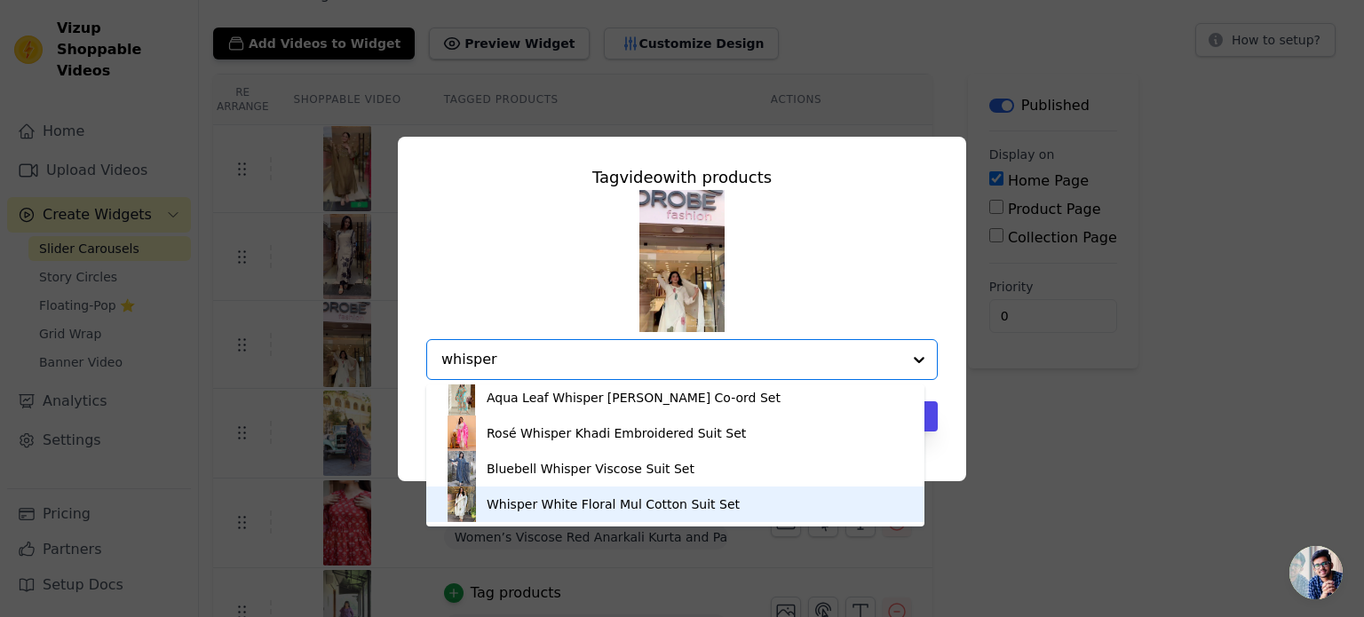
click at [566, 503] on div "Whisper White Floral Mul Cotton Suit Set" at bounding box center [613, 504] width 253 height 18
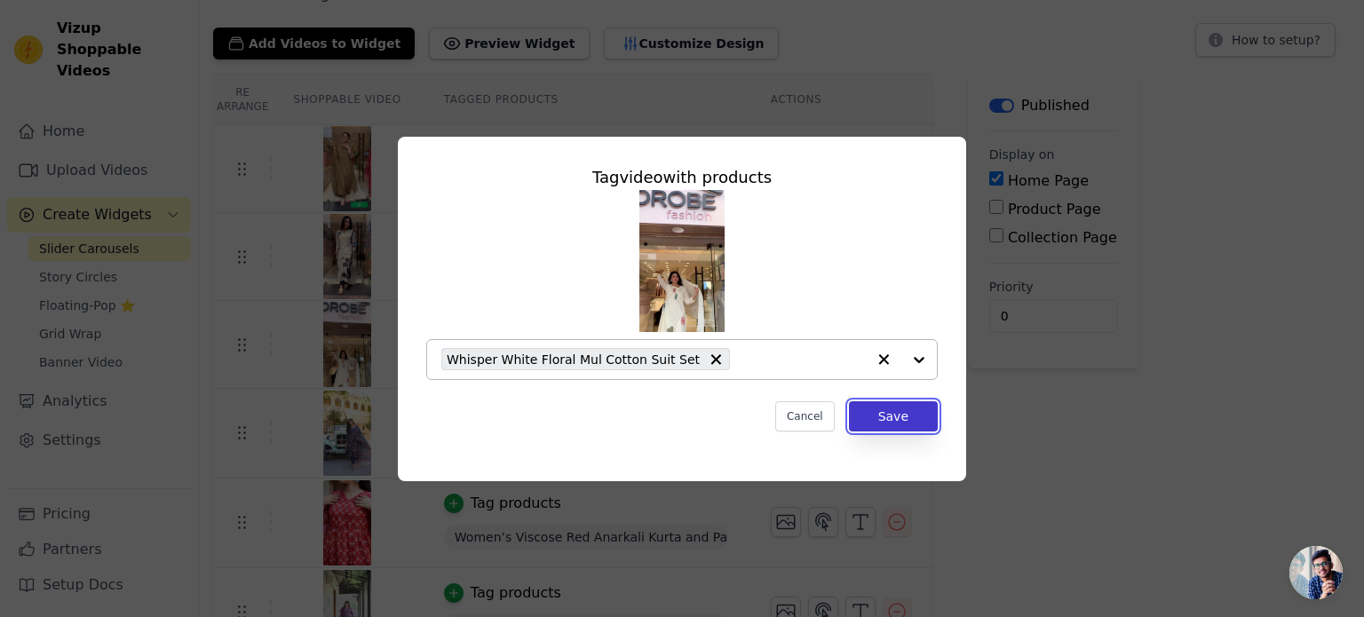
click at [893, 417] on button "Save" at bounding box center [893, 416] width 89 height 30
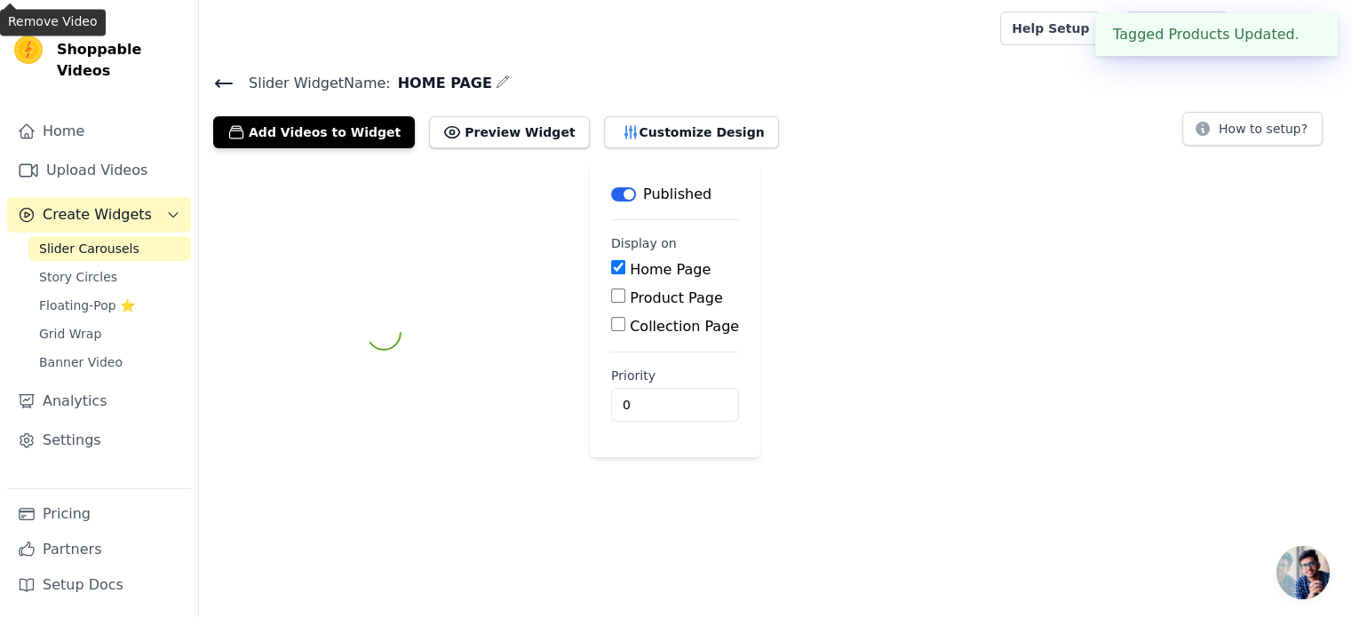
scroll to position [0, 0]
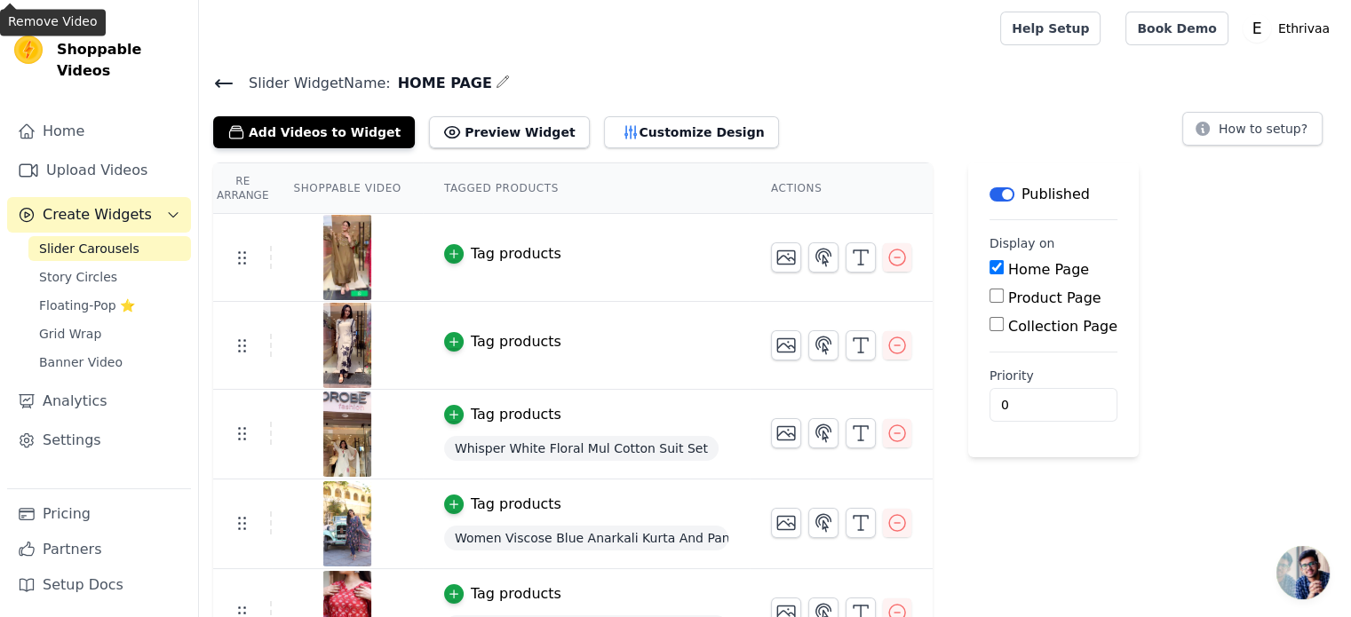
click at [504, 338] on div "Tag products" at bounding box center [516, 341] width 91 height 21
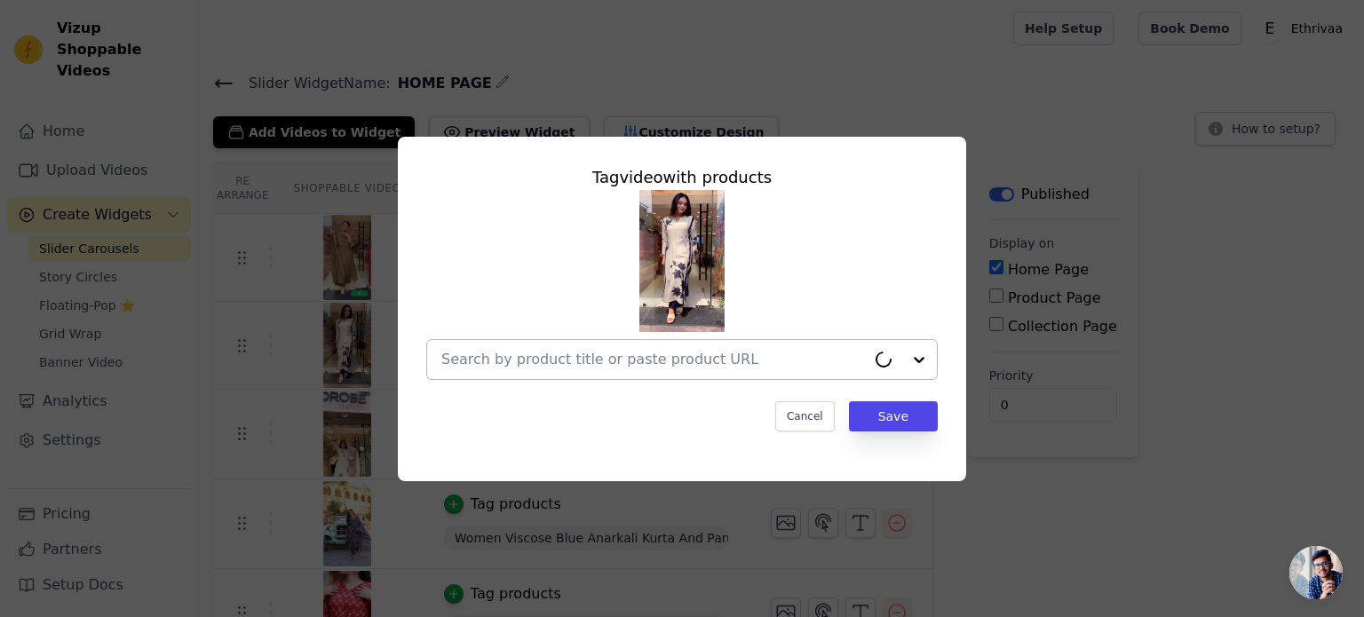
click at [576, 360] on input "text" at bounding box center [653, 359] width 424 height 21
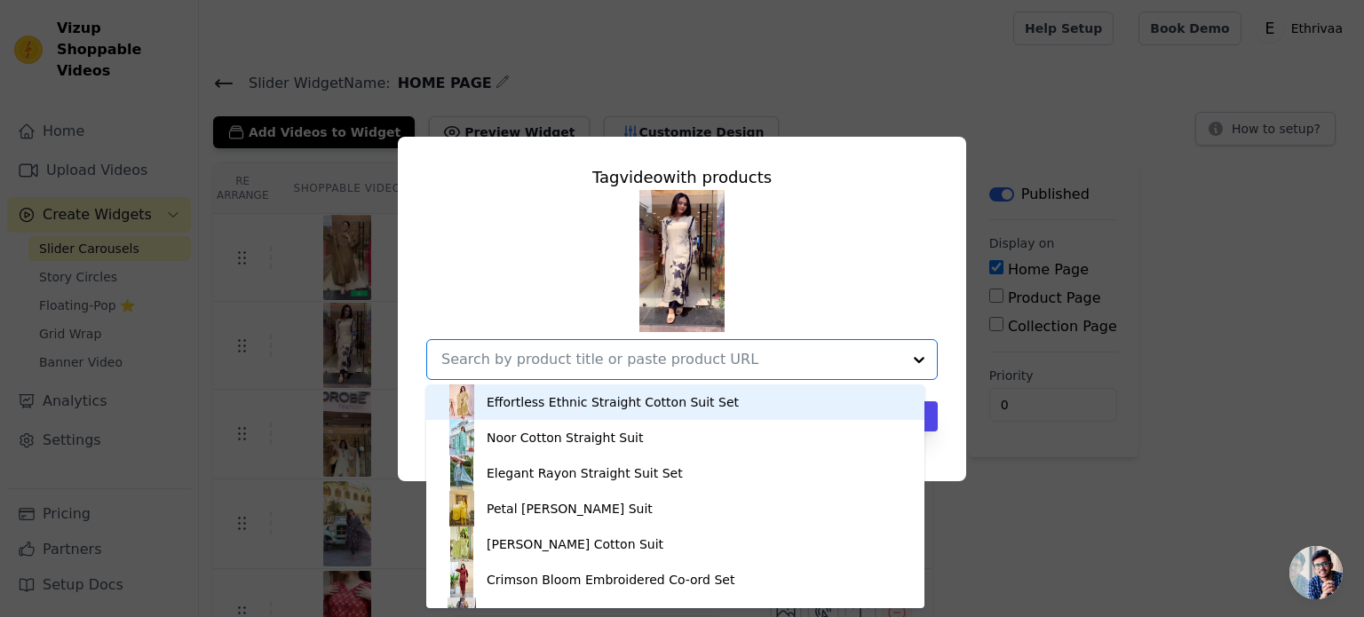
paste input "Pure Muslin Suit with Floral and Stripe Print"
type input "Pure Muslin Suit with Floral and Stripe Print"
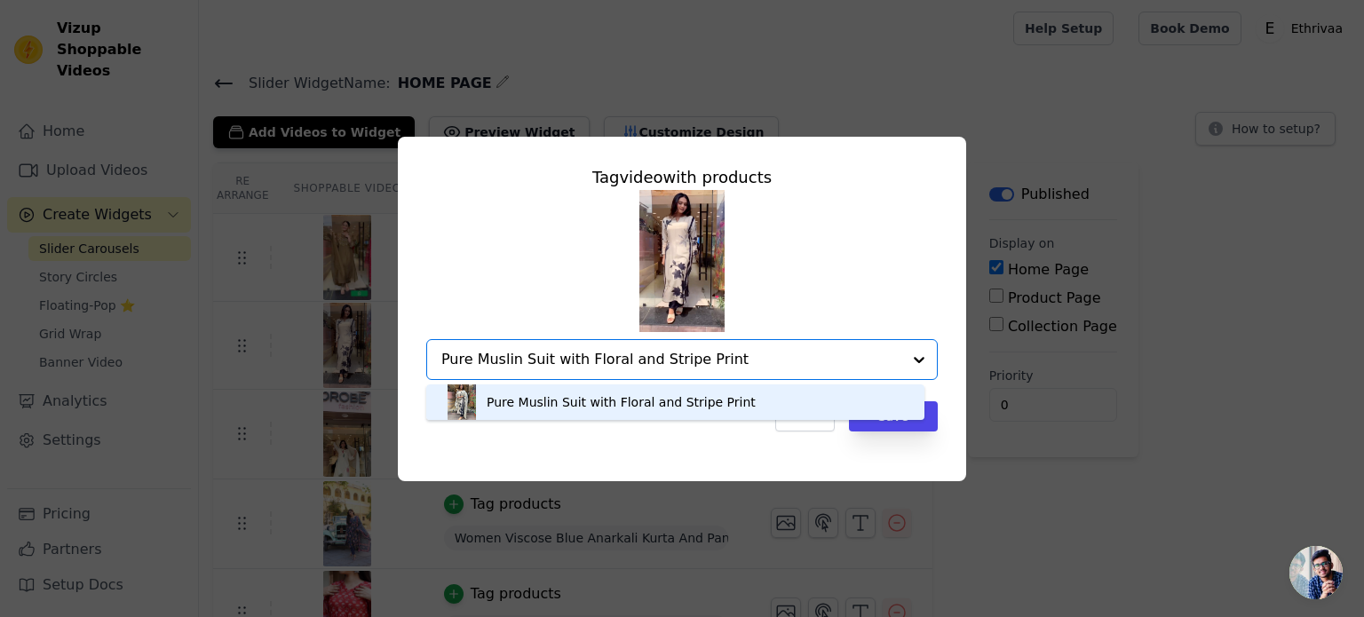
click at [568, 400] on div "Pure Muslin Suit with Floral and Stripe Print" at bounding box center [621, 402] width 269 height 18
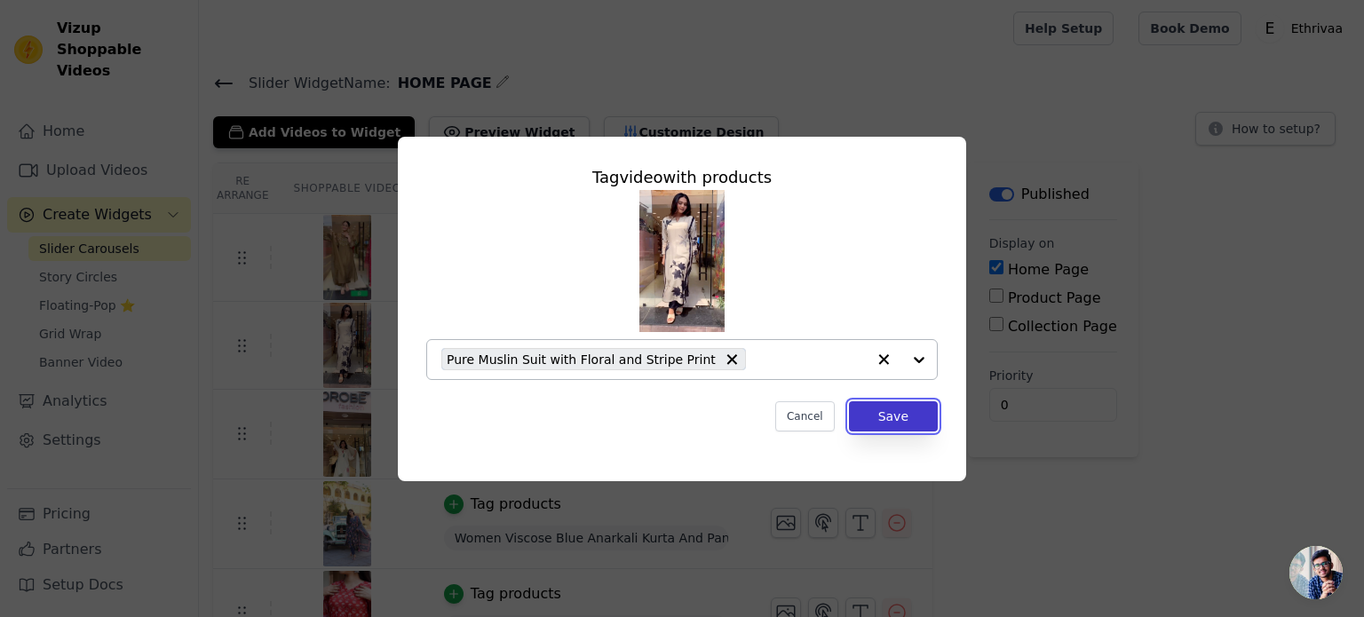
click at [909, 416] on button "Save" at bounding box center [893, 416] width 89 height 30
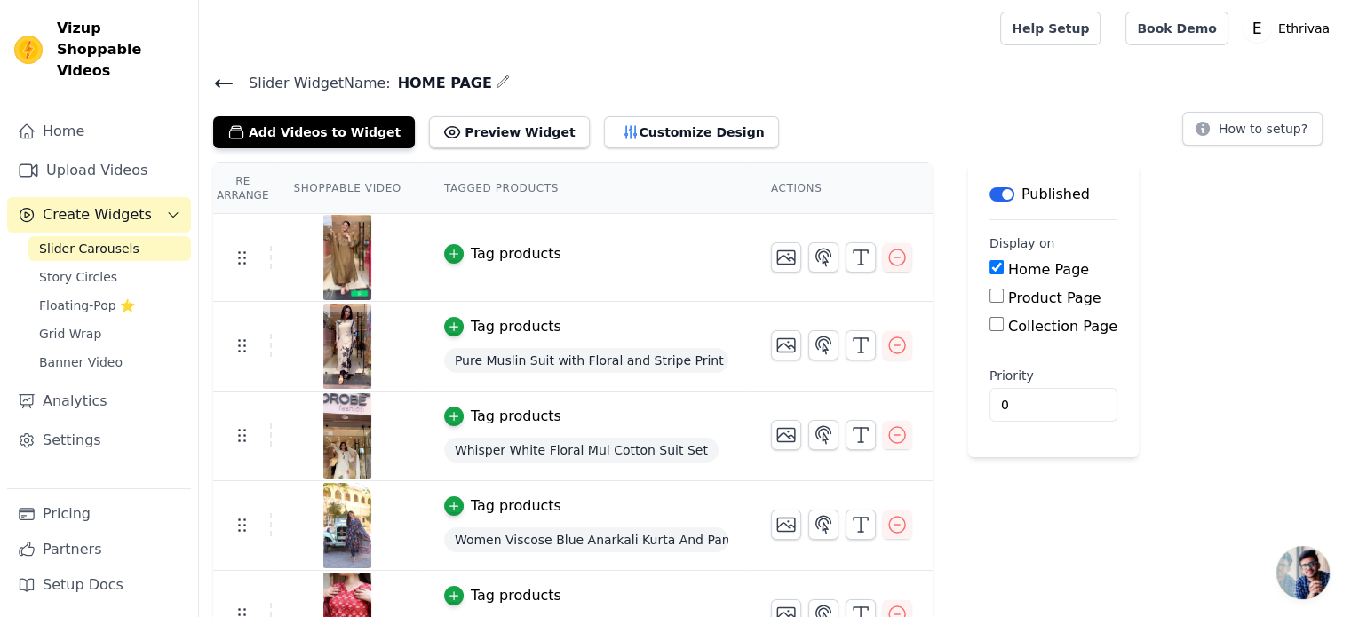
click at [498, 251] on div "Tag products" at bounding box center [516, 253] width 91 height 21
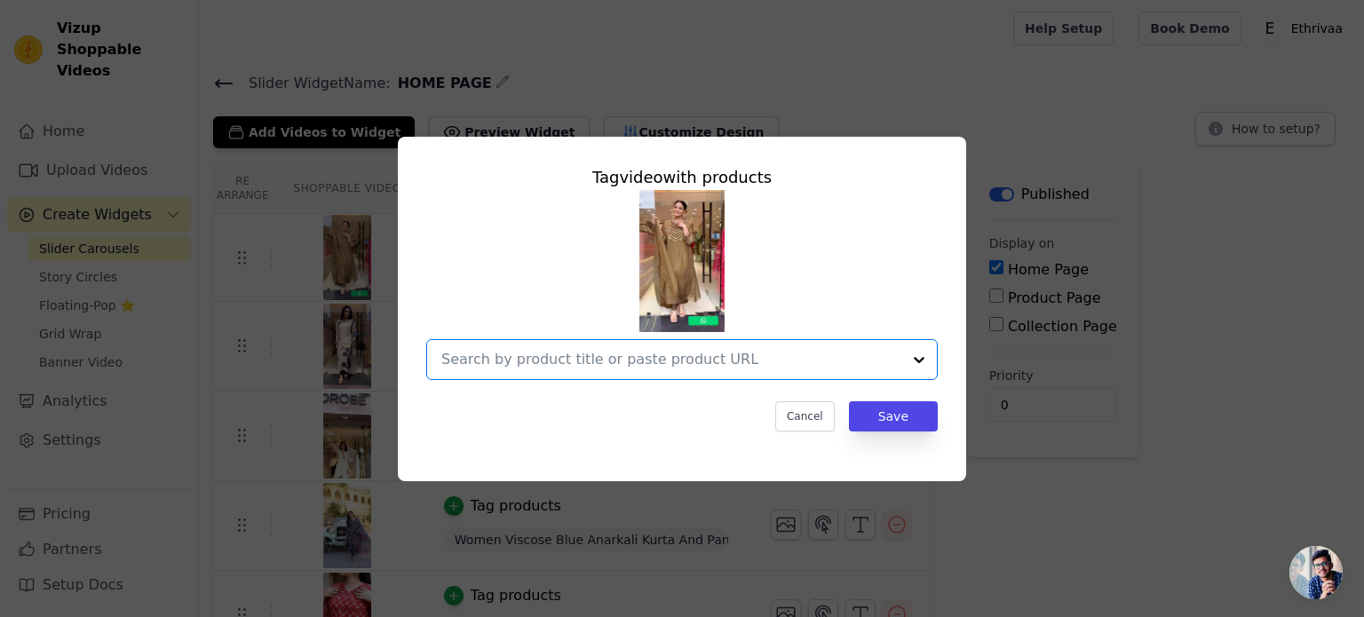
click at [557, 358] on input "text" at bounding box center [671, 359] width 460 height 21
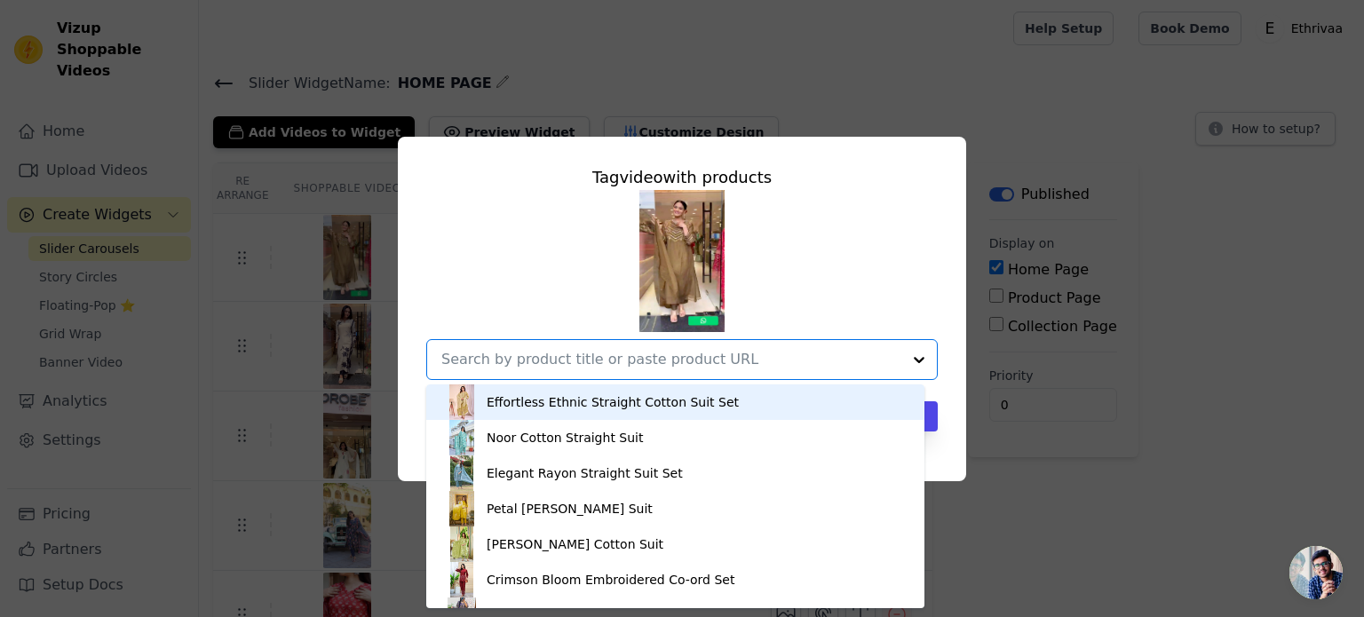
paste input "Zehra Olive Chanderi Elegance Suit Set"
type input "Zehra Olive Chanderi Elegance Suit Set"
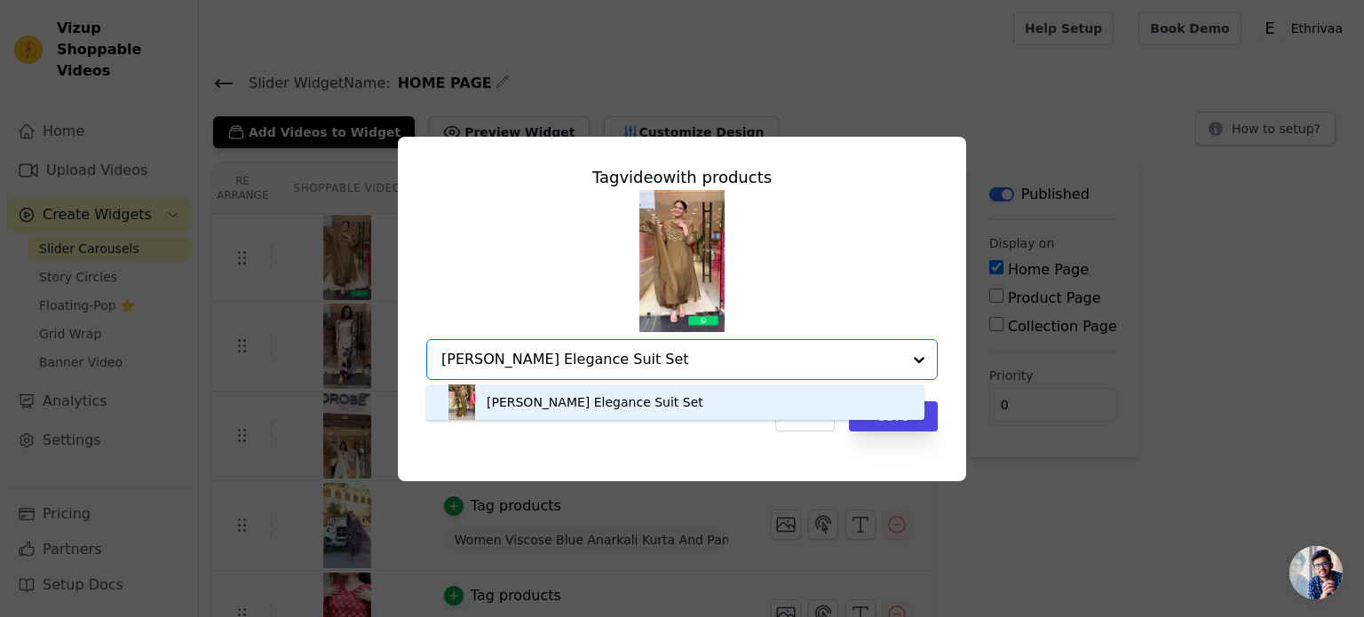
click at [557, 397] on div "Zehra Olive Chanderi Elegance Suit Set" at bounding box center [595, 402] width 217 height 18
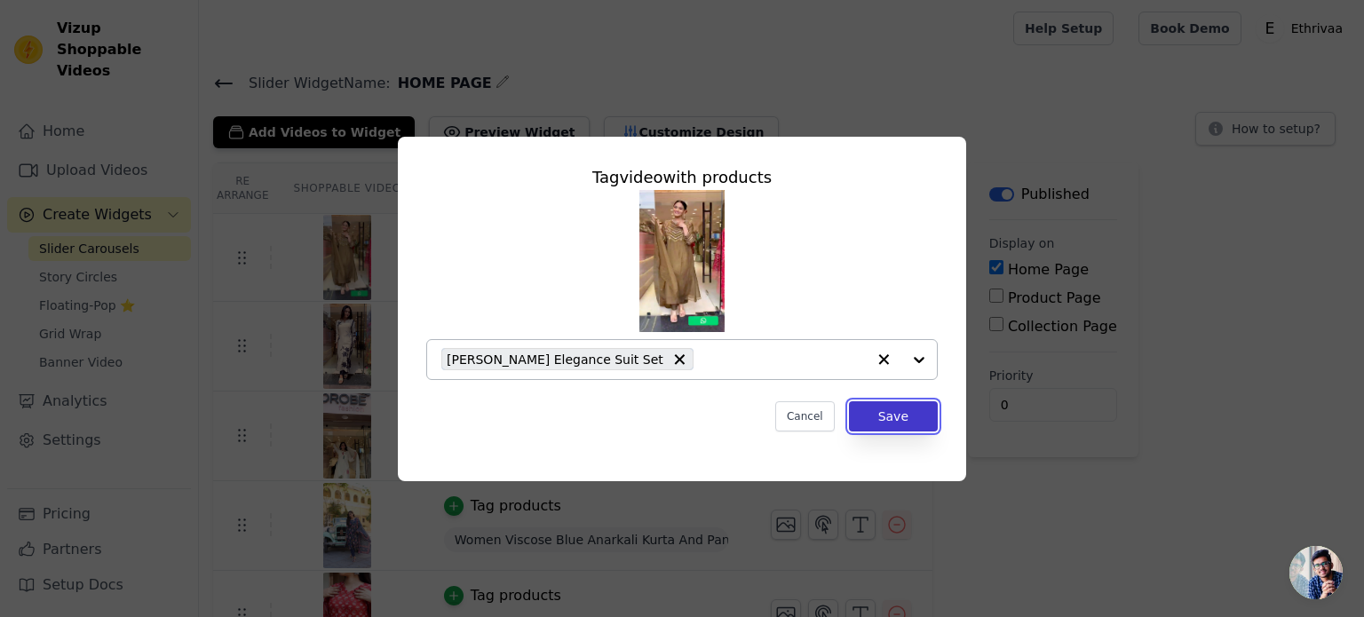
click at [894, 422] on button "Save" at bounding box center [893, 416] width 89 height 30
